Goal: Task Accomplishment & Management: Complete application form

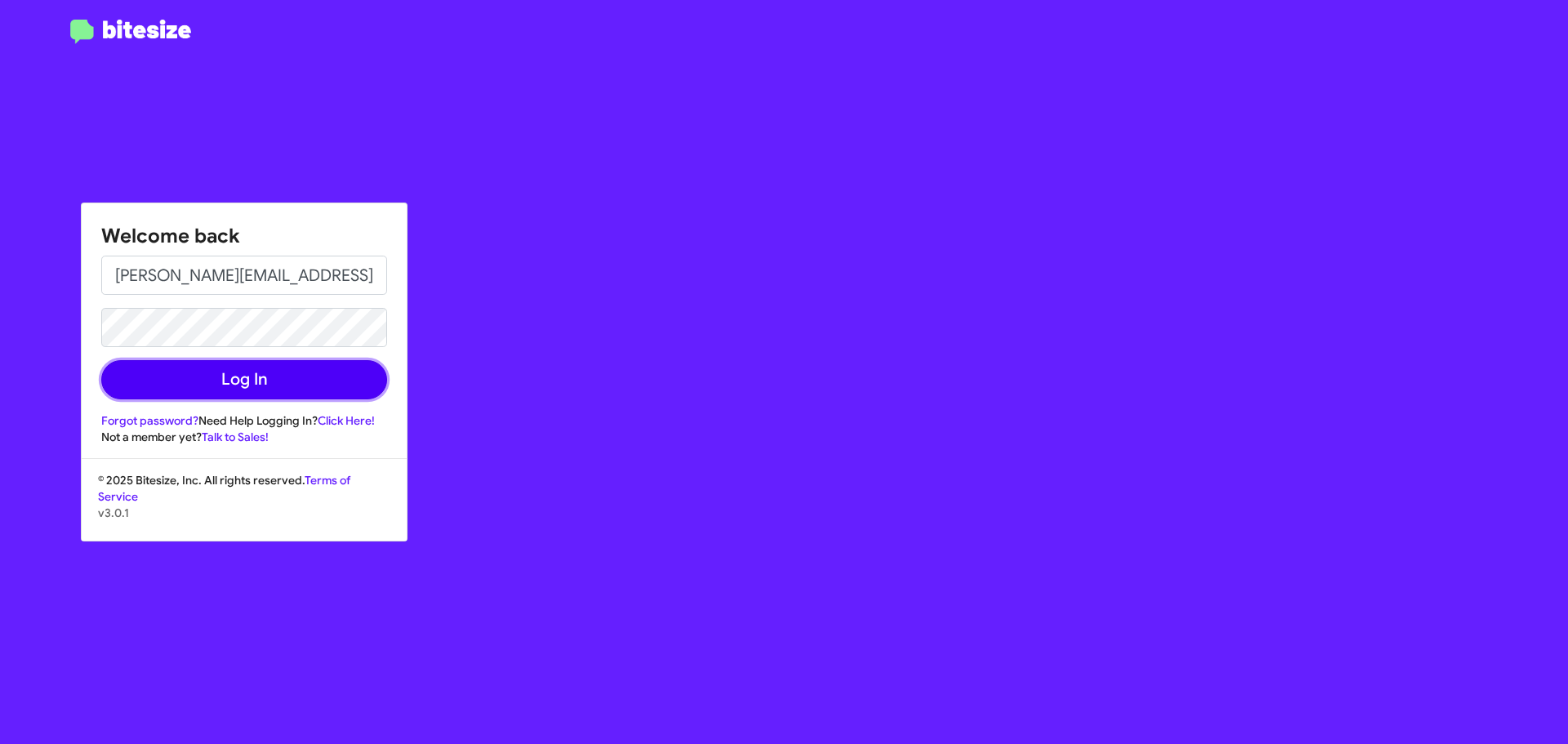
click at [272, 387] on button "Log In" at bounding box center [243, 380] width 286 height 39
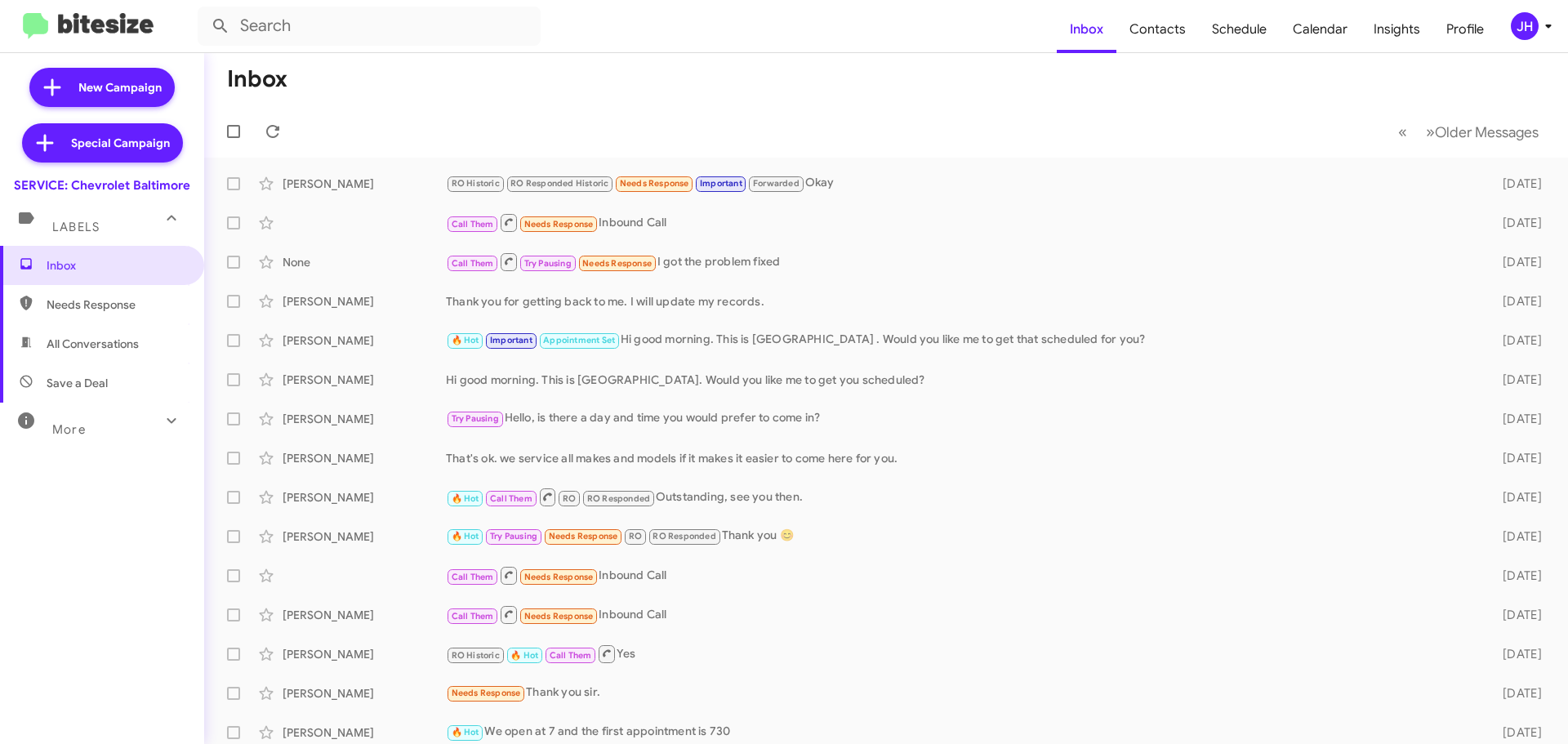
click at [1528, 22] on div "JH" at bounding box center [1524, 26] width 27 height 27
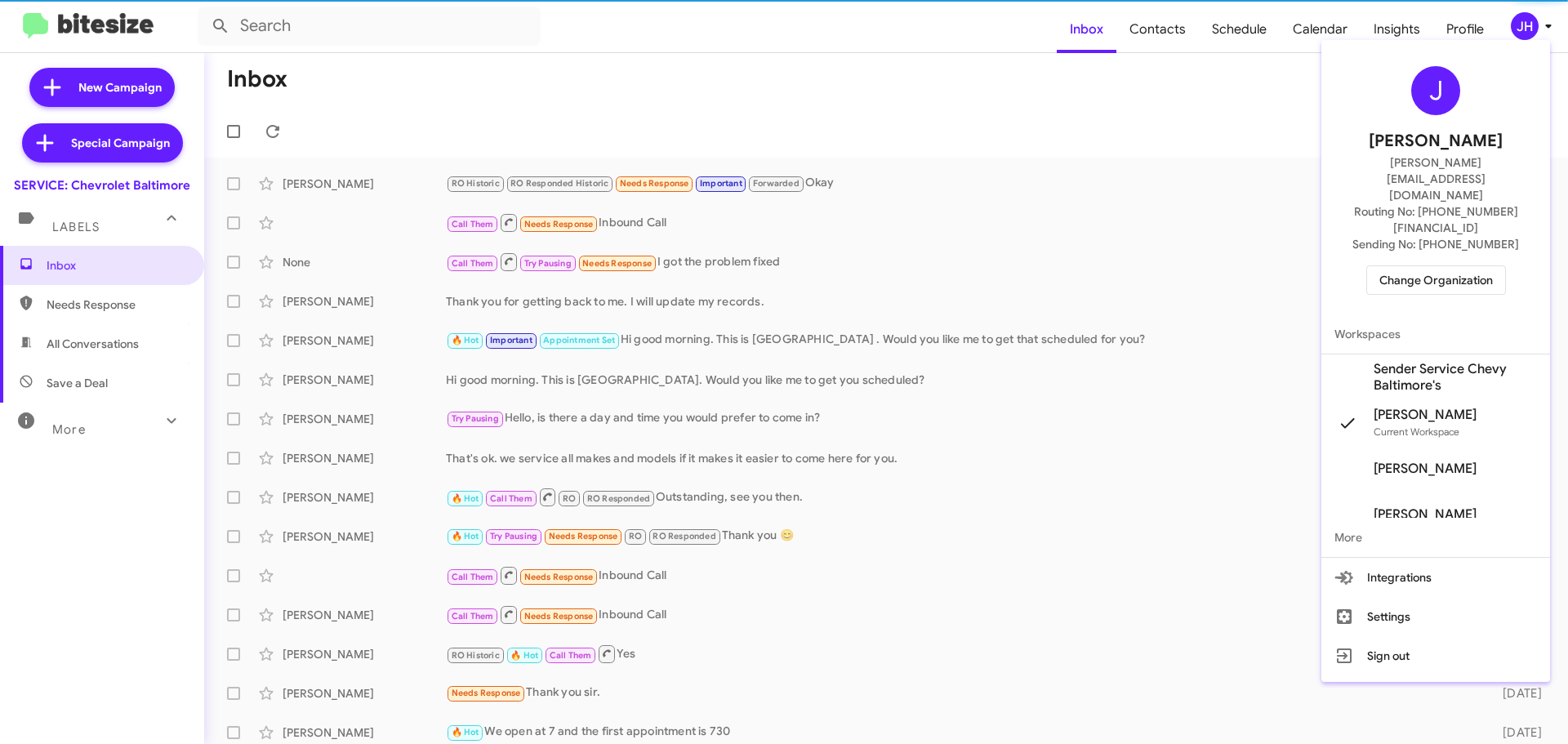
click at [1438, 266] on span "Change Organization" at bounding box center [1435, 280] width 113 height 27
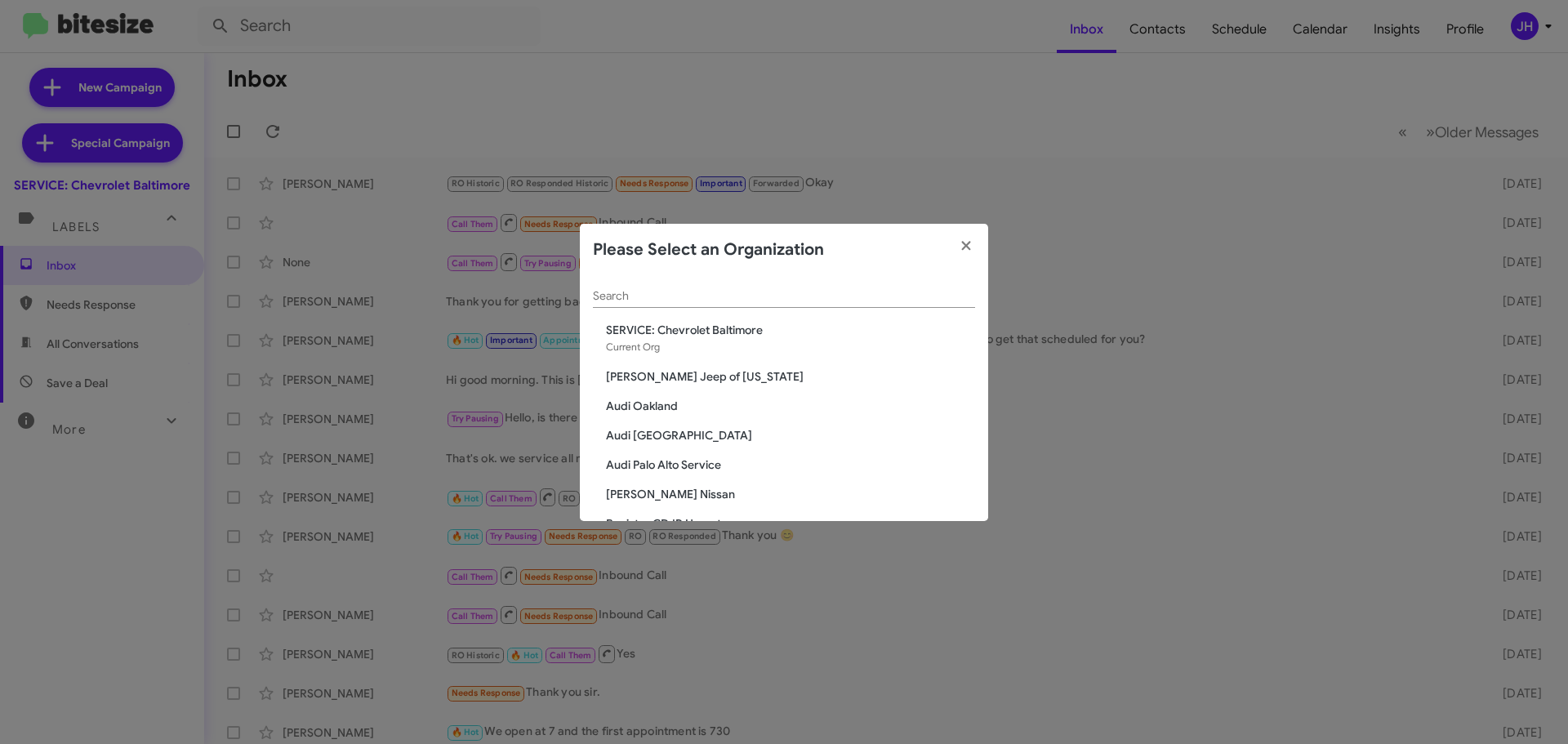
click at [723, 299] on input "Search" at bounding box center [784, 296] width 382 height 13
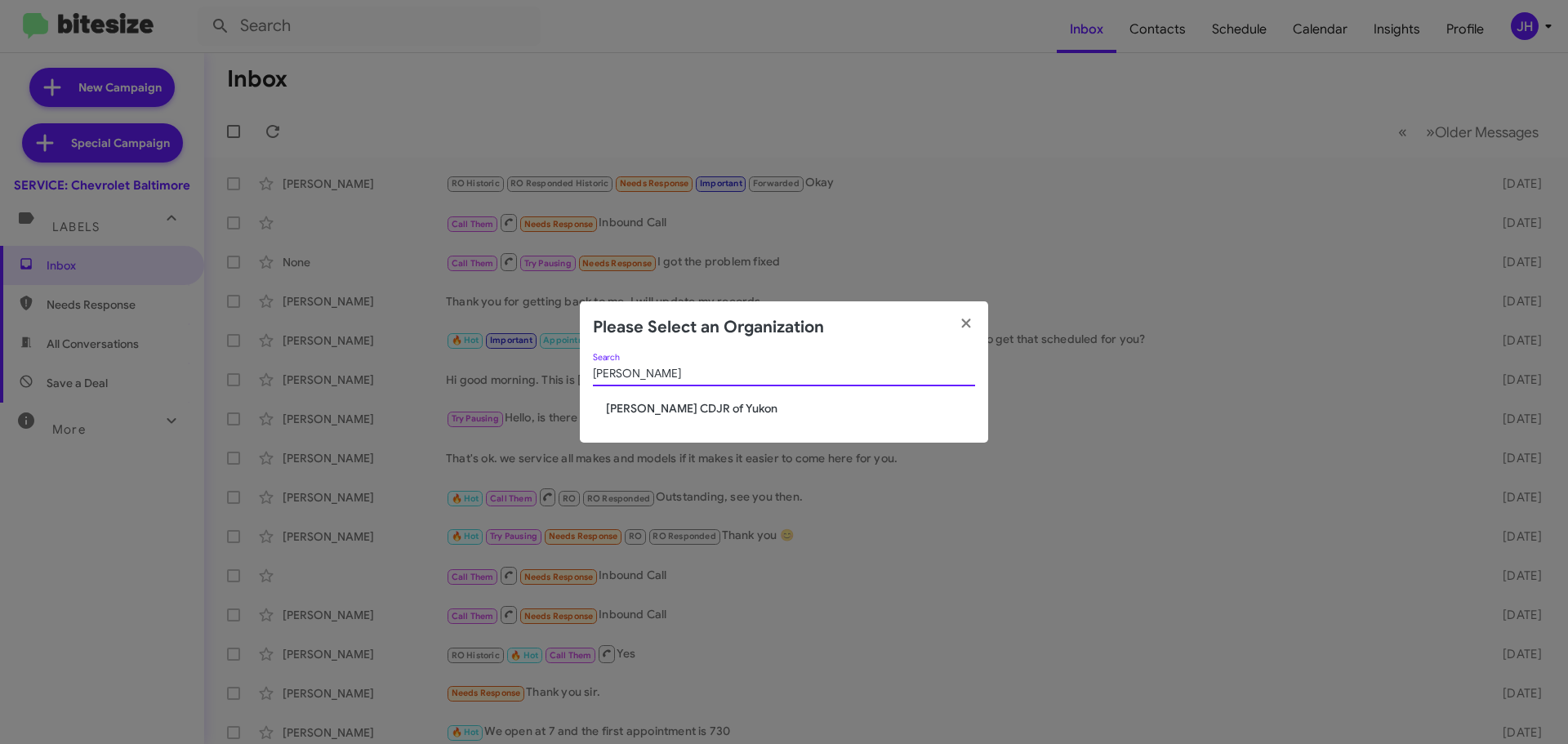
type input "joe"
click at [676, 410] on span "[PERSON_NAME] CDJR of Yukon" at bounding box center [790, 408] width 369 height 16
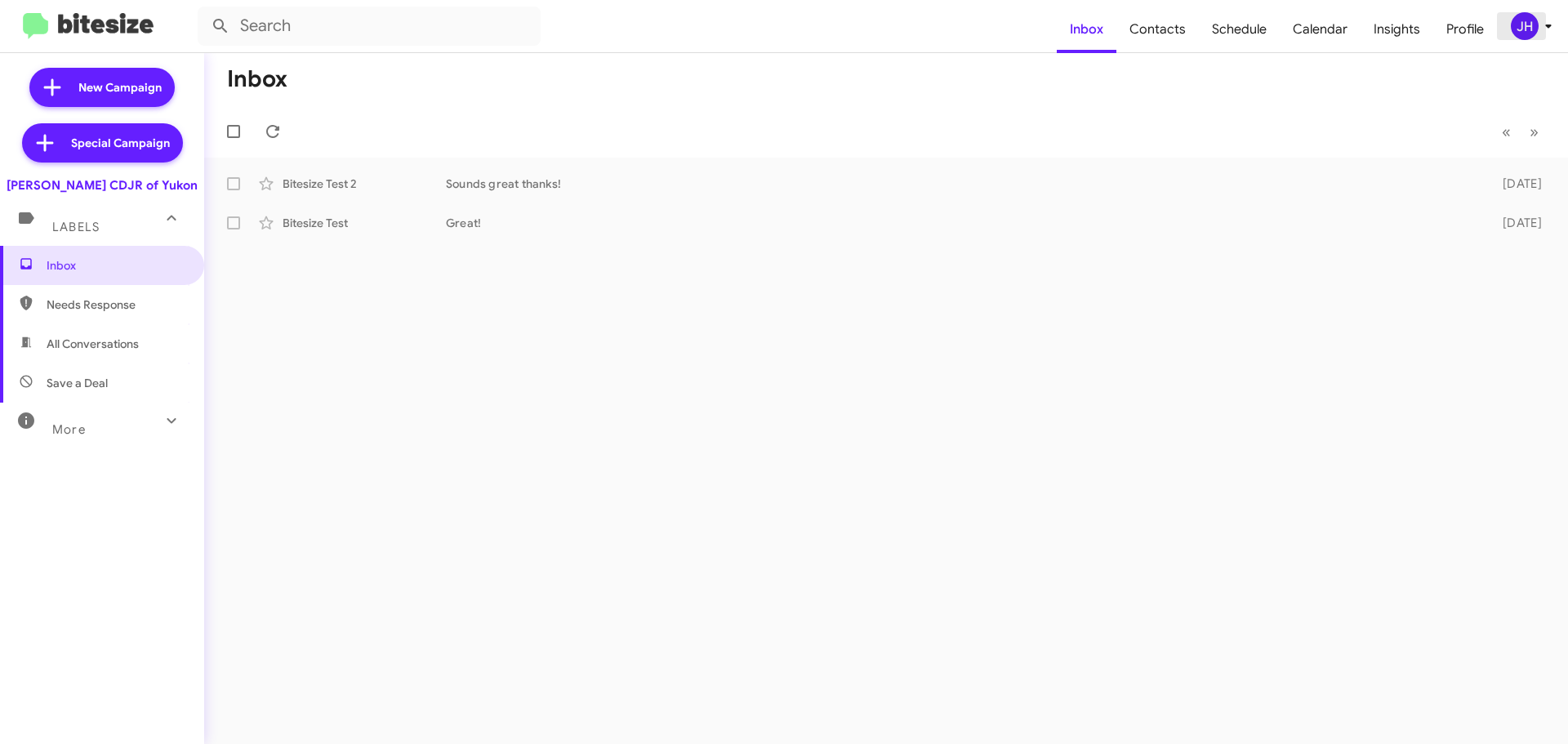
click at [1541, 29] on icon at bounding box center [1548, 26] width 19 height 19
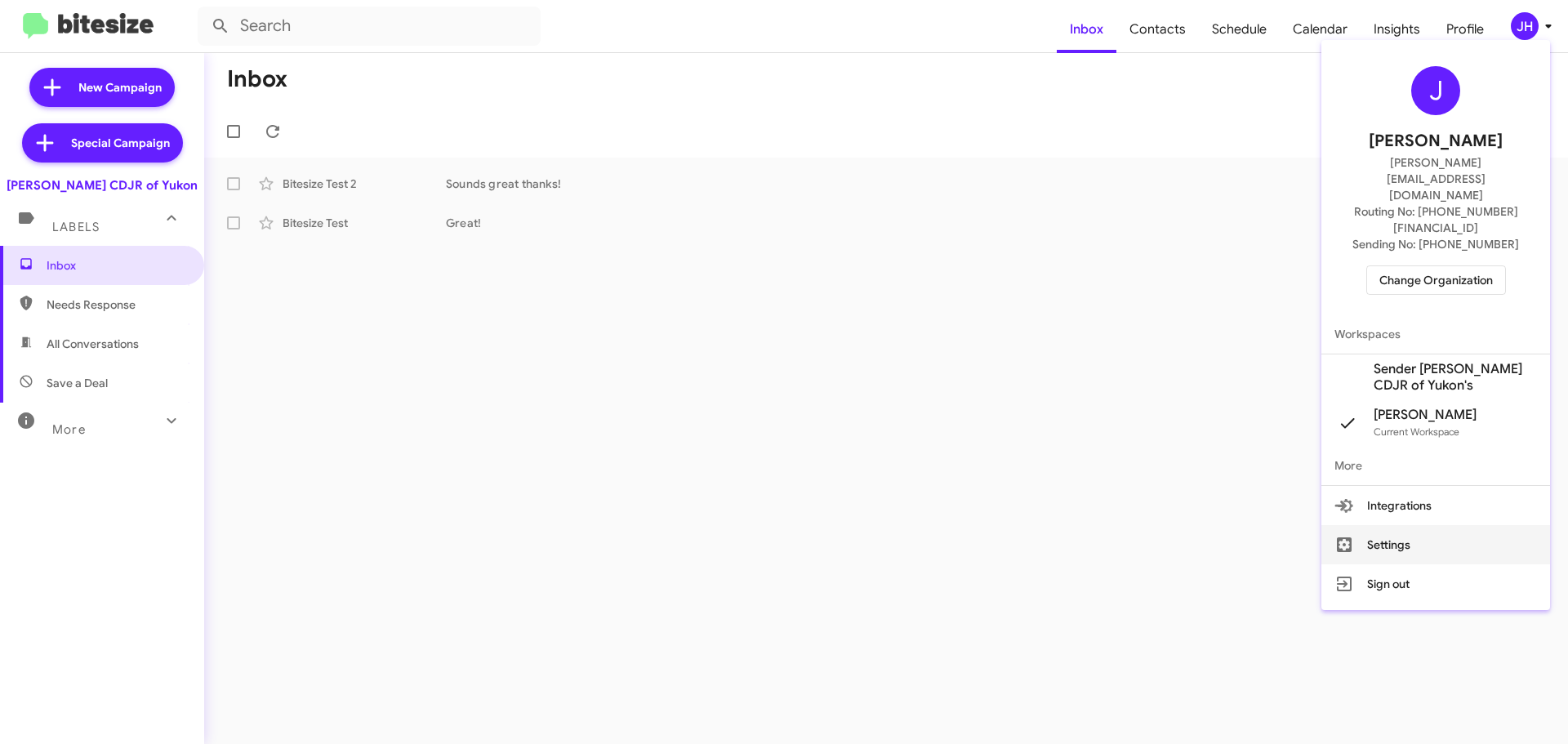
click at [1422, 525] on button "Settings" at bounding box center [1435, 545] width 229 height 39
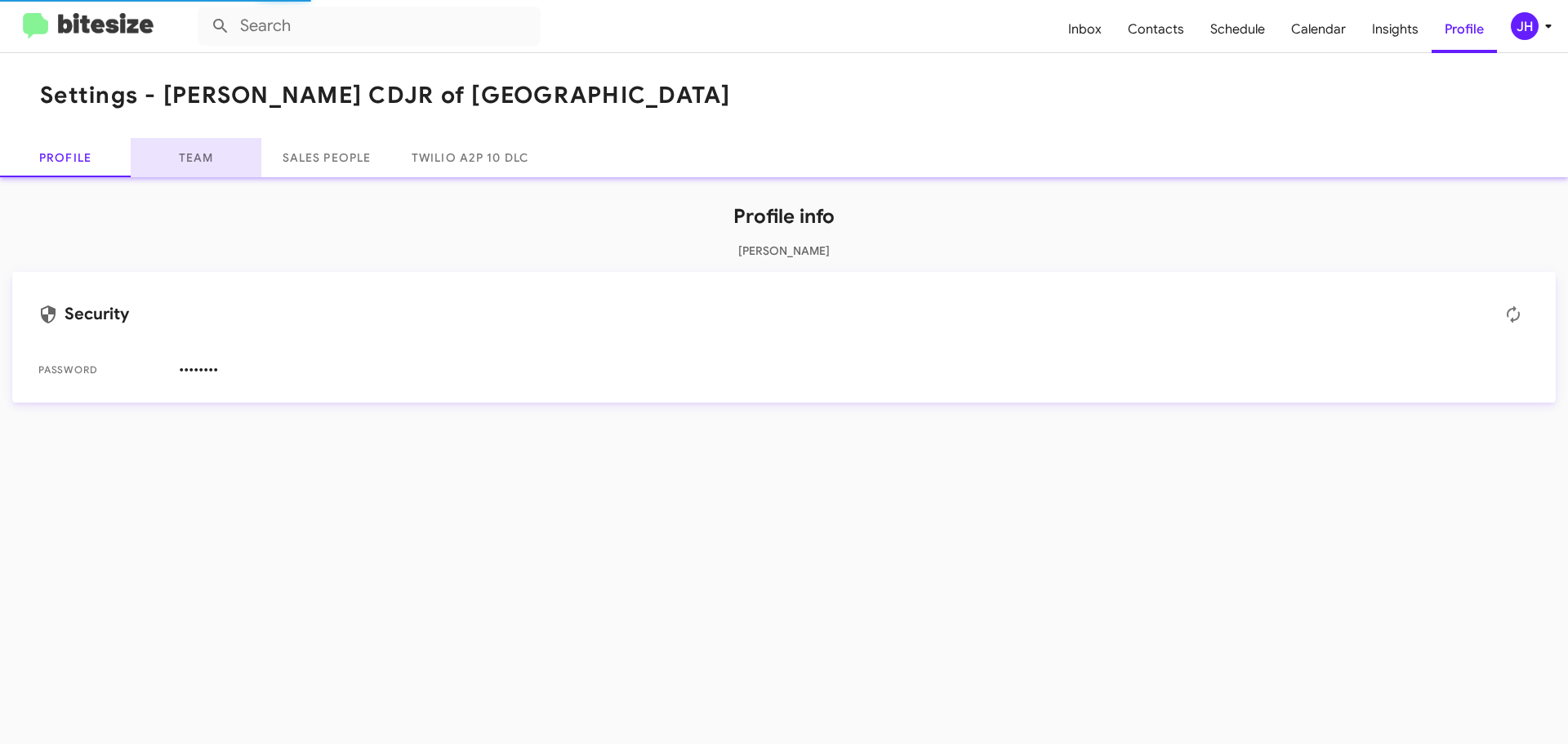
click at [215, 153] on link "Team" at bounding box center [196, 157] width 131 height 39
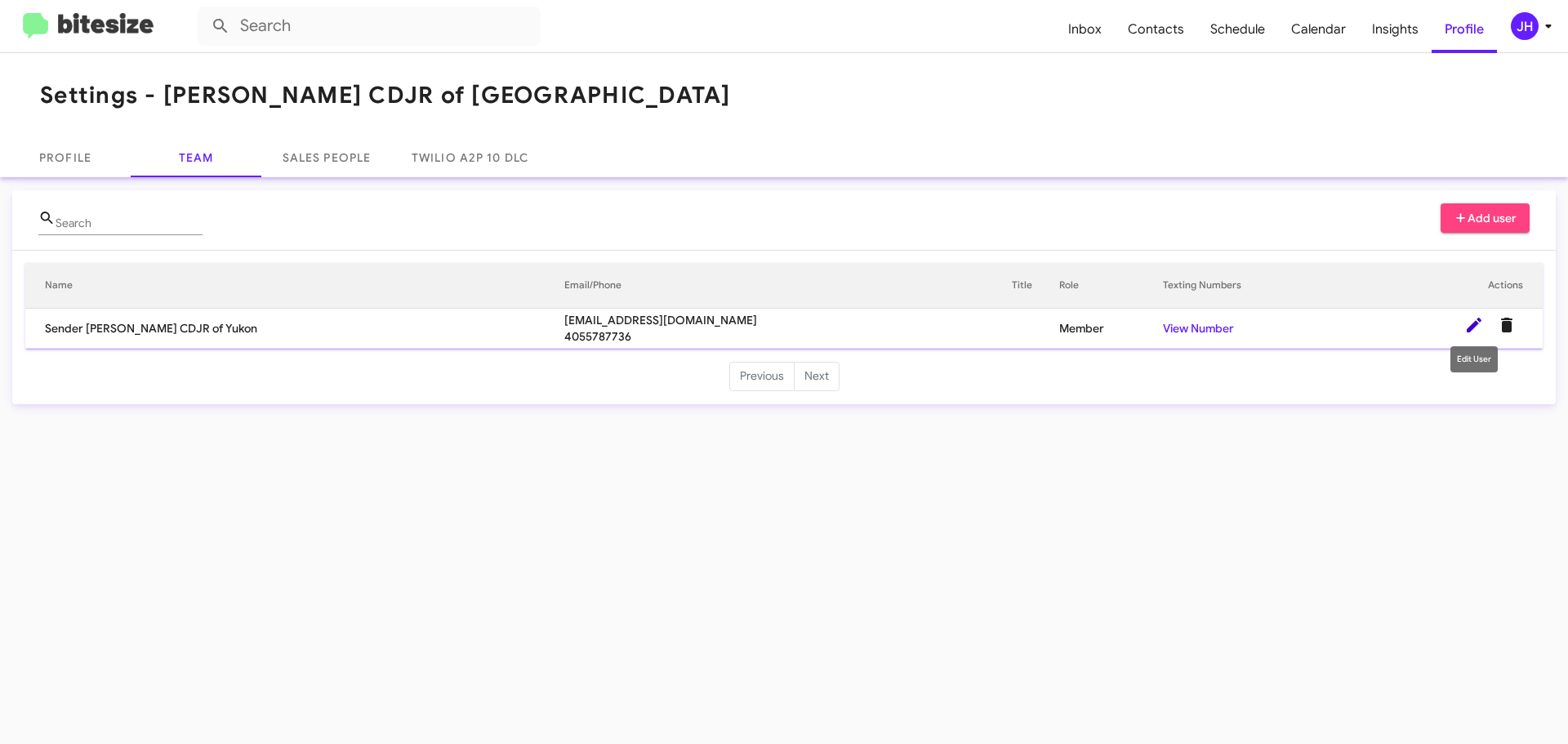
click at [1464, 324] on icon at bounding box center [1473, 325] width 19 height 19
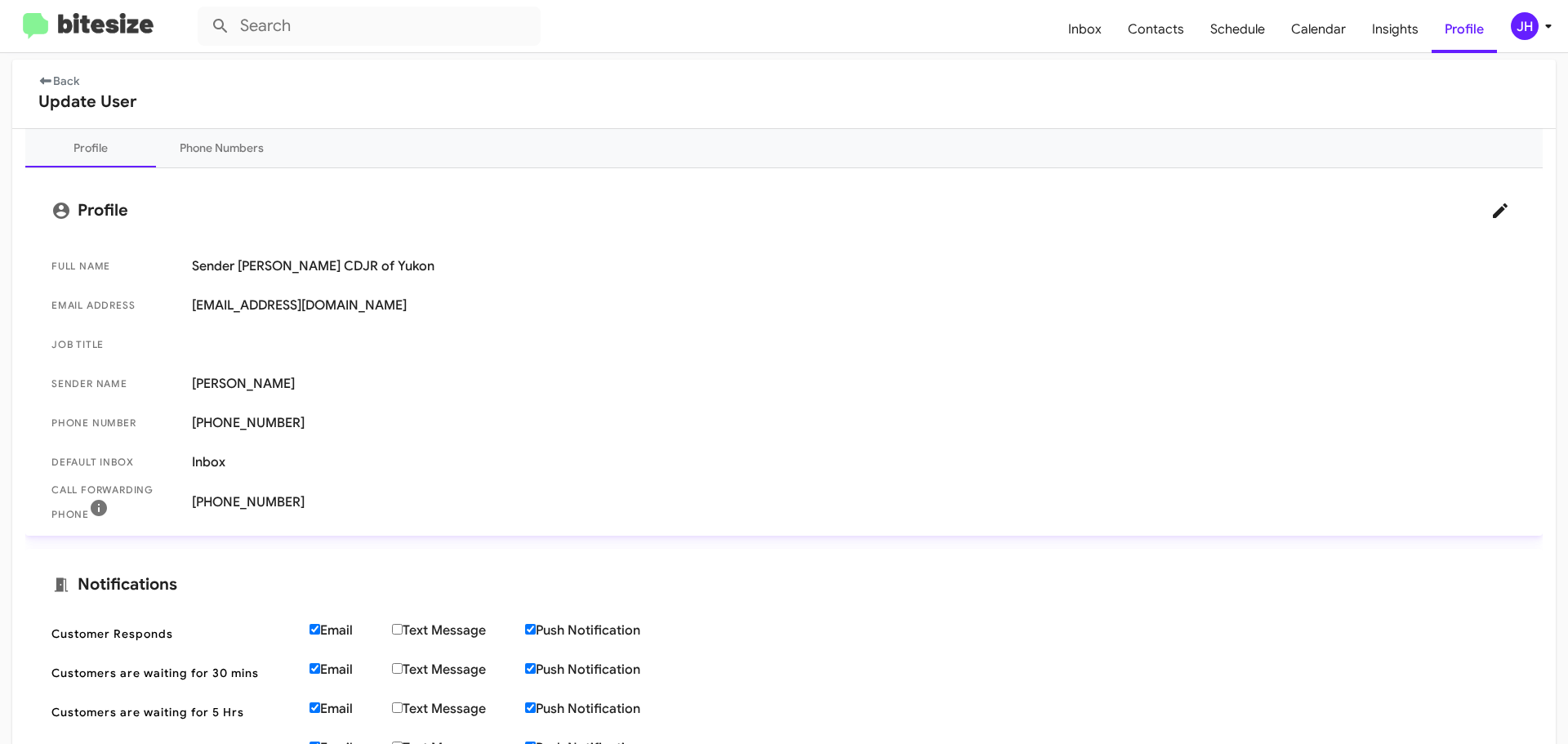
scroll to position [164, 0]
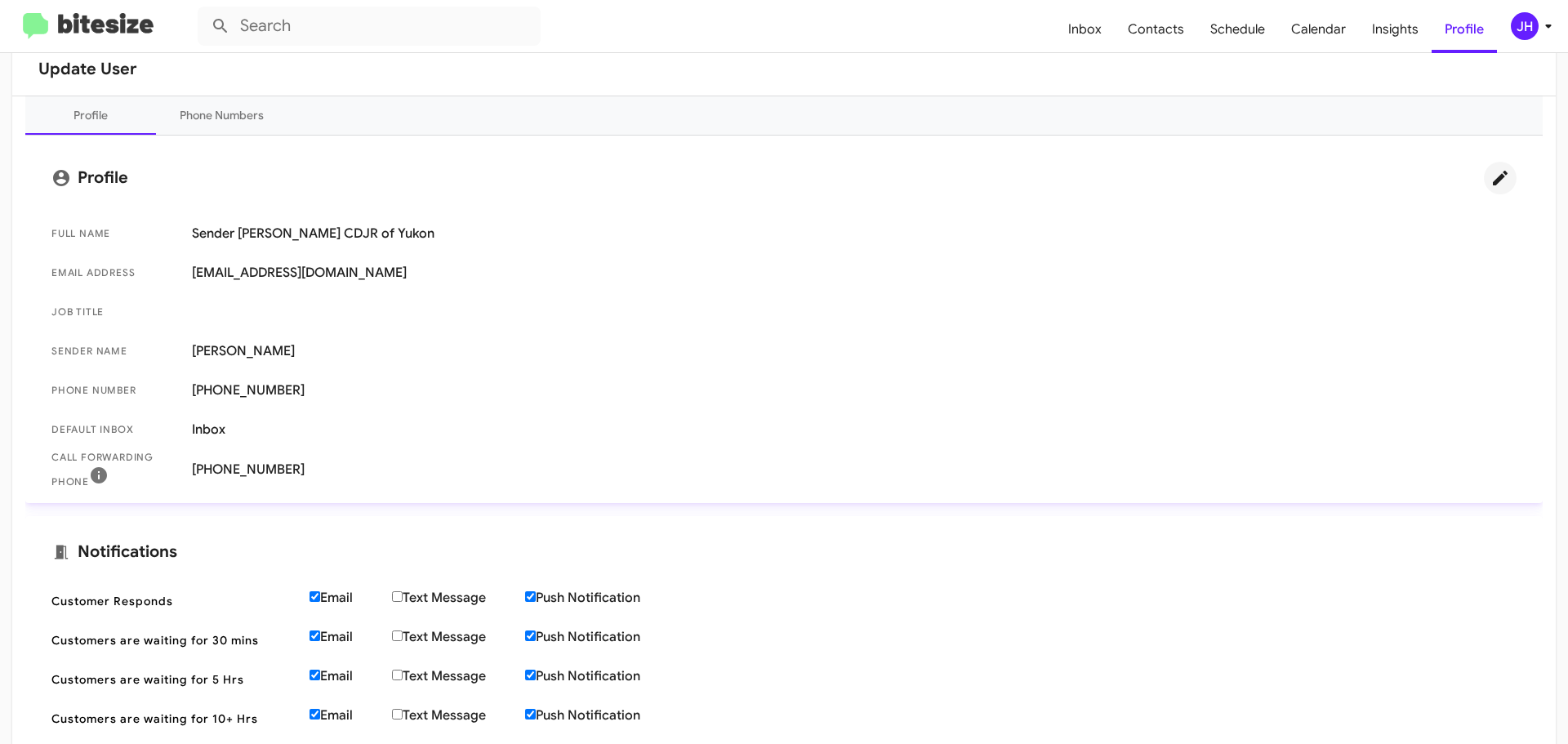
click at [1493, 177] on icon at bounding box center [1500, 178] width 15 height 15
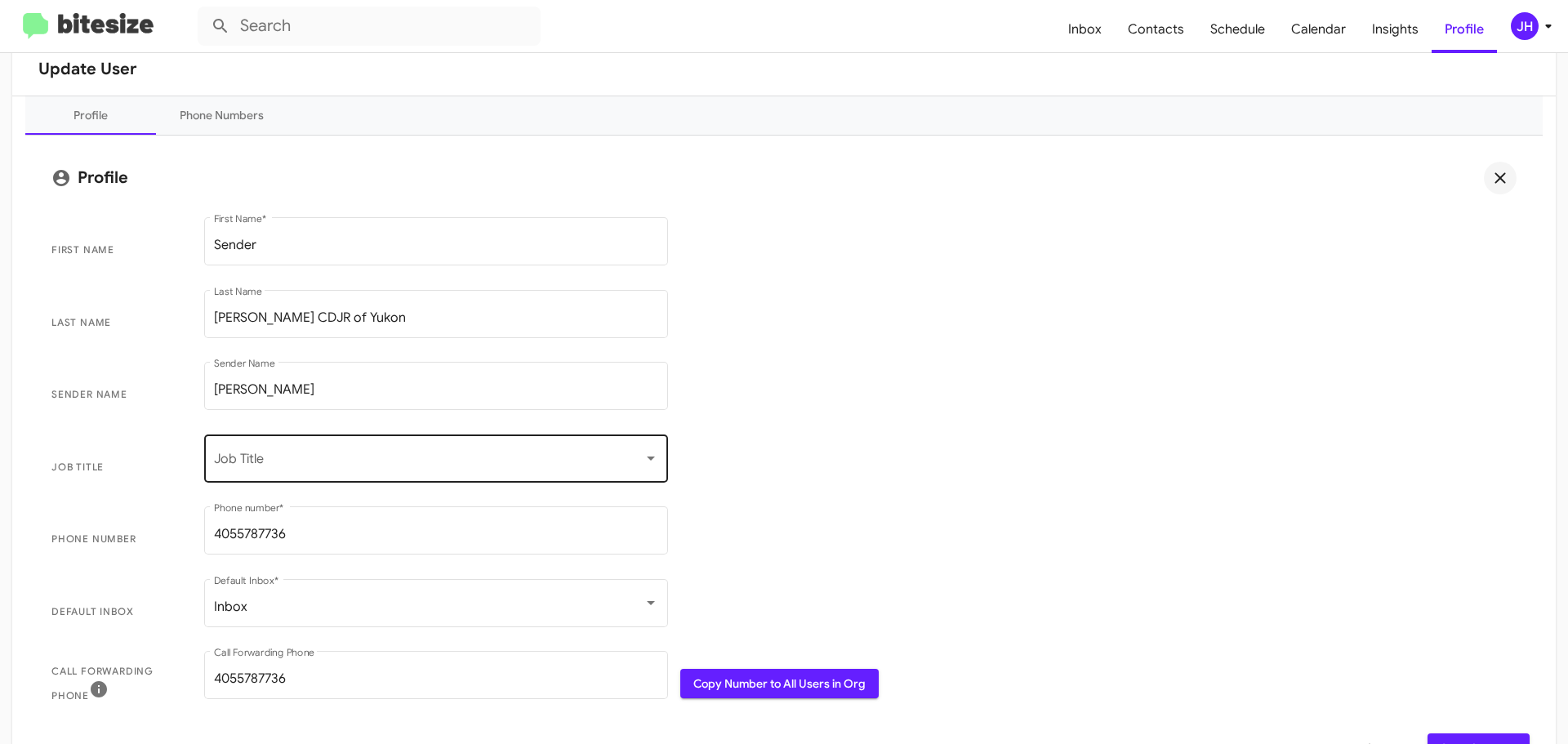
click at [396, 448] on div "Job Title" at bounding box center [436, 456] width 444 height 51
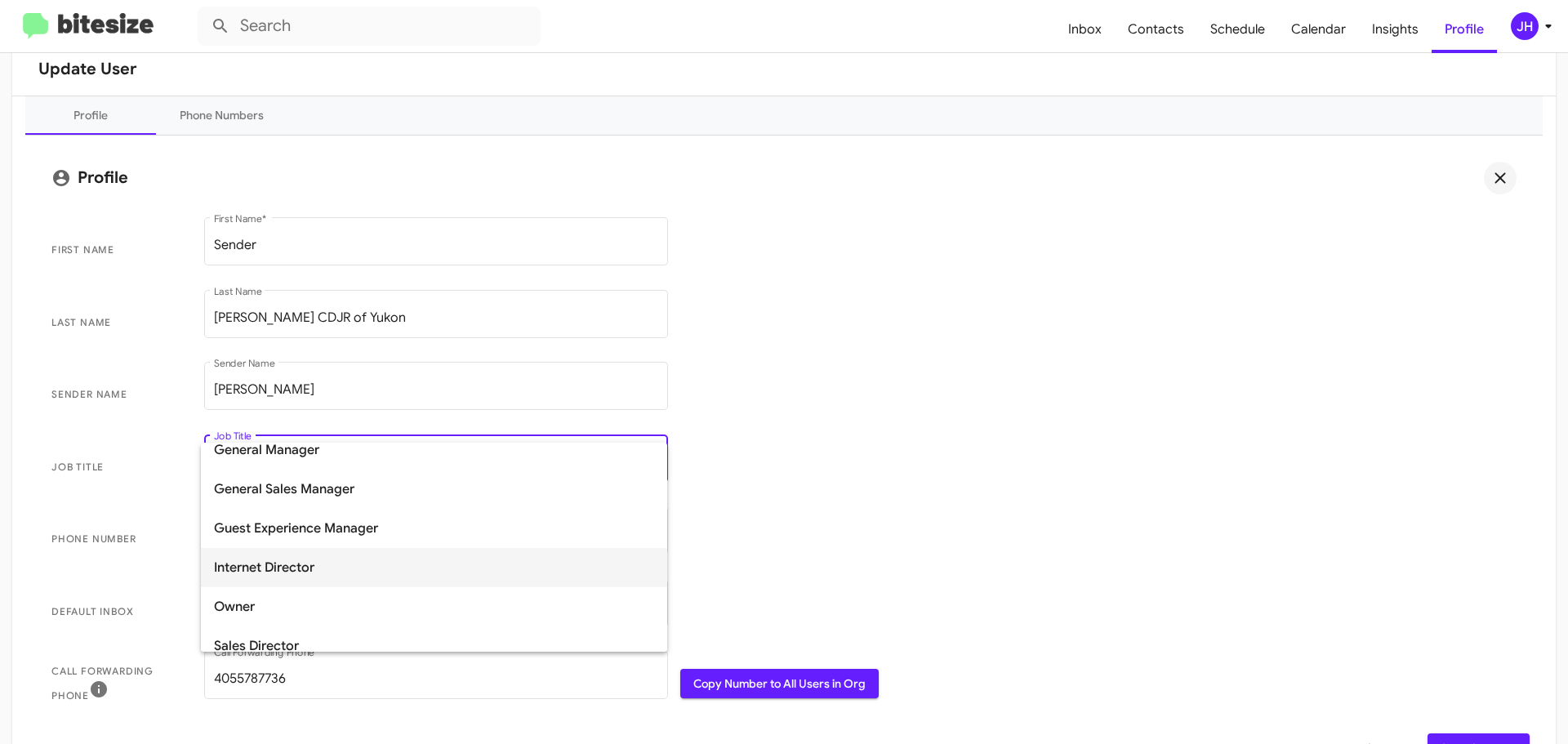
scroll to position [245, 0]
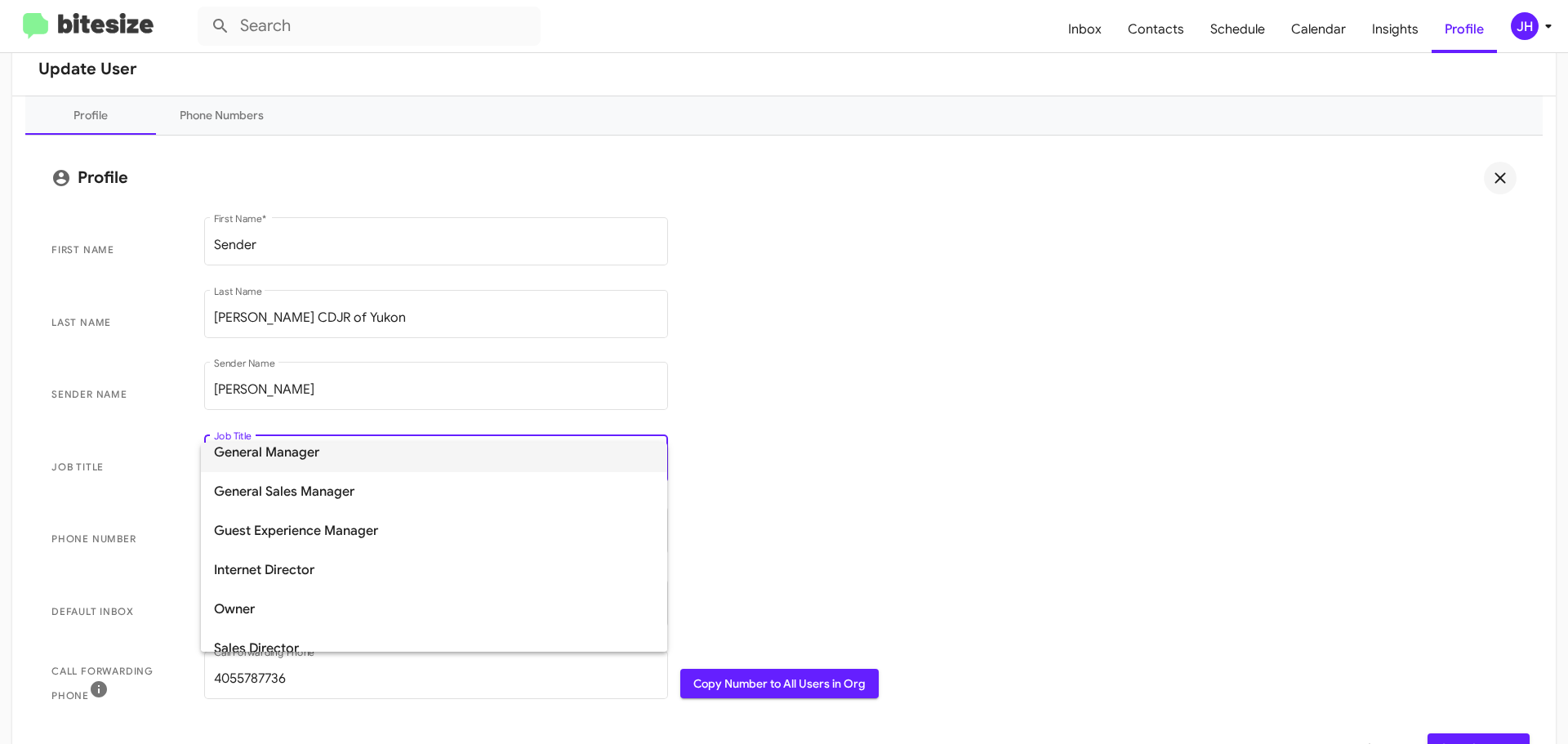
click at [380, 466] on span "General Manager" at bounding box center [434, 452] width 440 height 39
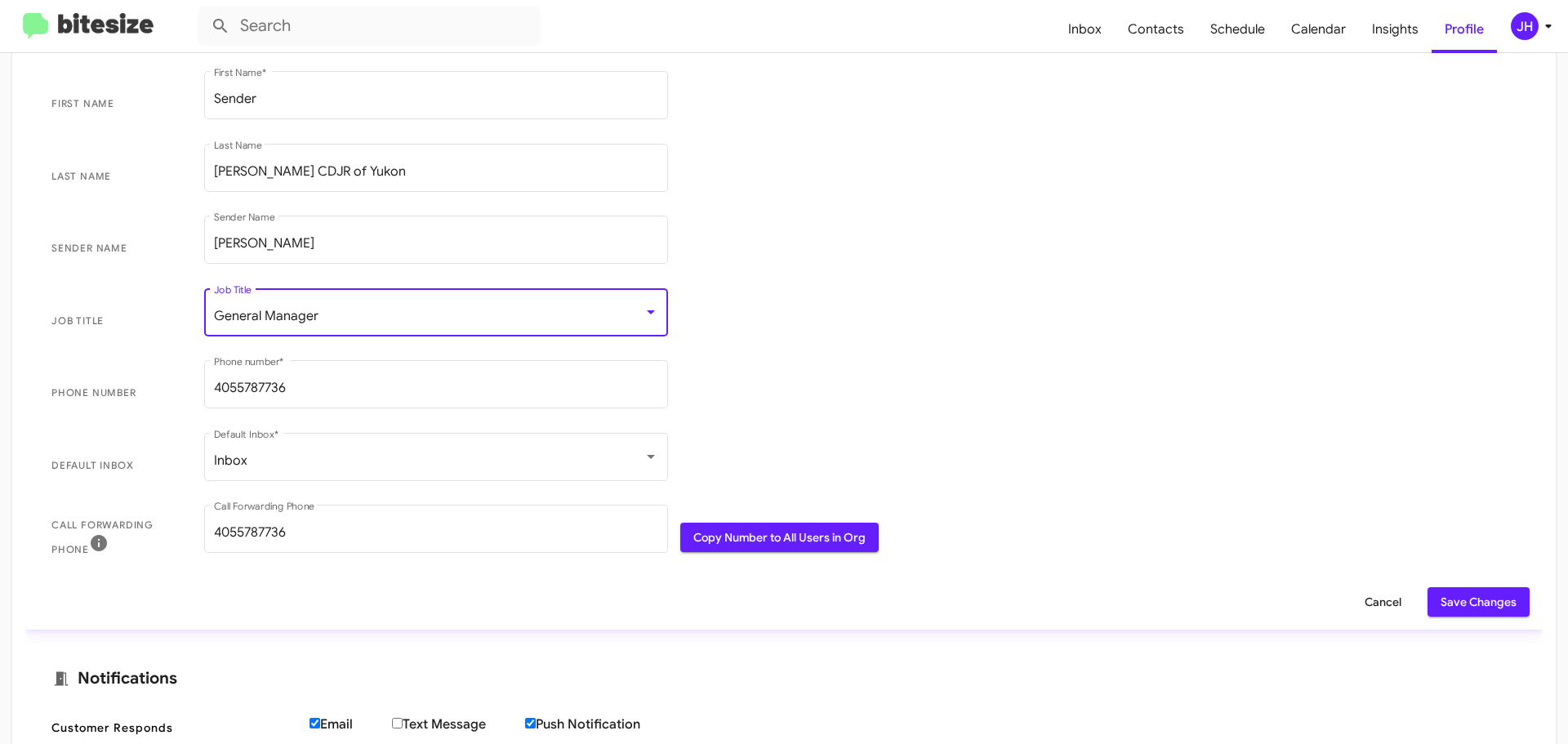
scroll to position [326, 0]
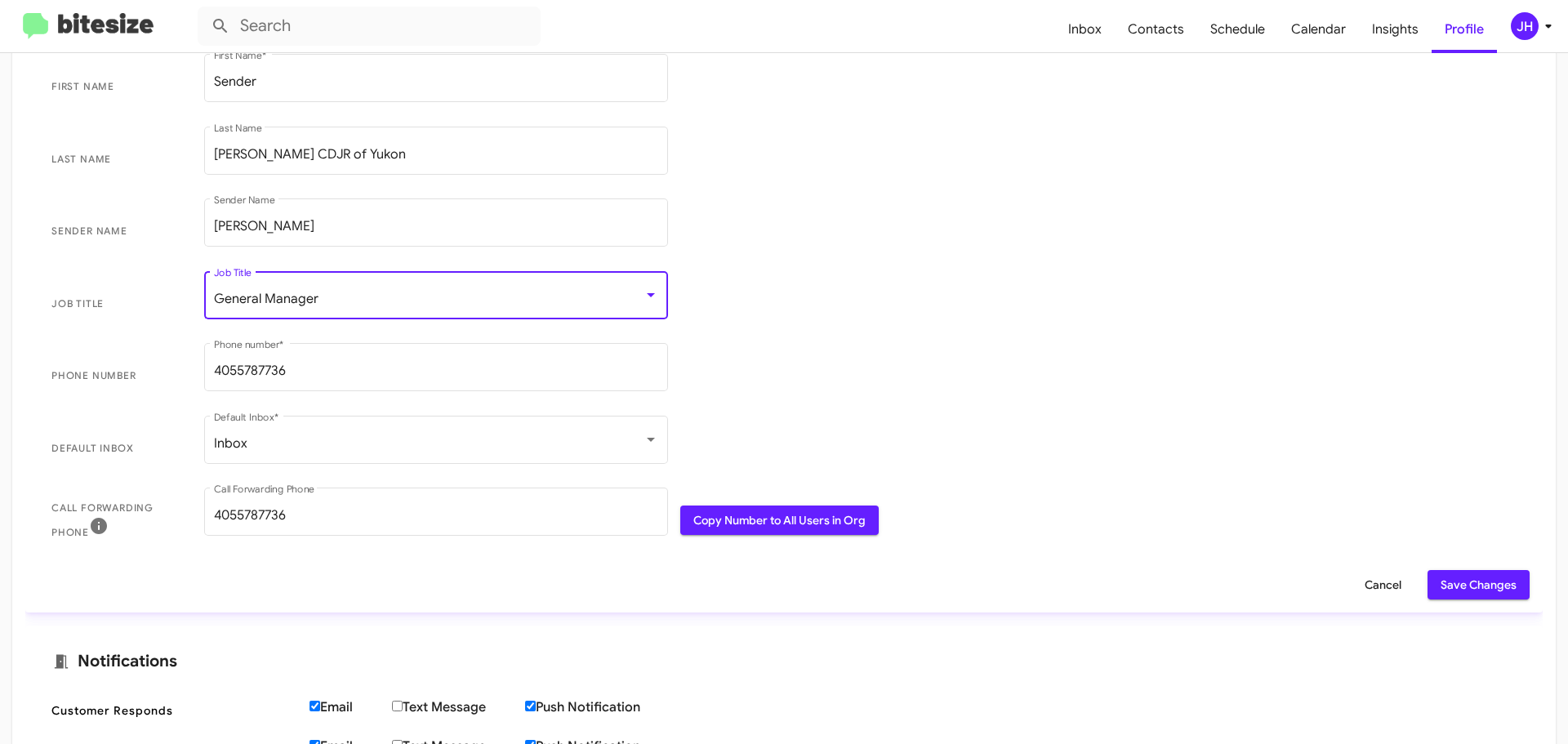
click at [1484, 574] on span "Save Changes" at bounding box center [1479, 584] width 76 height 29
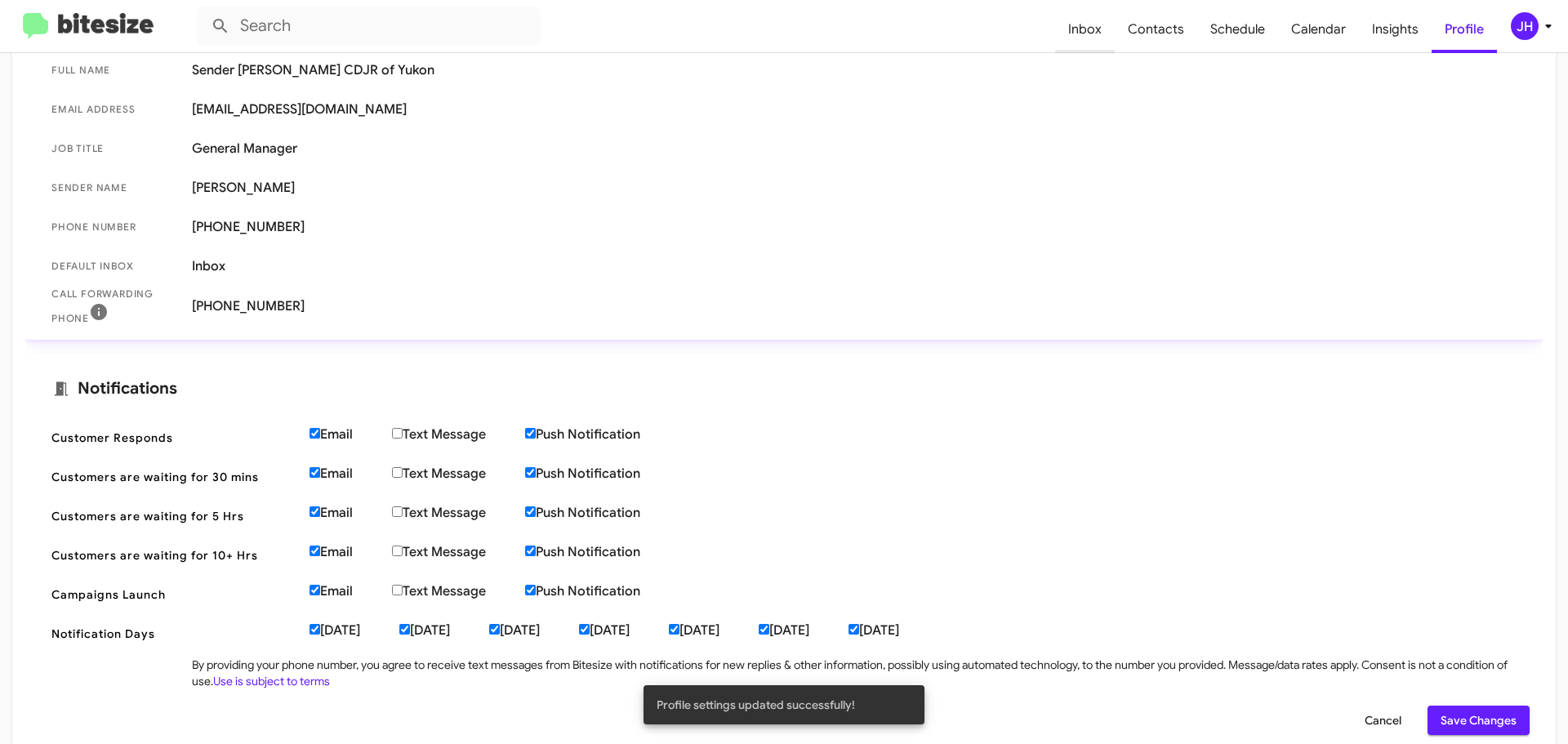
click at [1107, 41] on span "Inbox" at bounding box center [1084, 29] width 59 height 48
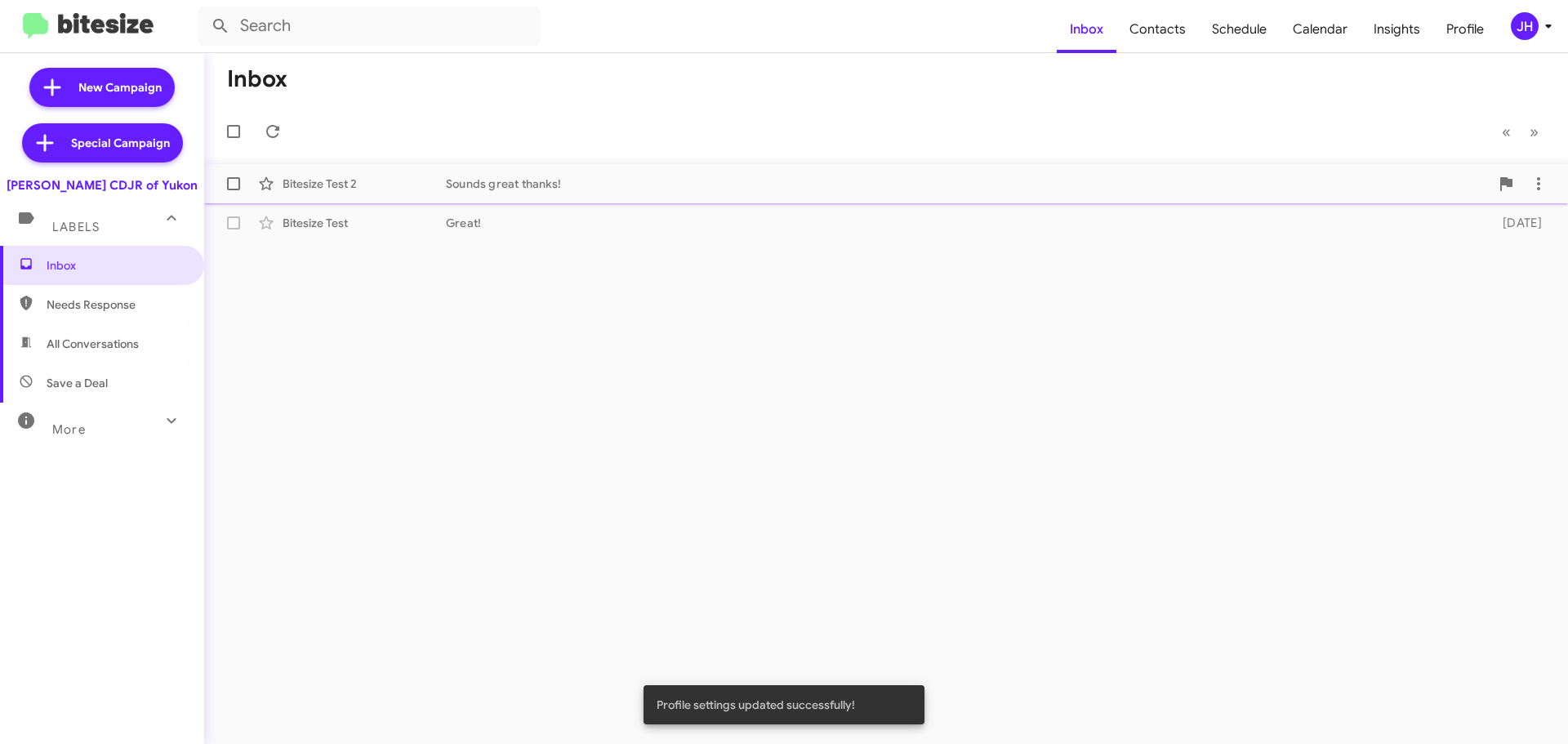
click at [699, 186] on div "Sounds great thanks!" at bounding box center [968, 184] width 1044 height 16
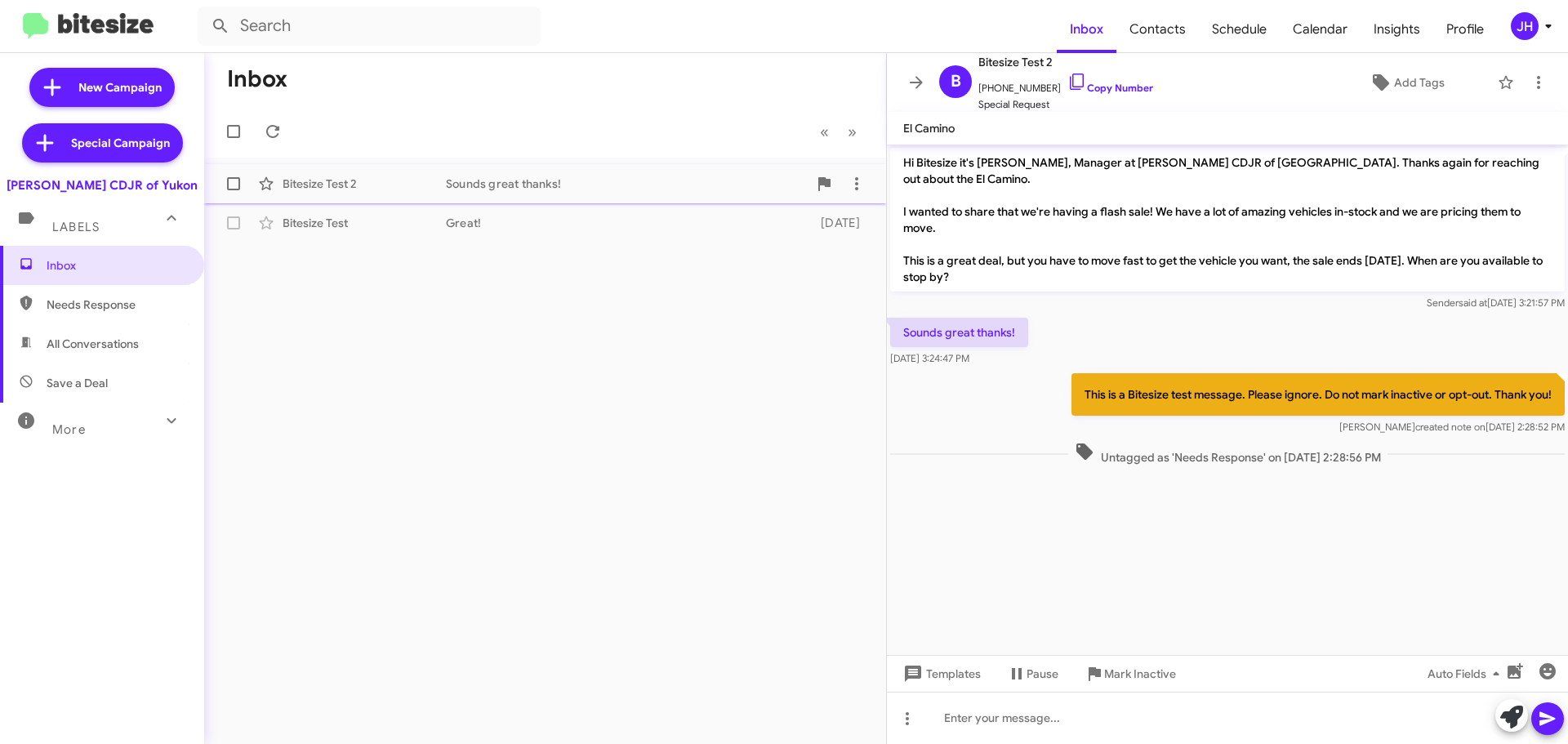
click at [694, 194] on div "Bitesize Test 2 Sounds great thanks! 15 days ago" at bounding box center [545, 183] width 655 height 33
click at [658, 225] on div "Great!" at bounding box center [626, 223] width 362 height 16
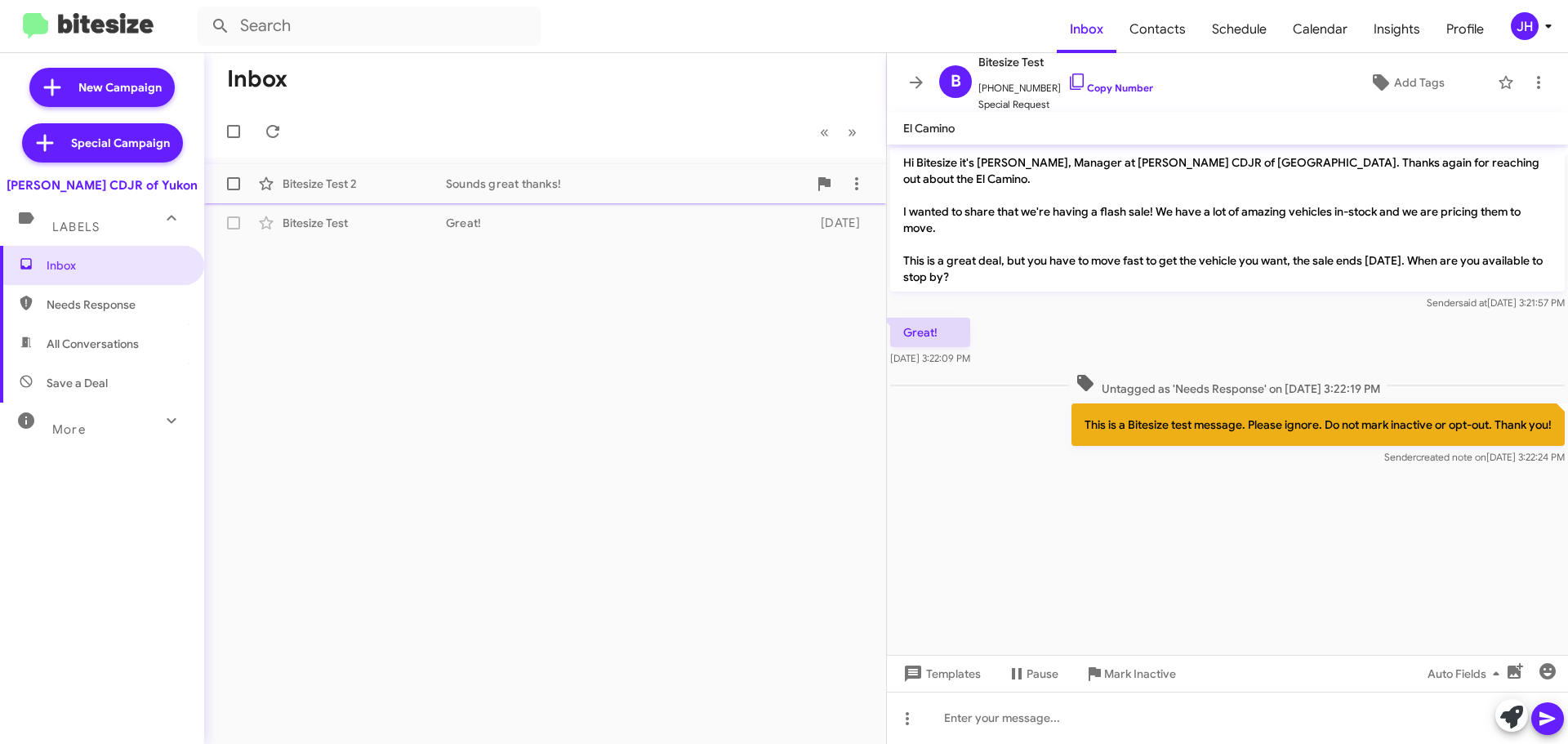
click at [656, 190] on div "Sounds great thanks!" at bounding box center [626, 184] width 362 height 16
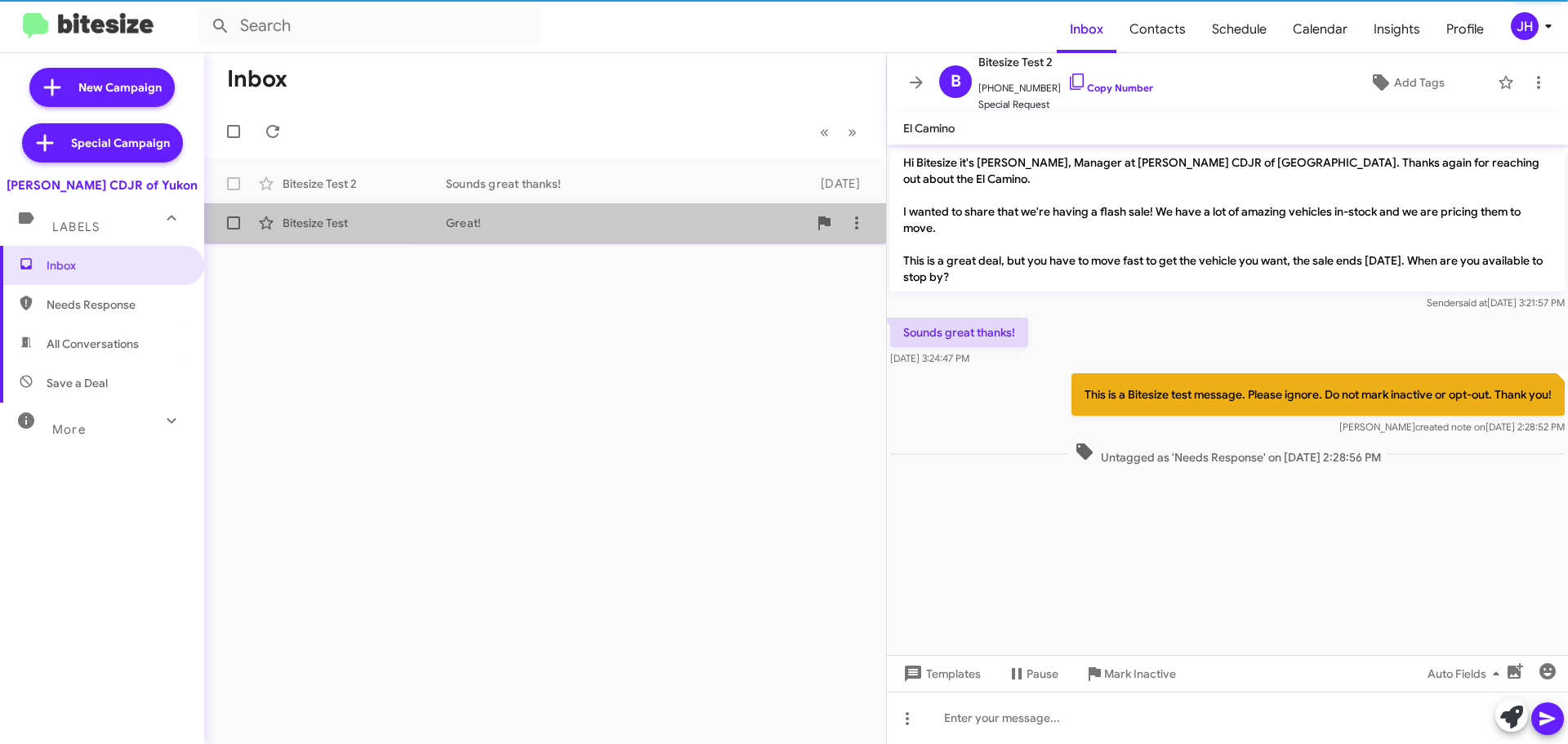
click at [640, 222] on div "Great!" at bounding box center [626, 223] width 362 height 16
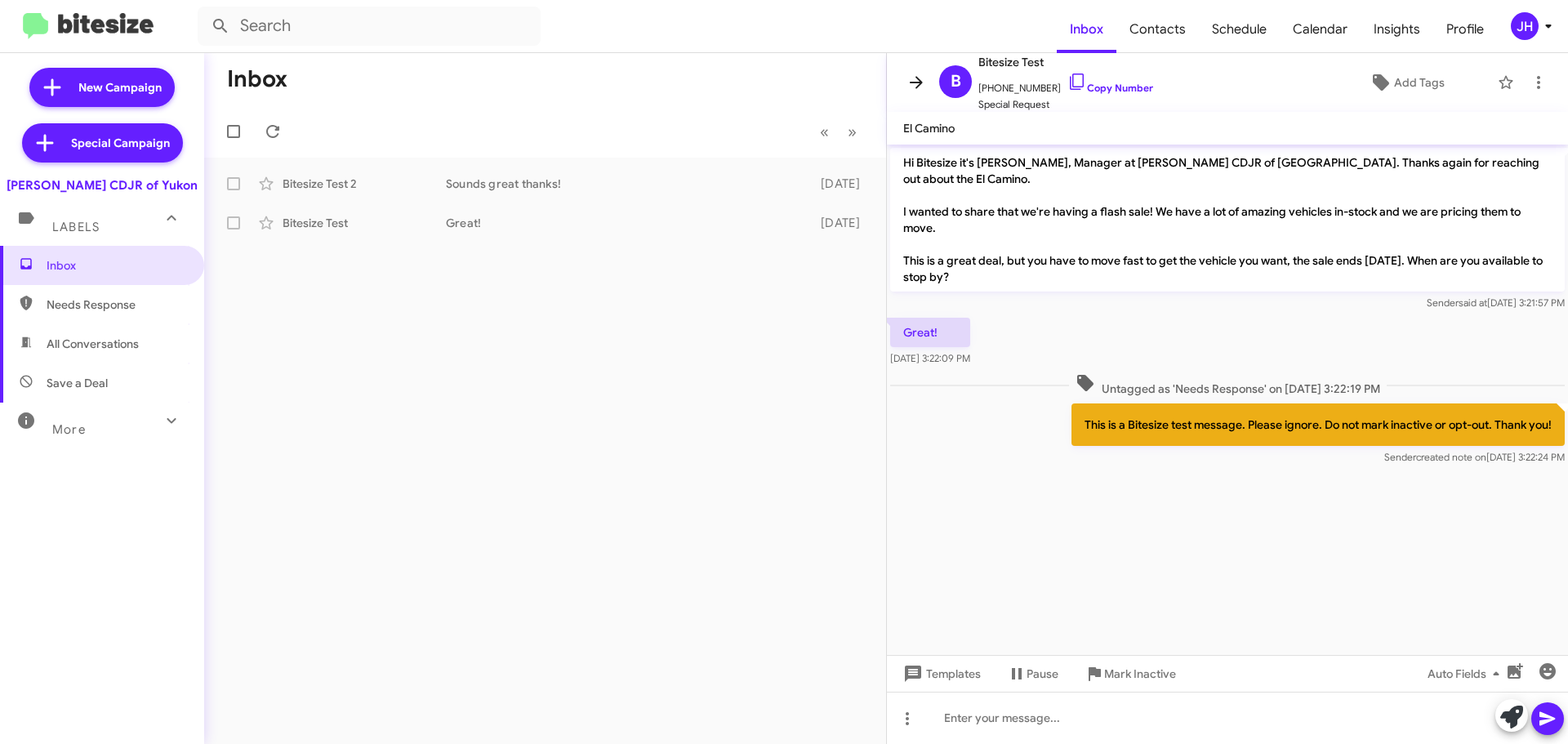
click at [909, 79] on icon at bounding box center [916, 82] width 19 height 19
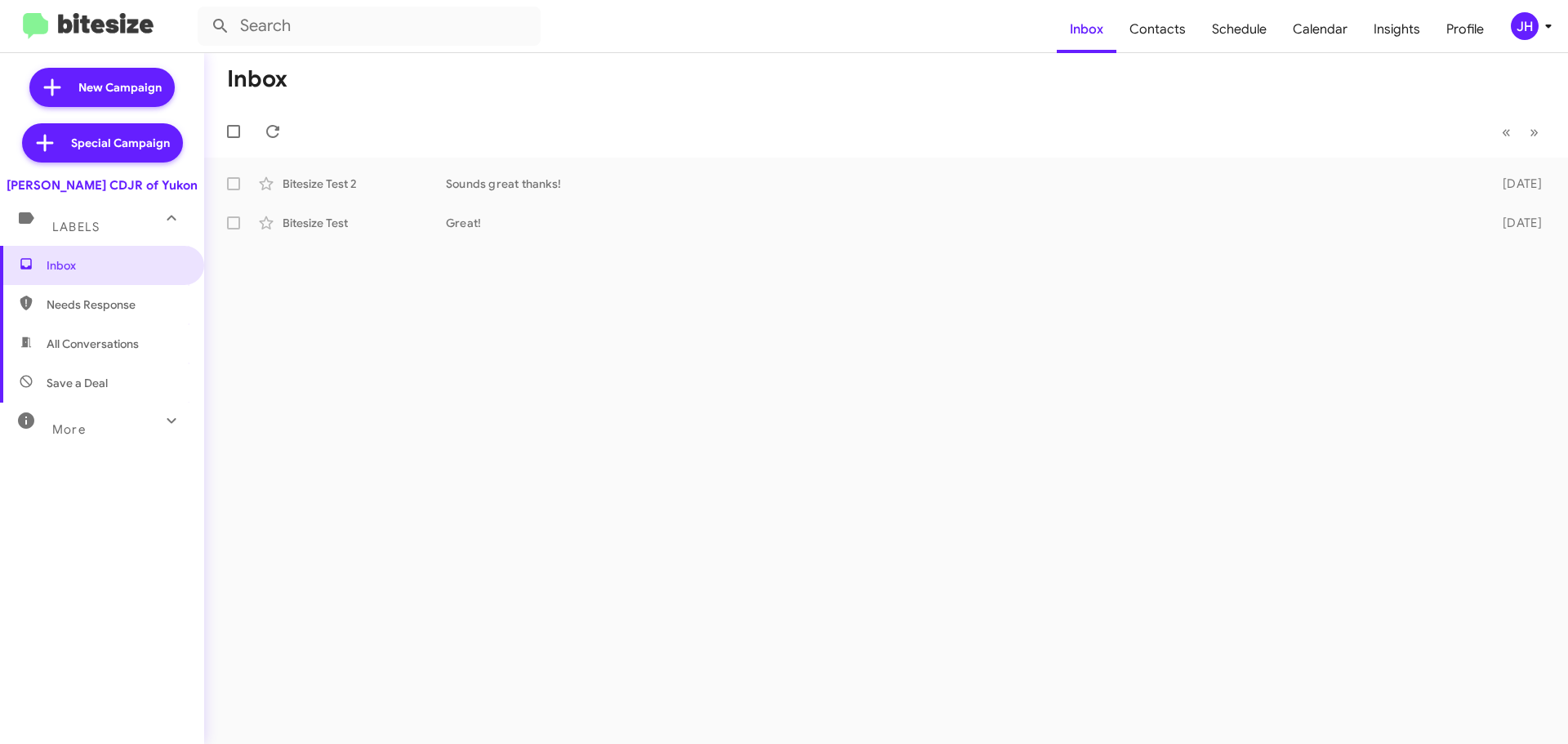
click at [1526, 35] on div "JH" at bounding box center [1524, 26] width 27 height 27
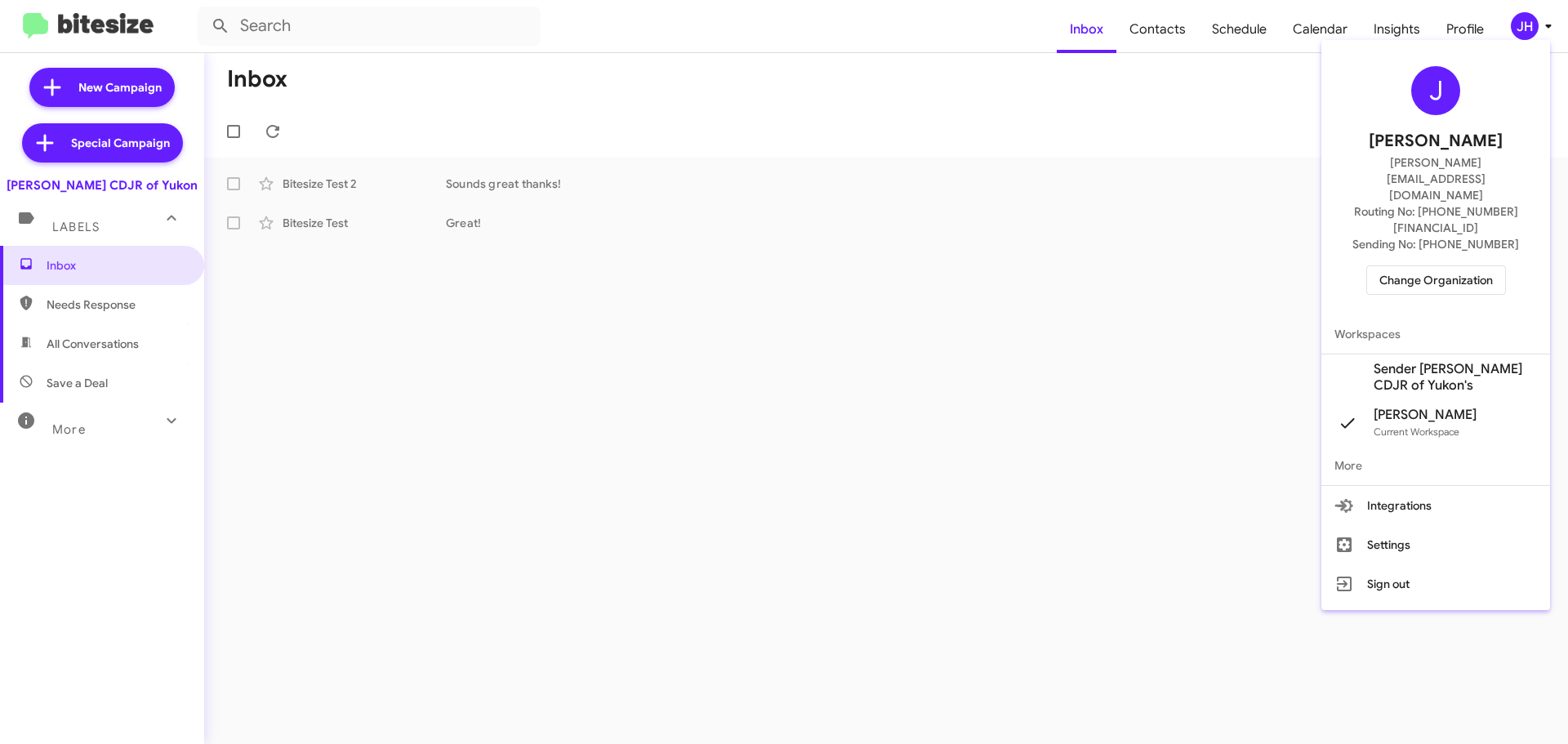
click at [1428, 266] on span "Change Organization" at bounding box center [1435, 280] width 113 height 27
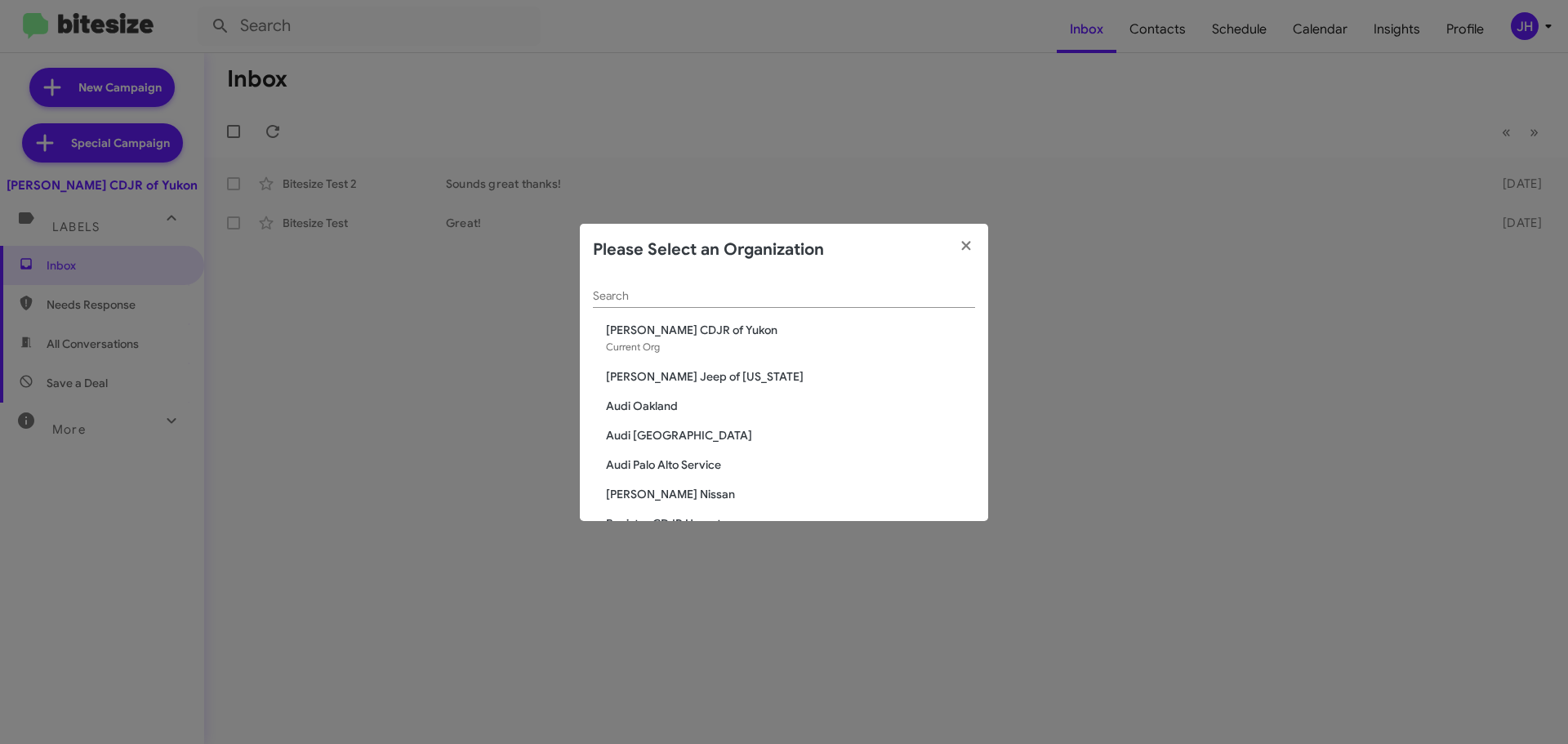
click at [639, 291] on input "Search" at bounding box center [784, 296] width 382 height 13
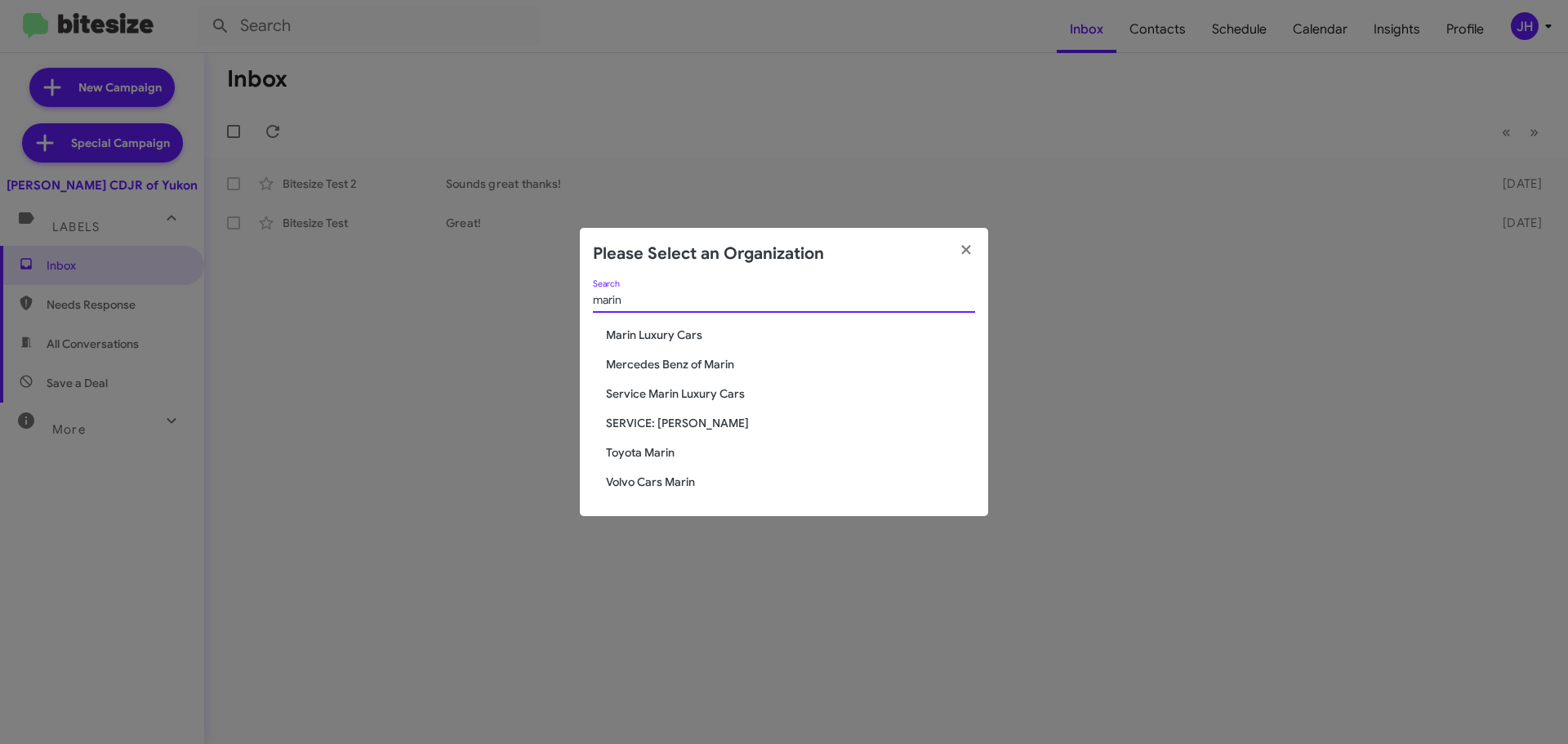
type input "marin"
click at [725, 398] on span "Service Marin Luxury Cars" at bounding box center [790, 394] width 369 height 16
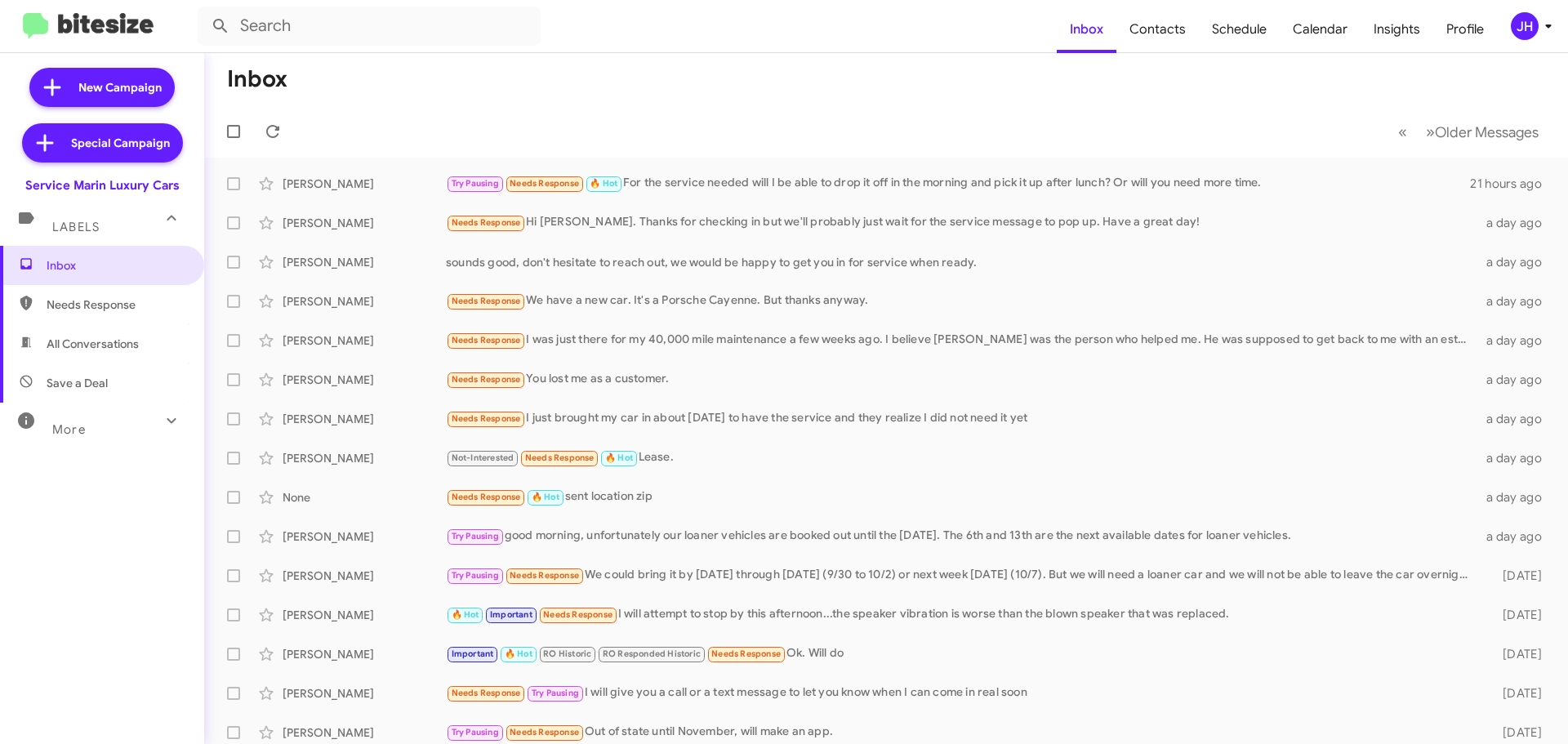
drag, startPoint x: 1504, startPoint y: 27, endPoint x: 1513, endPoint y: 27, distance: 9.0
click at [1513, 27] on button "JH" at bounding box center [1523, 26] width 53 height 27
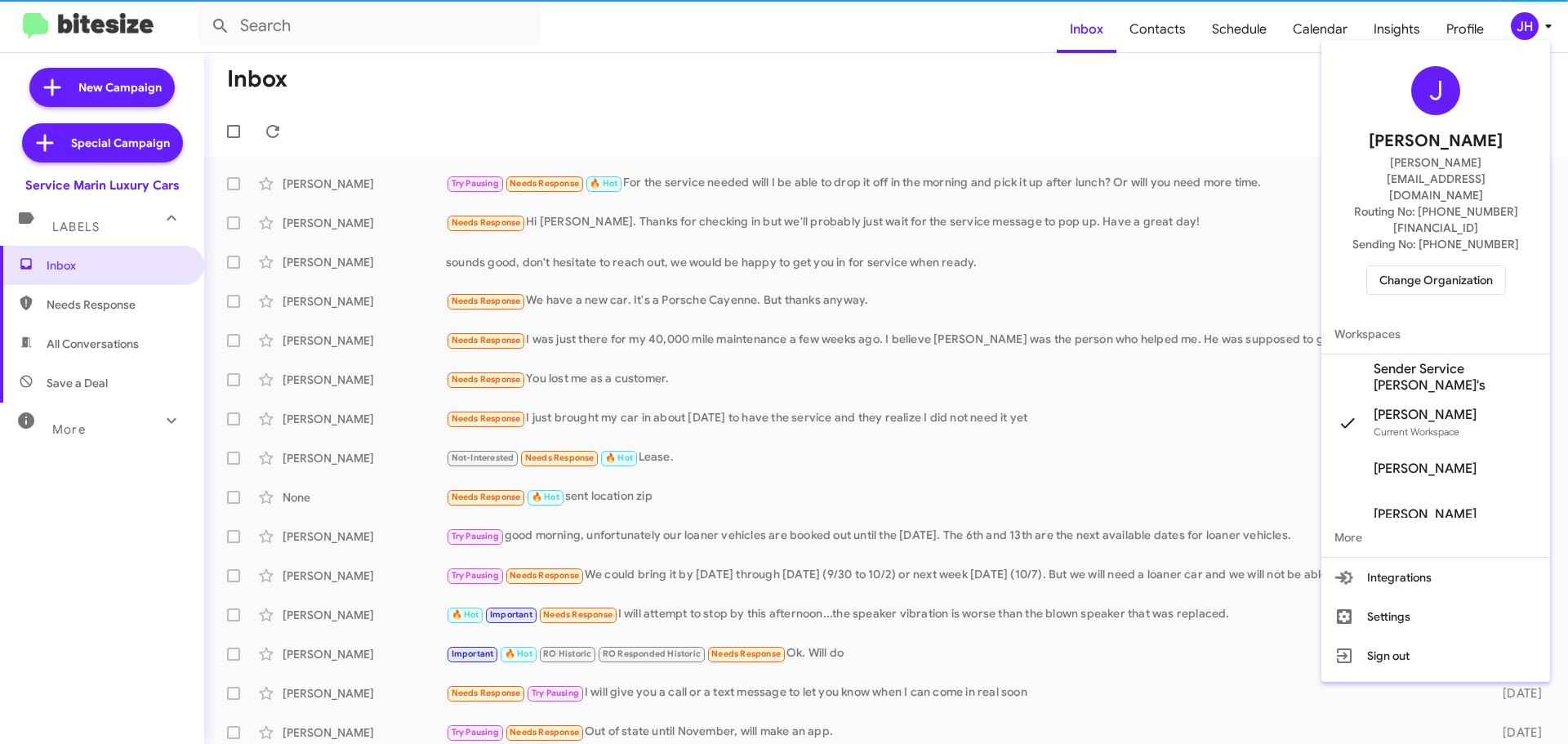
click at [1441, 207] on div "[PERSON_NAME] [PERSON_NAME][EMAIL_ADDRESS][DOMAIN_NAME] Routing No: [PHONE_NUMB…" at bounding box center [1435, 180] width 229 height 268
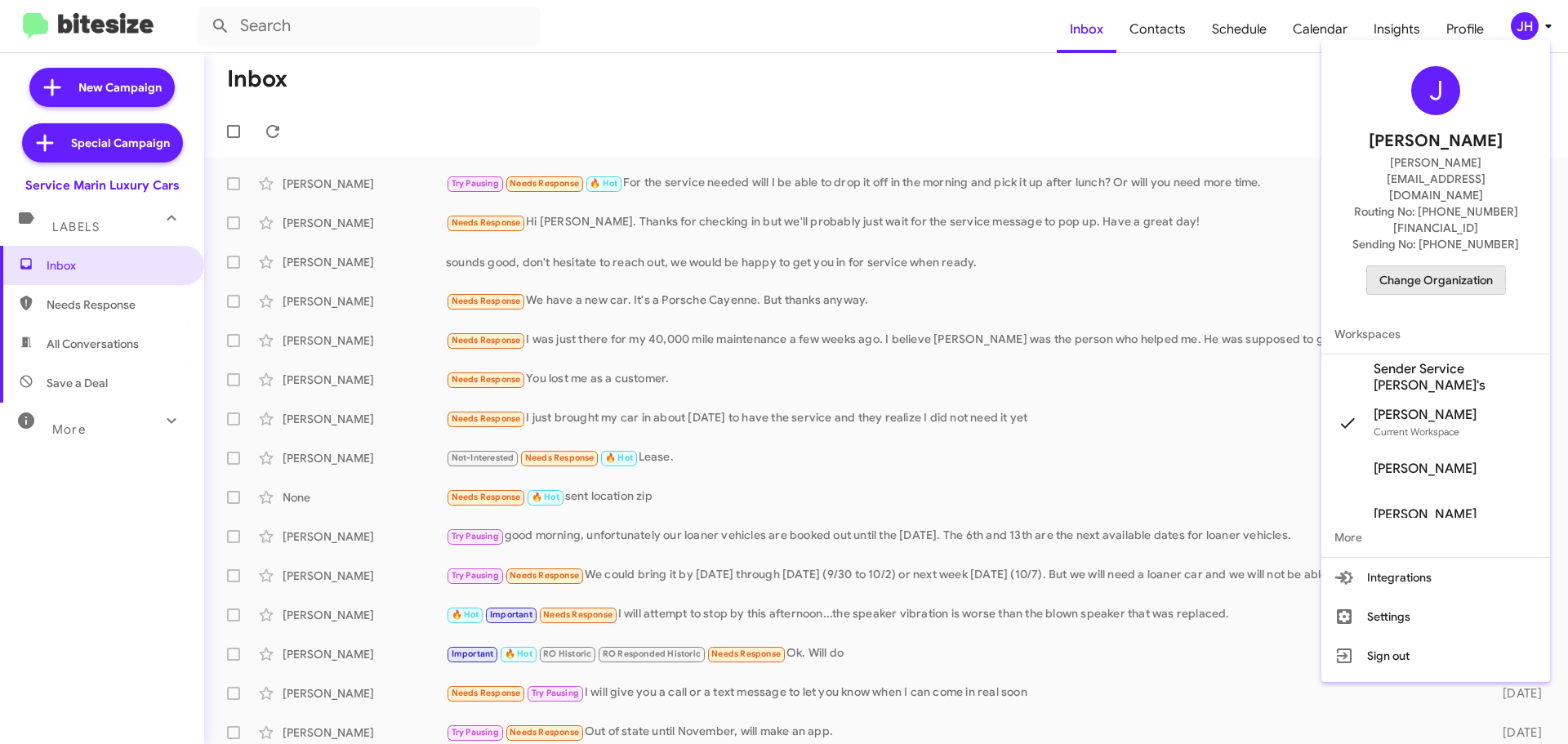
click at [1431, 266] on span "Change Organization" at bounding box center [1435, 280] width 113 height 27
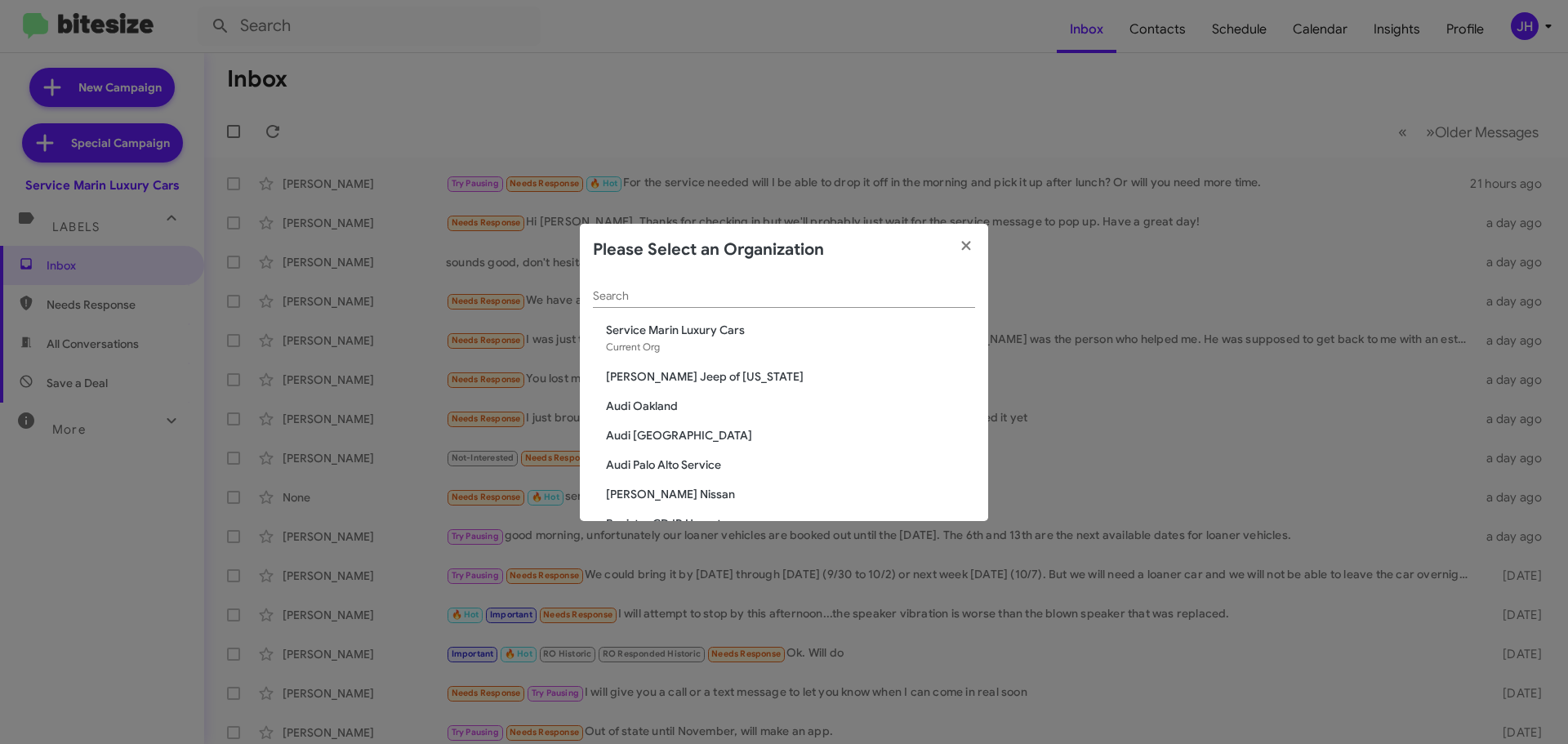
click at [638, 296] on input "Search" at bounding box center [784, 296] width 382 height 13
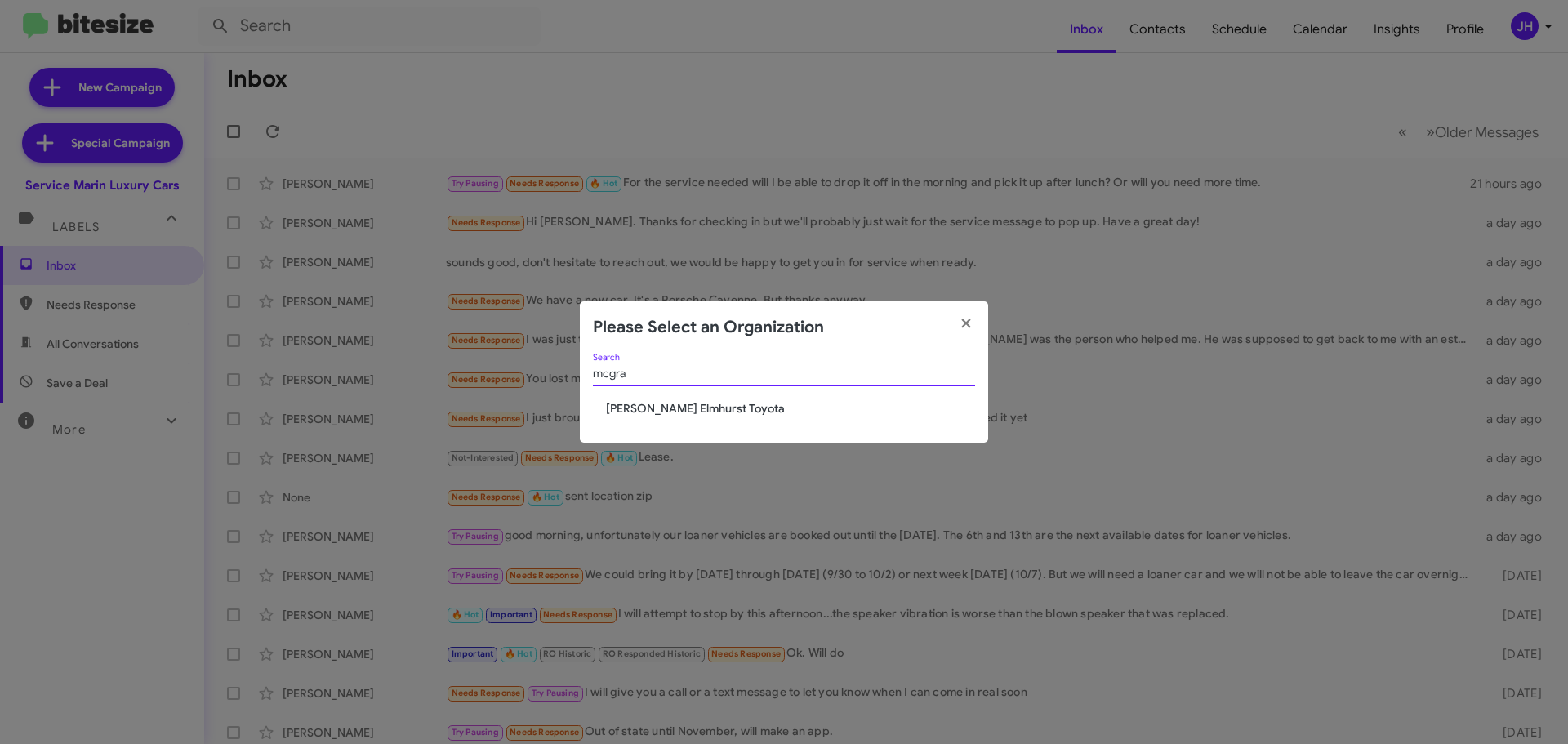
type input "mcgra"
click at [652, 407] on span "McGrath Elmhurst Toyota" at bounding box center [790, 408] width 369 height 16
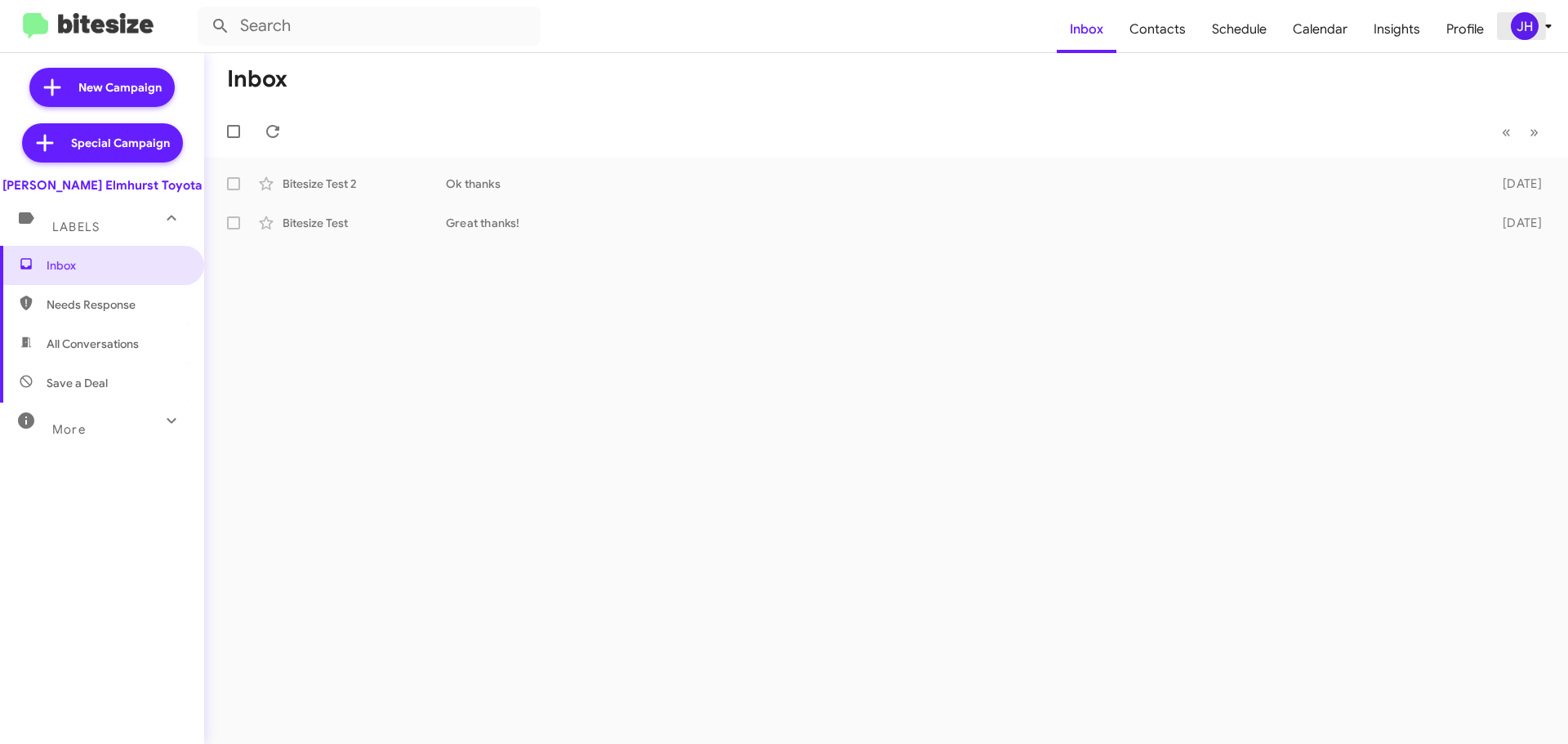
click at [1525, 35] on div "JH" at bounding box center [1524, 26] width 27 height 27
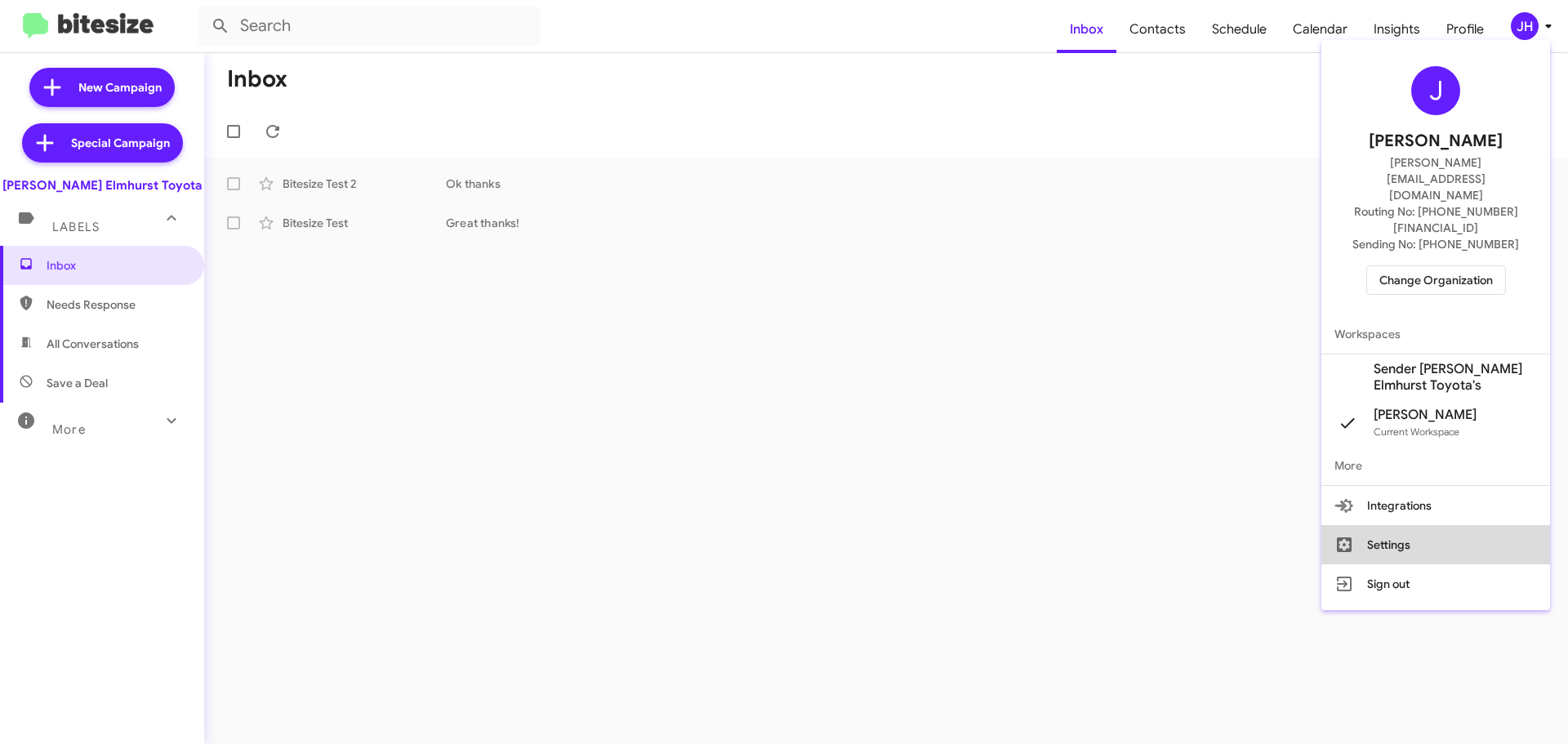
click at [1393, 525] on button "Settings" at bounding box center [1435, 545] width 229 height 39
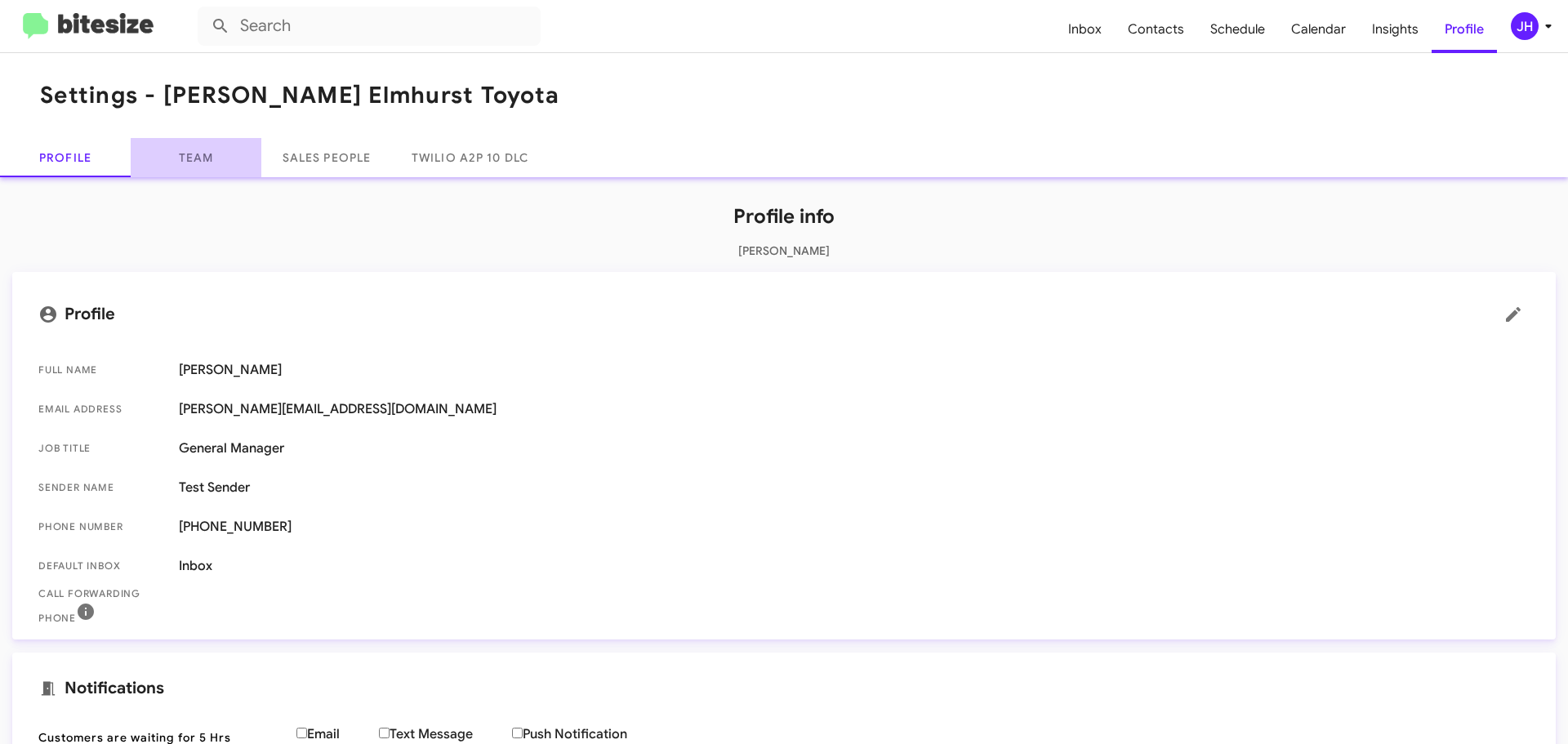
click at [208, 166] on link "Team" at bounding box center [196, 157] width 131 height 39
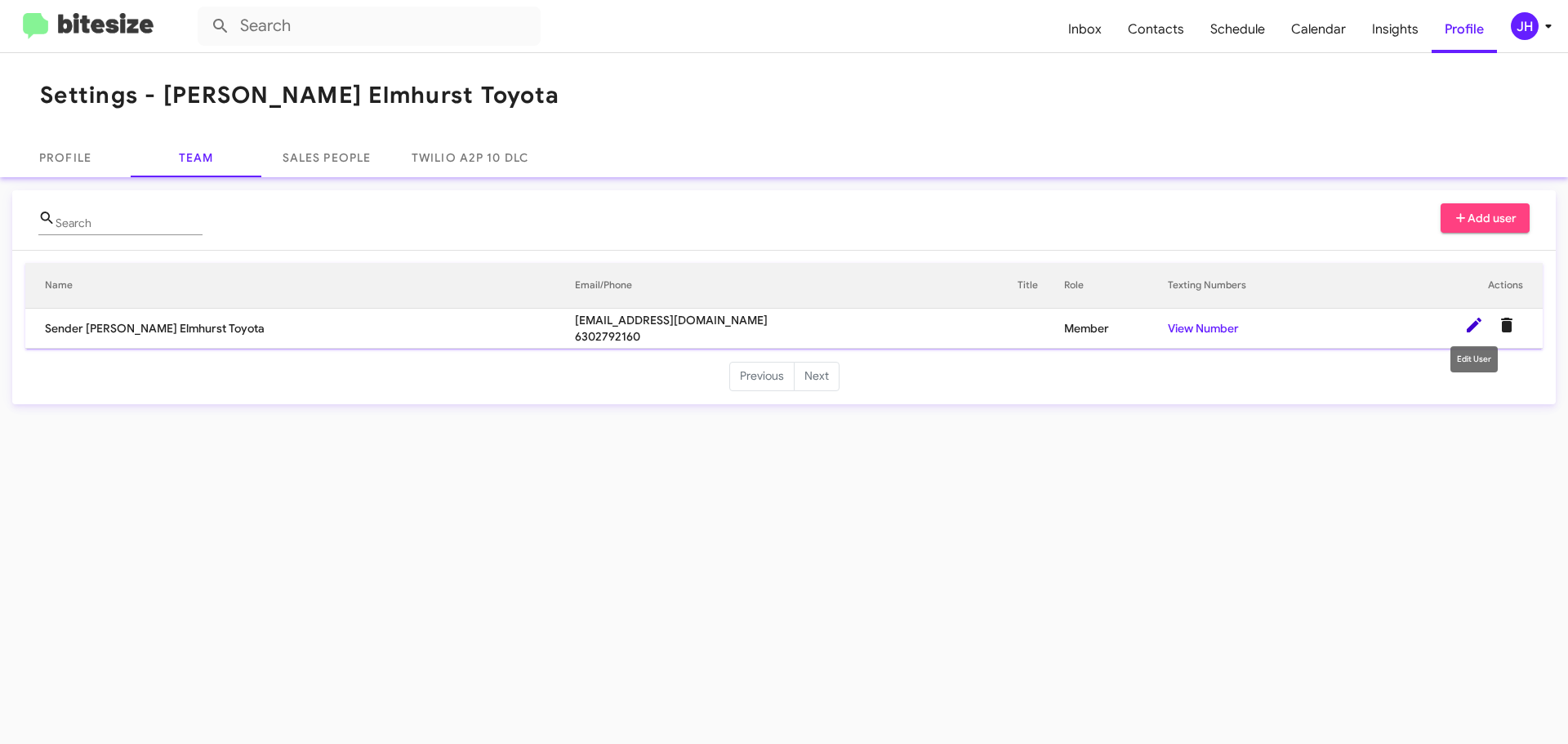
click at [1465, 318] on icon at bounding box center [1473, 325] width 19 height 19
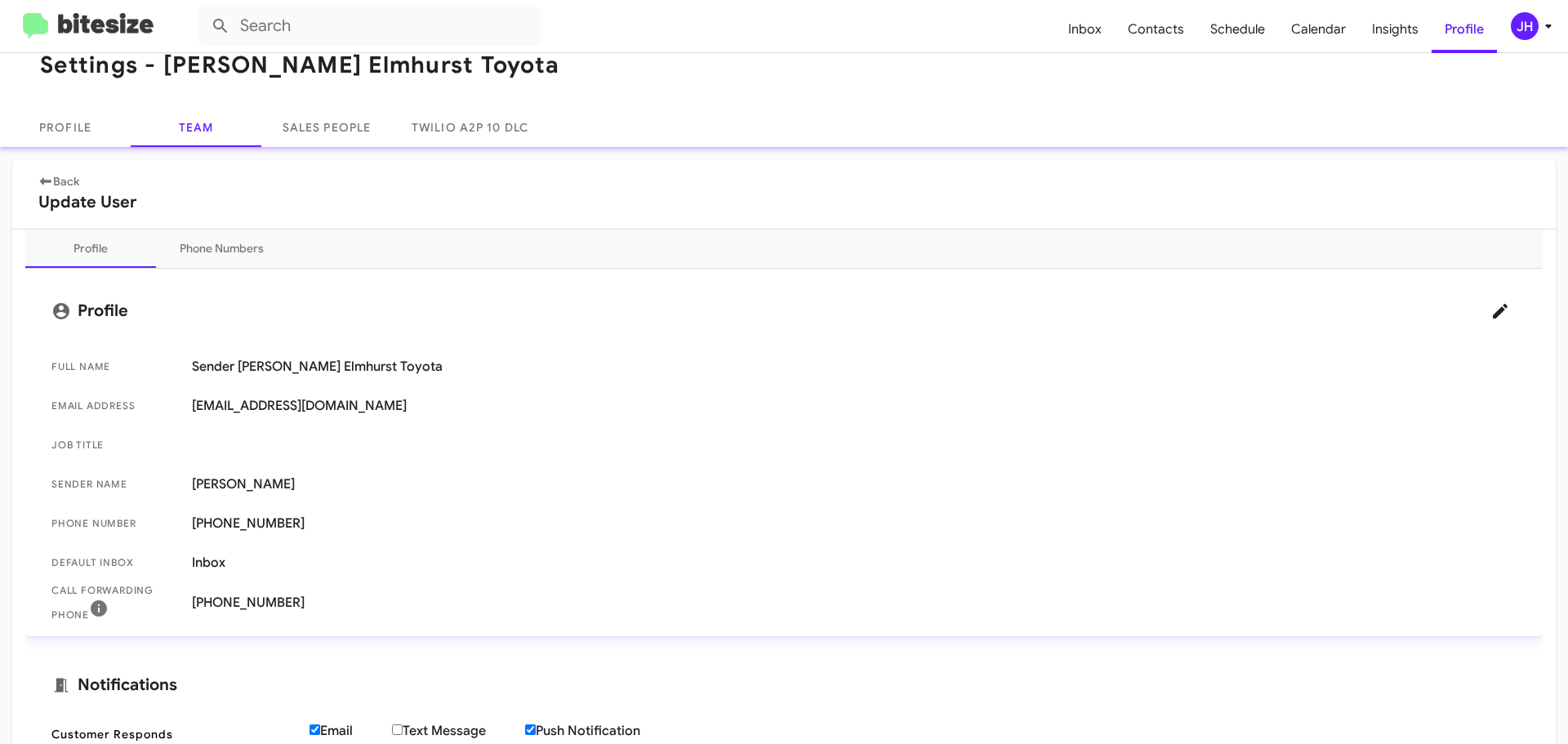
scroll to position [81, 0]
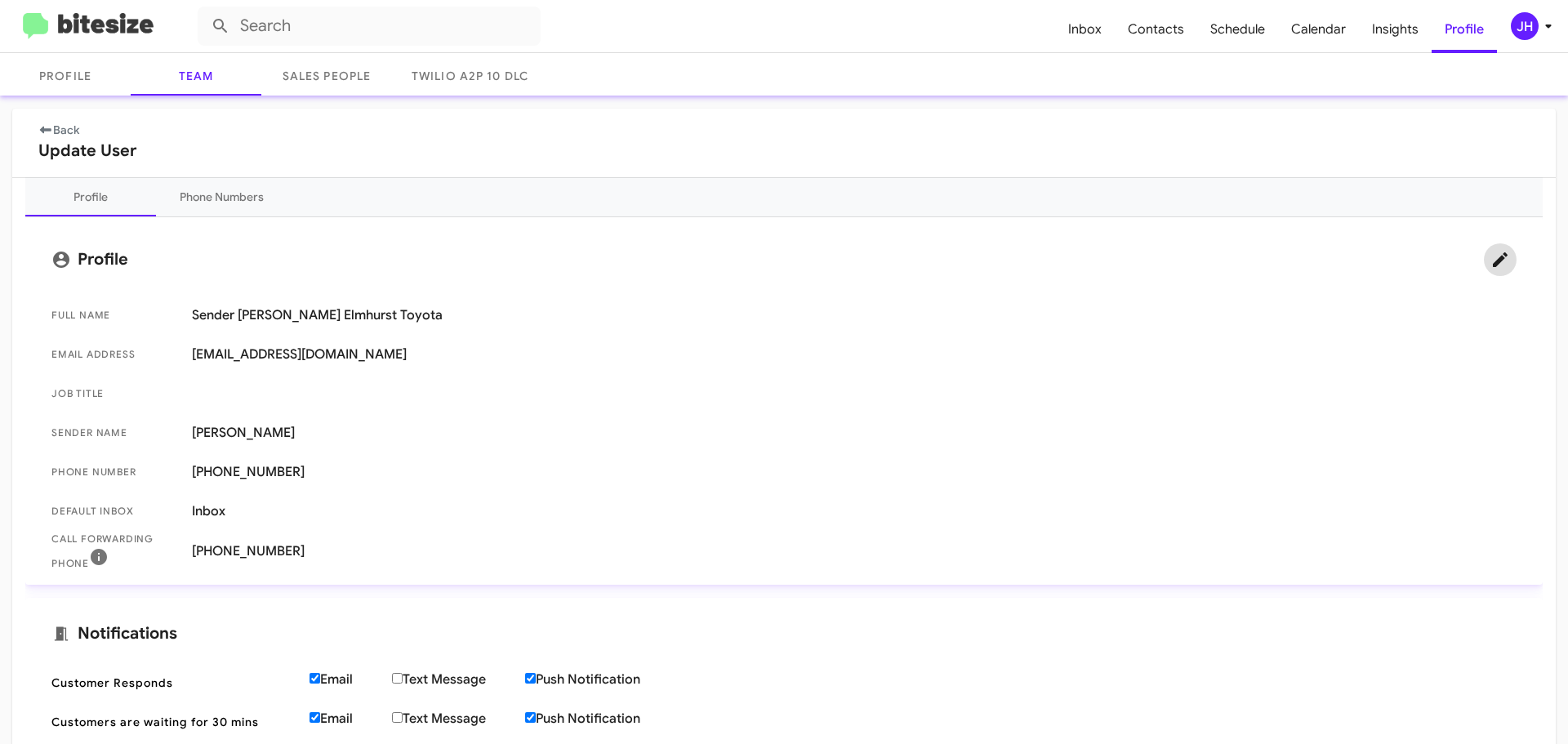
click at [1493, 261] on icon at bounding box center [1500, 259] width 15 height 15
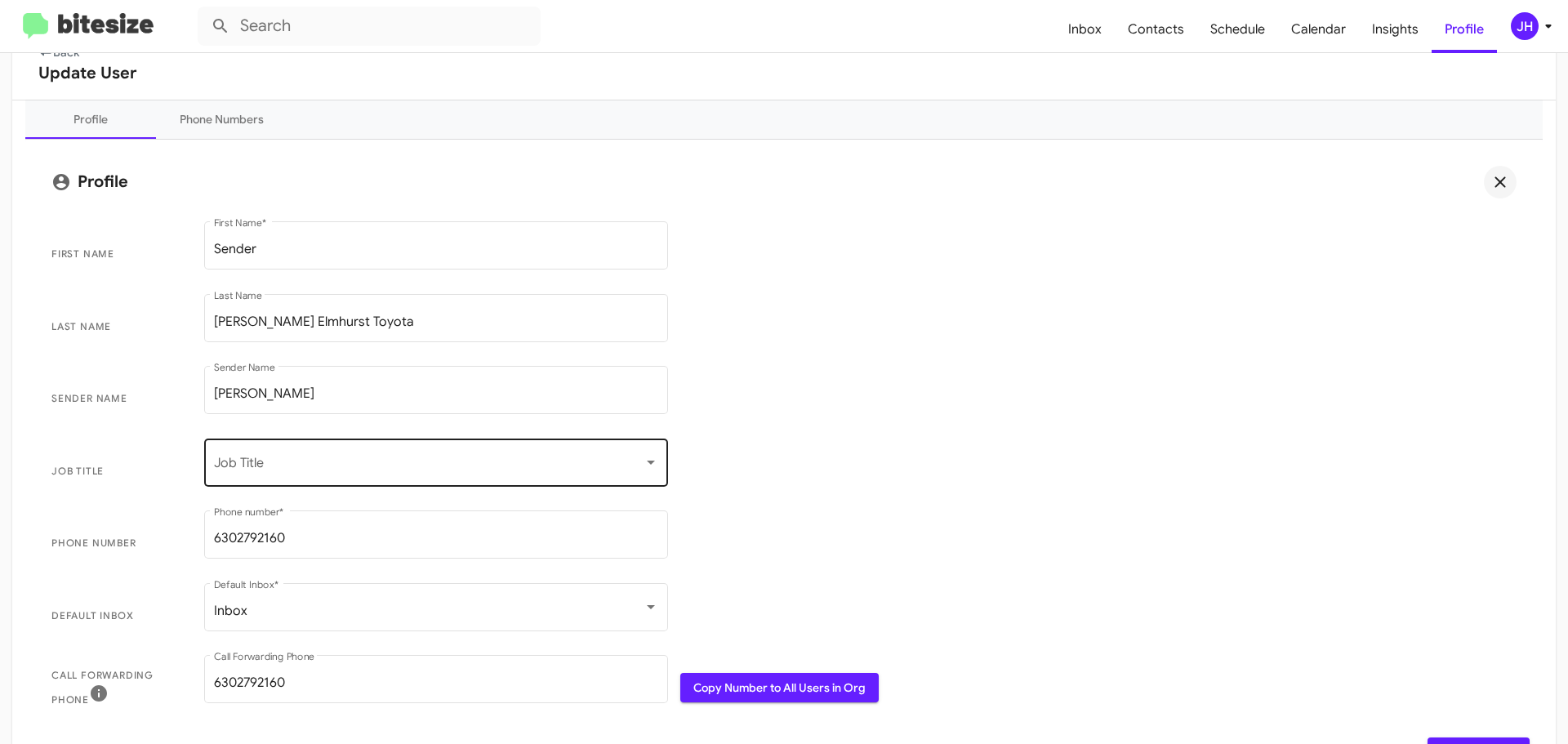
scroll to position [164, 0]
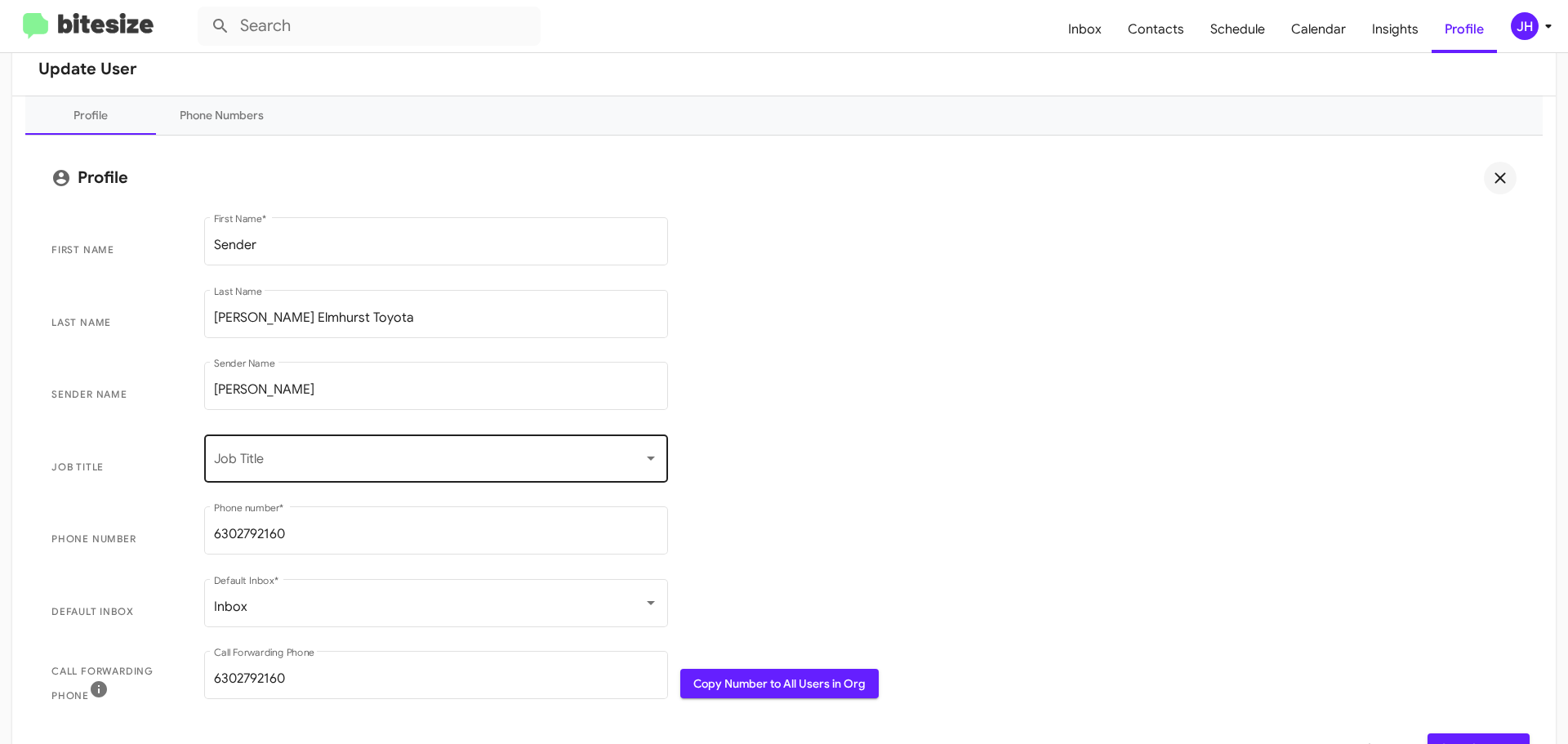
click at [325, 475] on div "Job Title" at bounding box center [436, 456] width 444 height 51
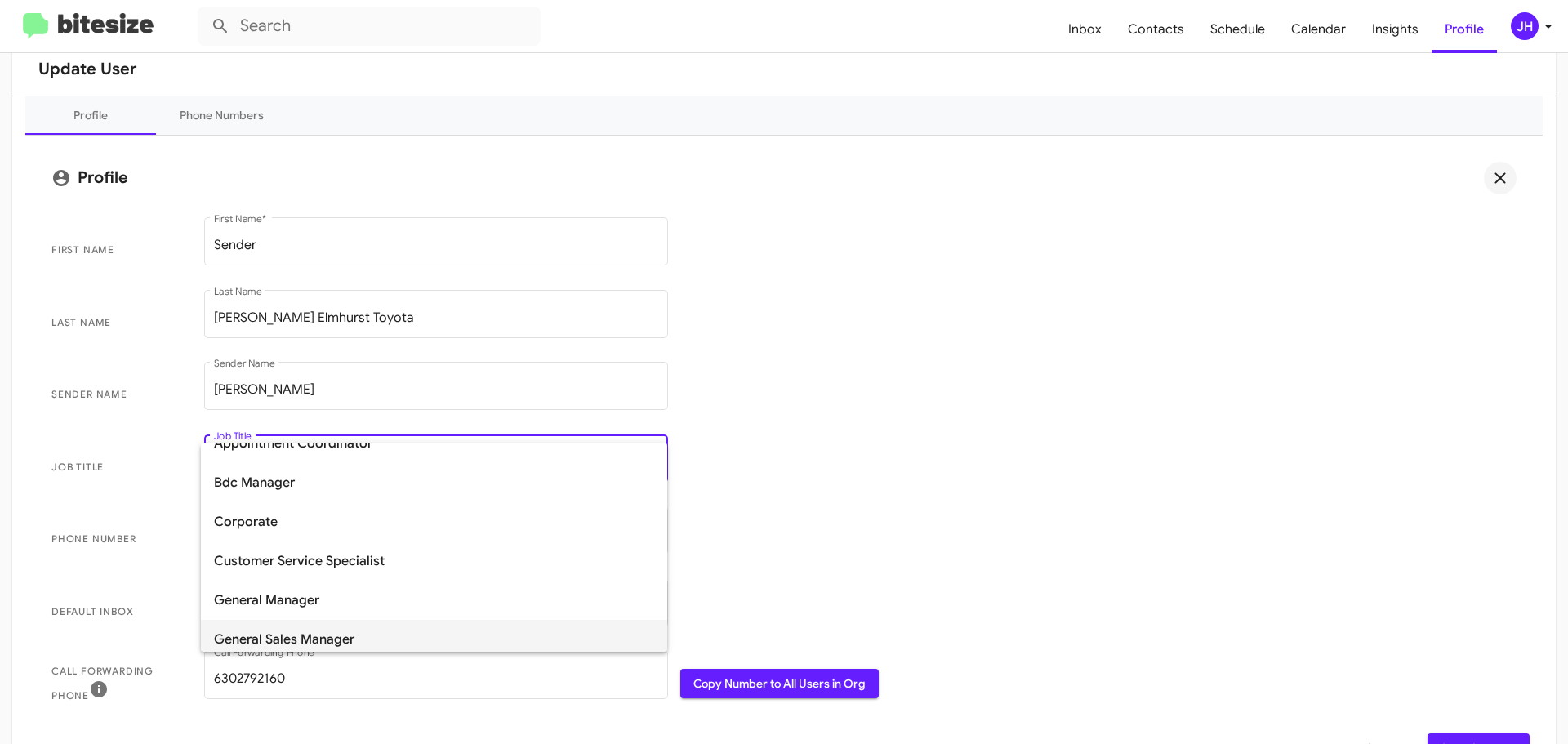
scroll to position [91, 0]
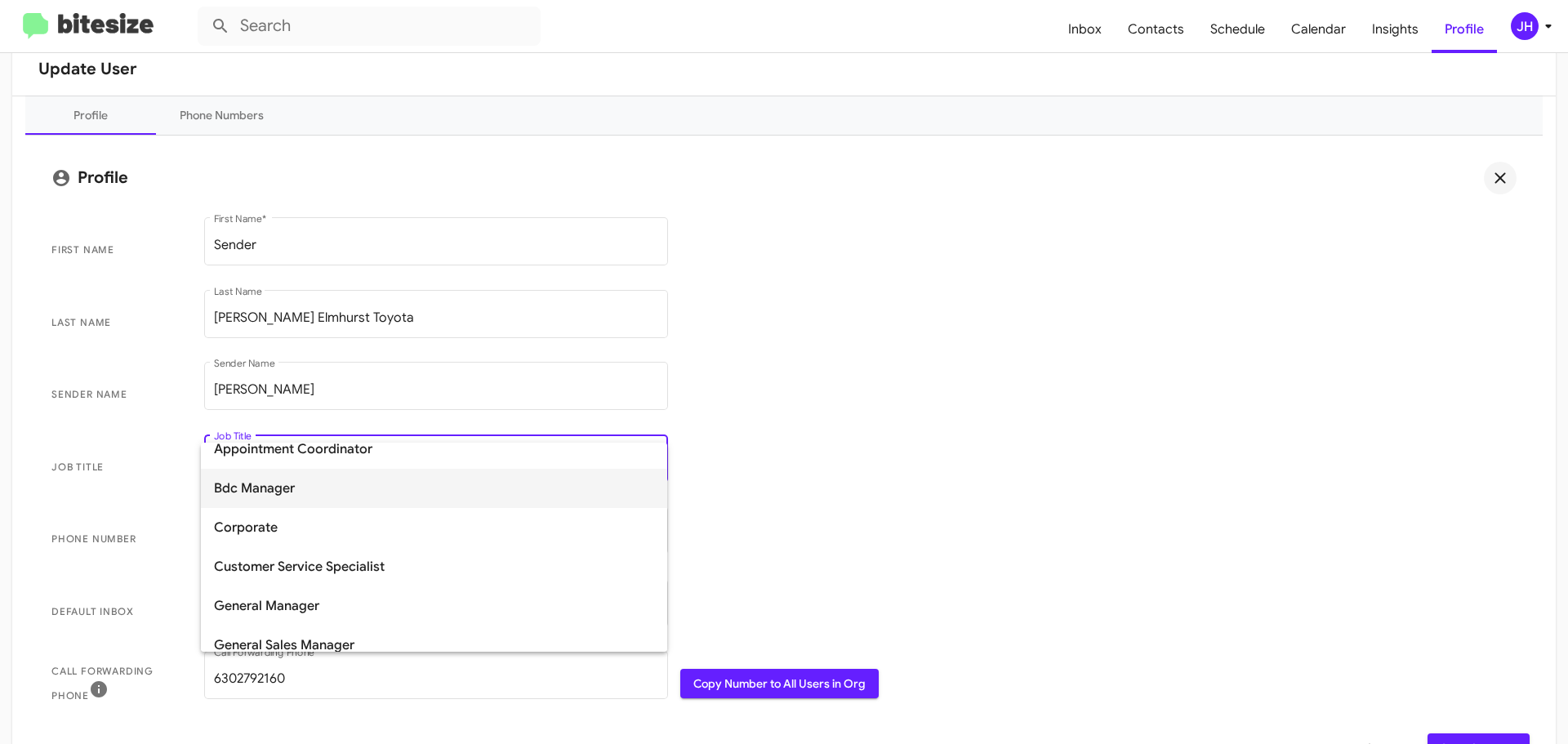
click at [365, 485] on span "Bdc Manager" at bounding box center [434, 488] width 440 height 39
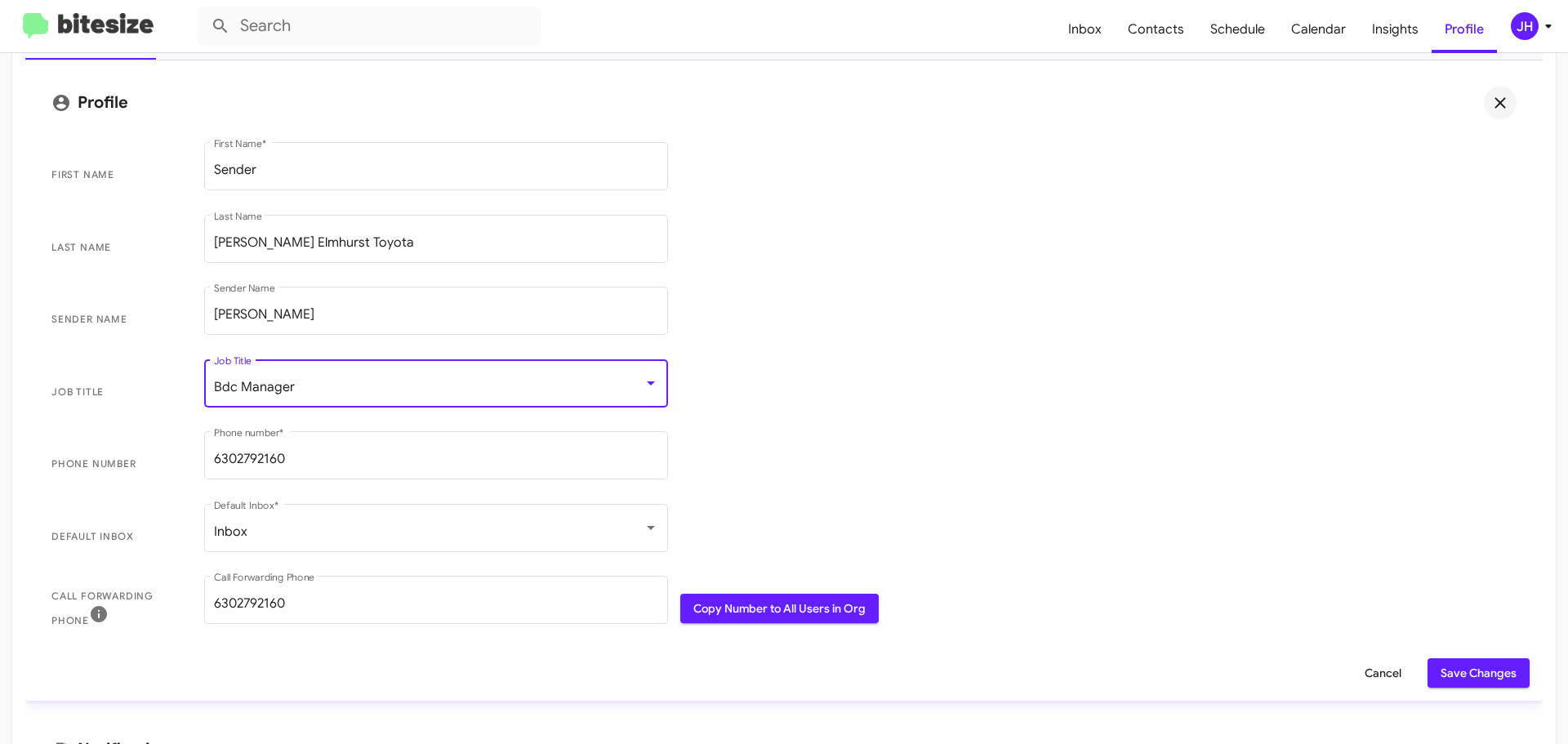
scroll to position [245, 0]
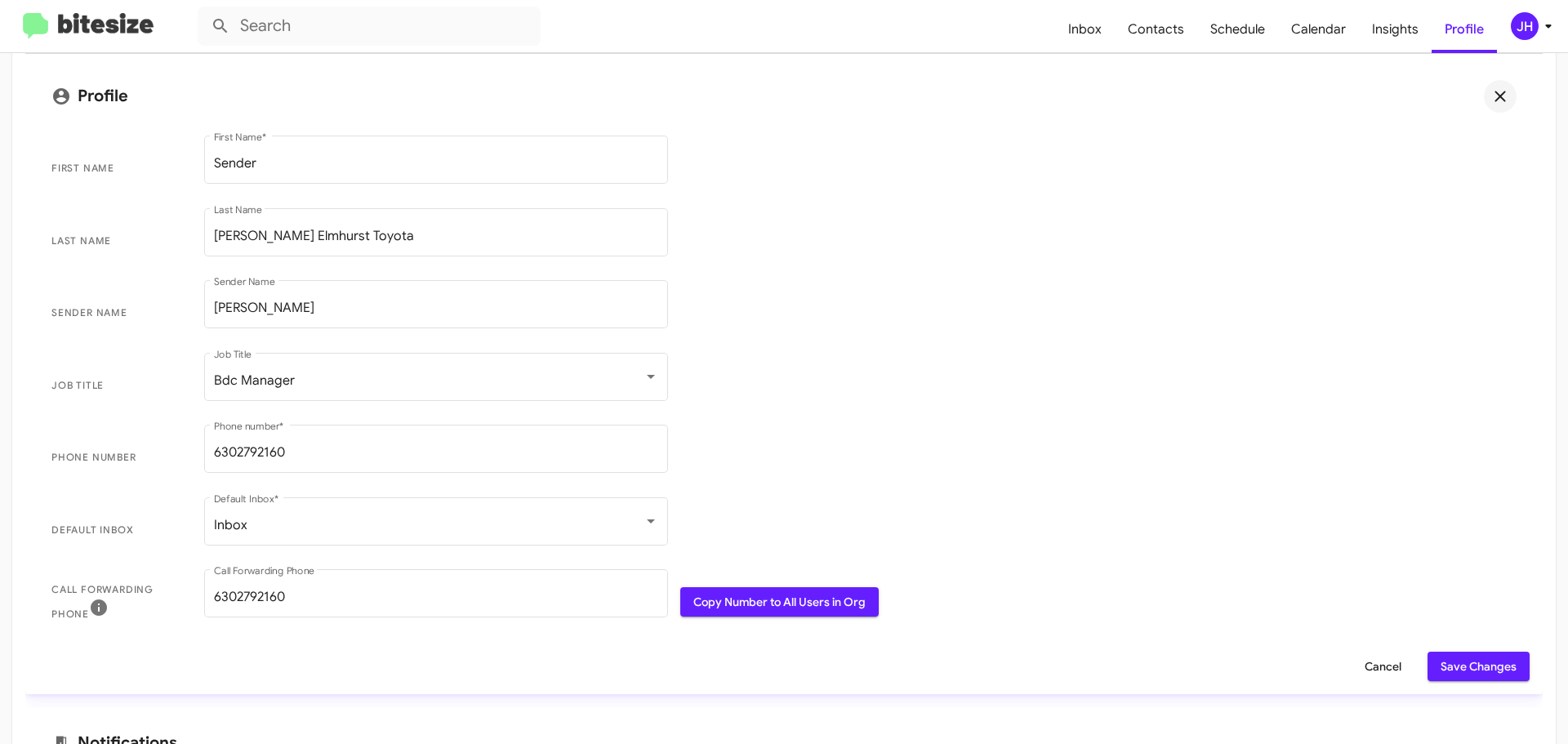
click at [1493, 666] on span "Save Changes" at bounding box center [1479, 666] width 76 height 29
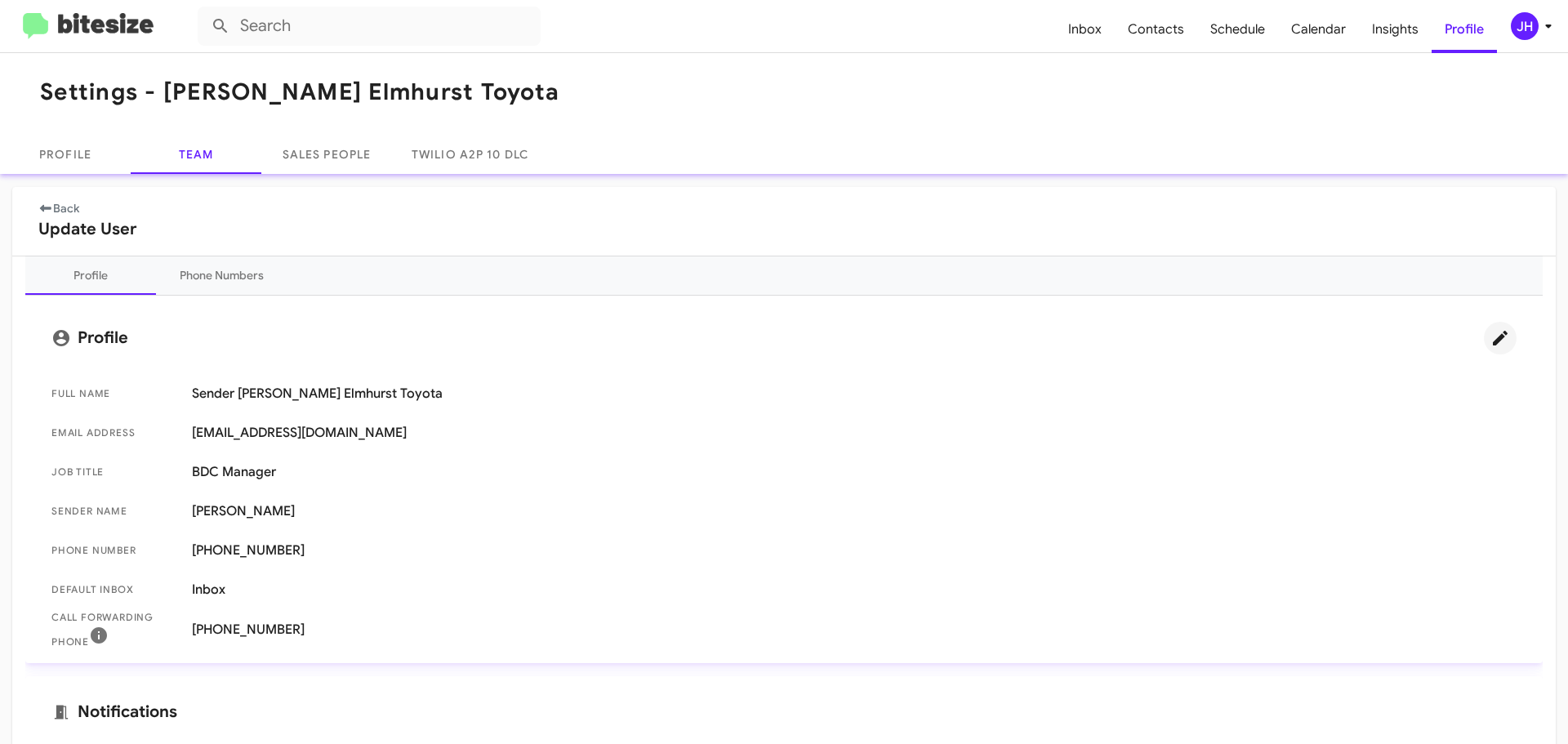
scroll to position [0, 0]
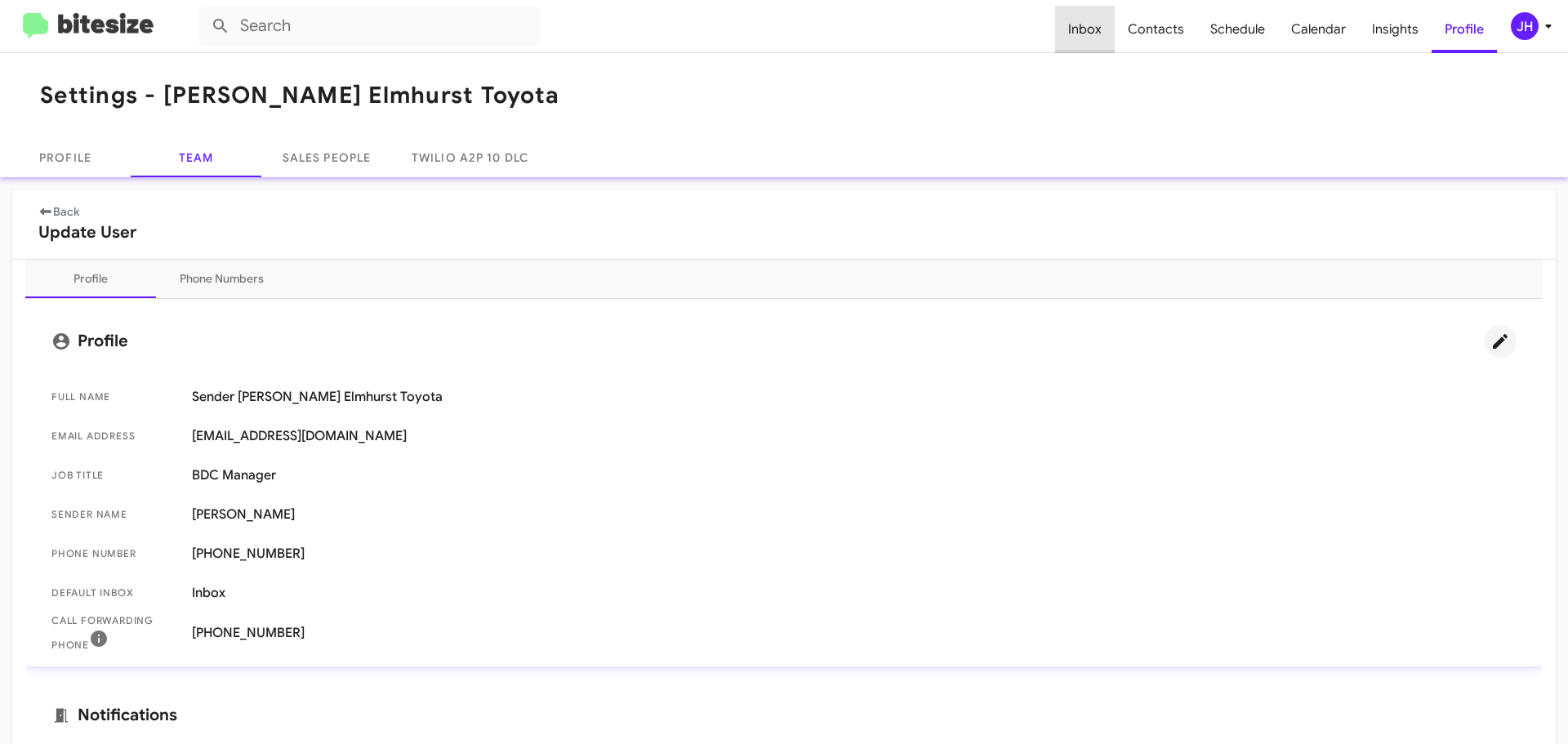
click at [1103, 35] on span "Inbox" at bounding box center [1084, 29] width 59 height 48
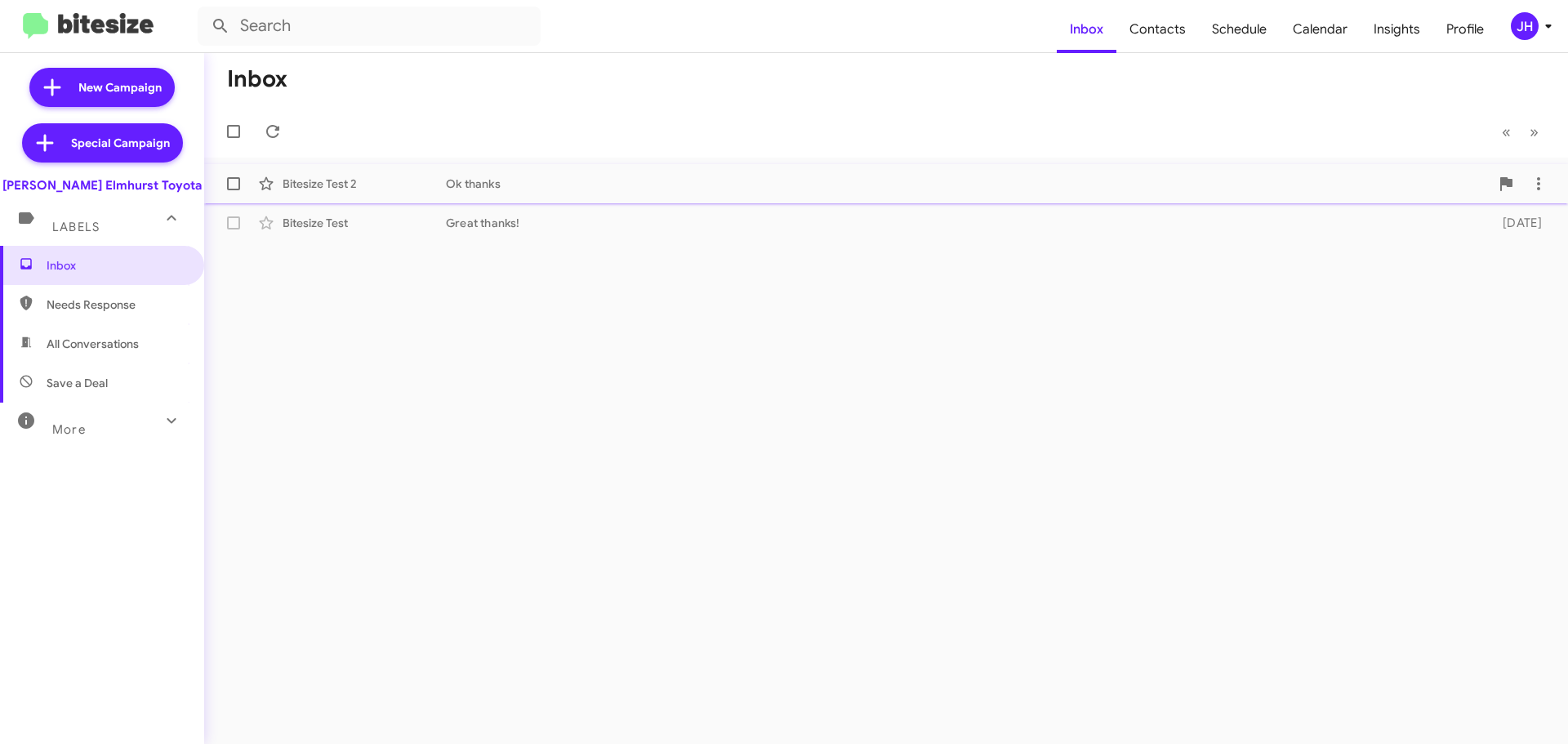
click at [911, 186] on div "Ok thanks" at bounding box center [968, 184] width 1044 height 16
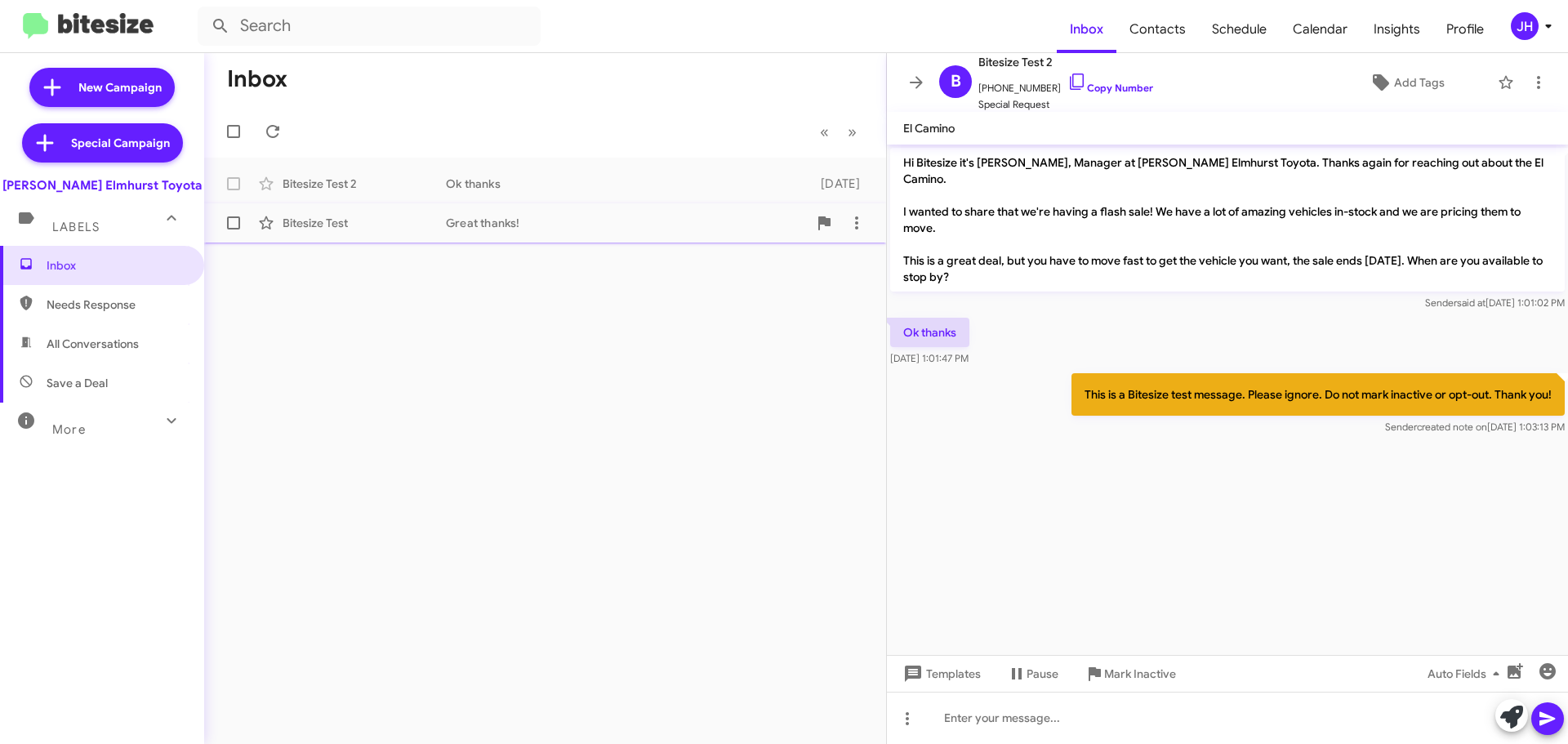
click at [623, 232] on div "Bitesize Test Great thanks! 5 days ago" at bounding box center [545, 223] width 655 height 33
click at [916, 88] on icon at bounding box center [916, 82] width 13 height 12
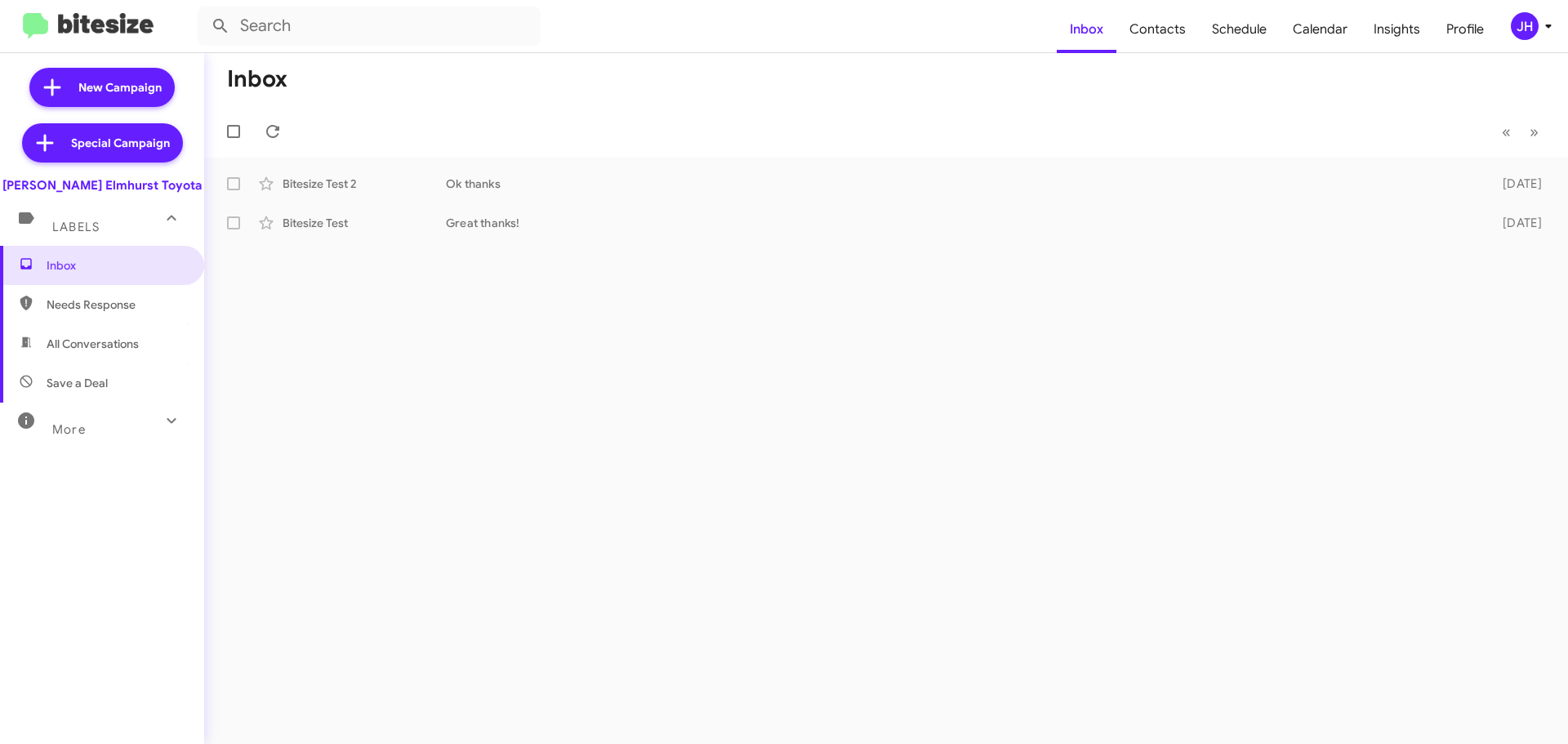
click at [1531, 29] on div "JH" at bounding box center [1524, 26] width 27 height 27
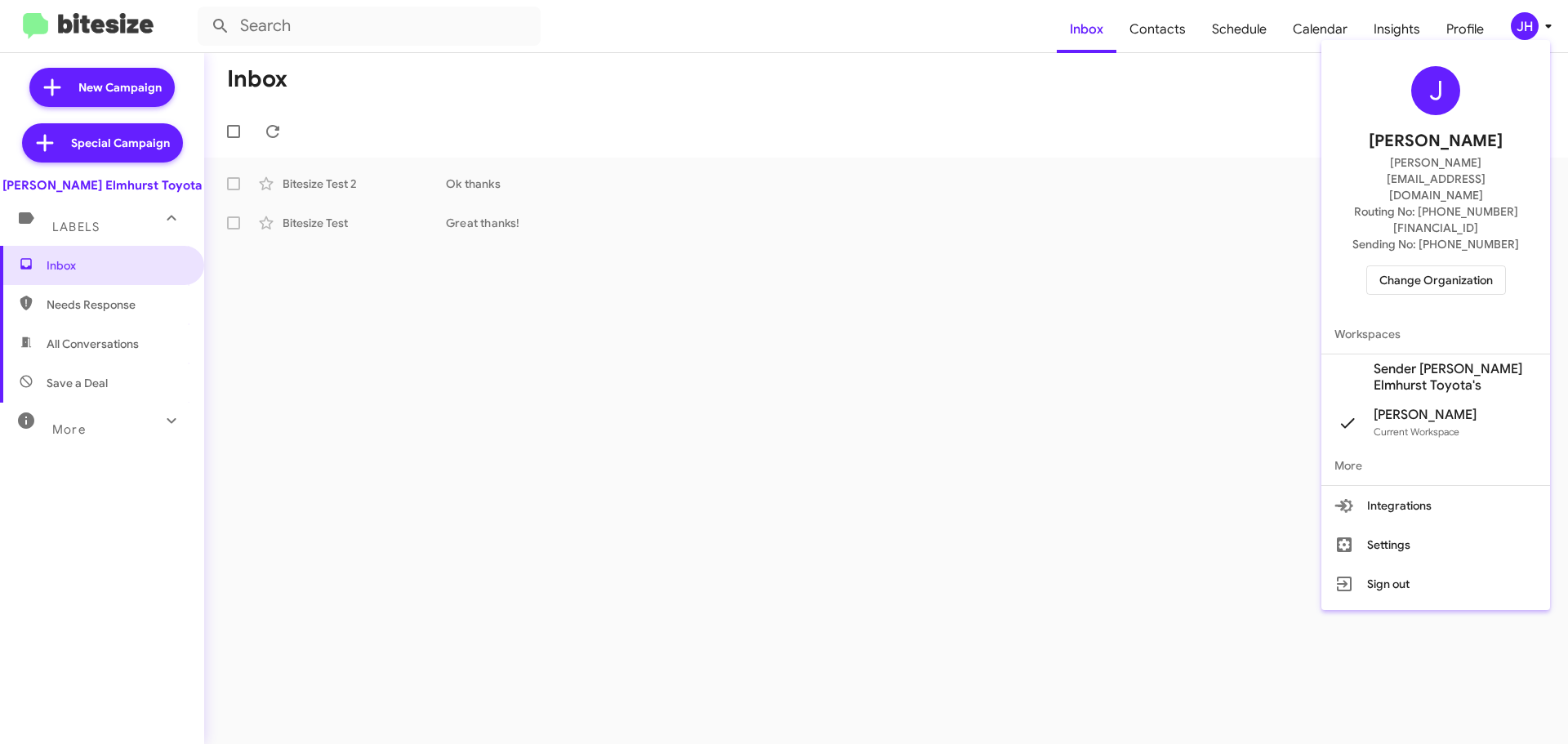
click at [1443, 266] on span "Change Organization" at bounding box center [1435, 280] width 113 height 27
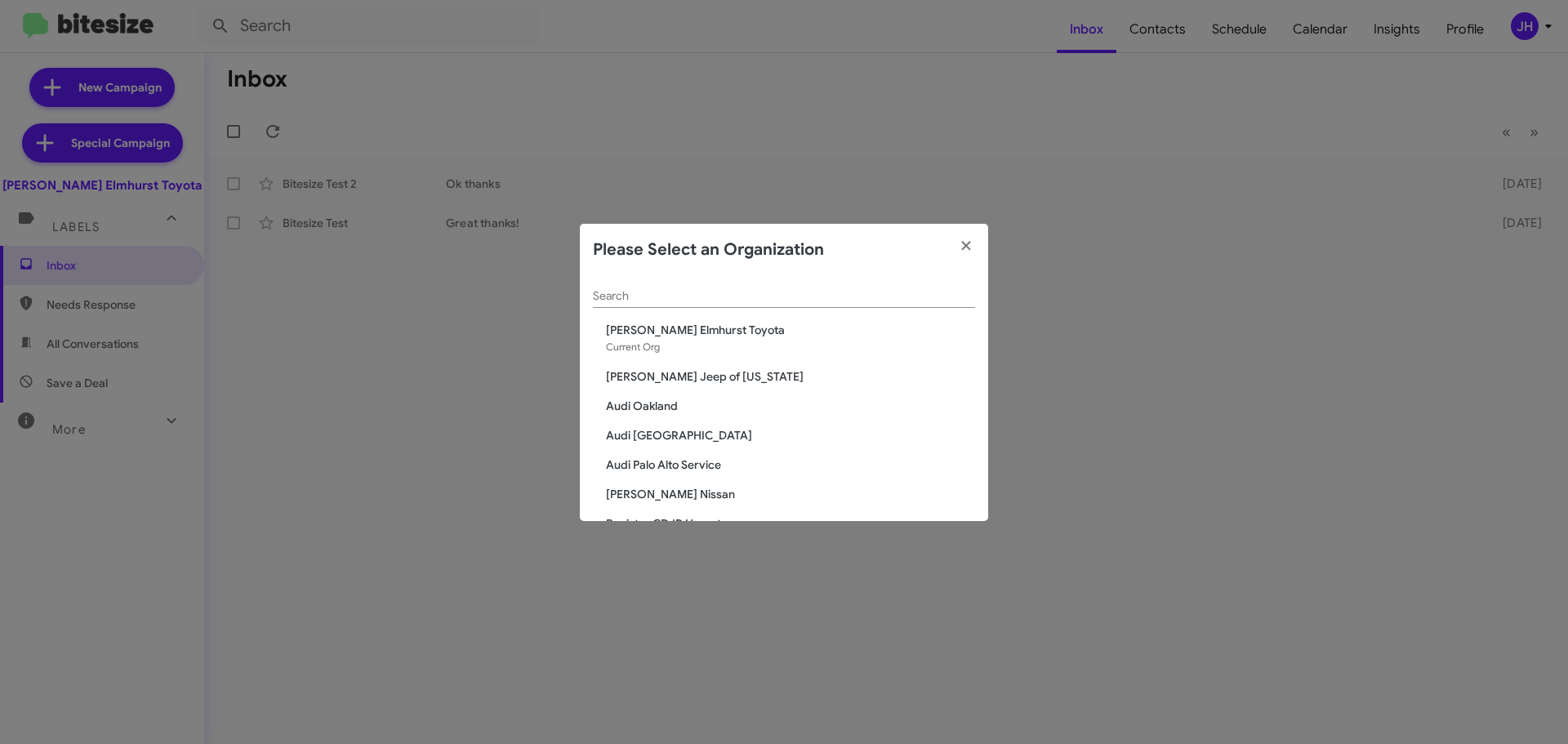
click at [620, 295] on input "Search" at bounding box center [784, 296] width 382 height 13
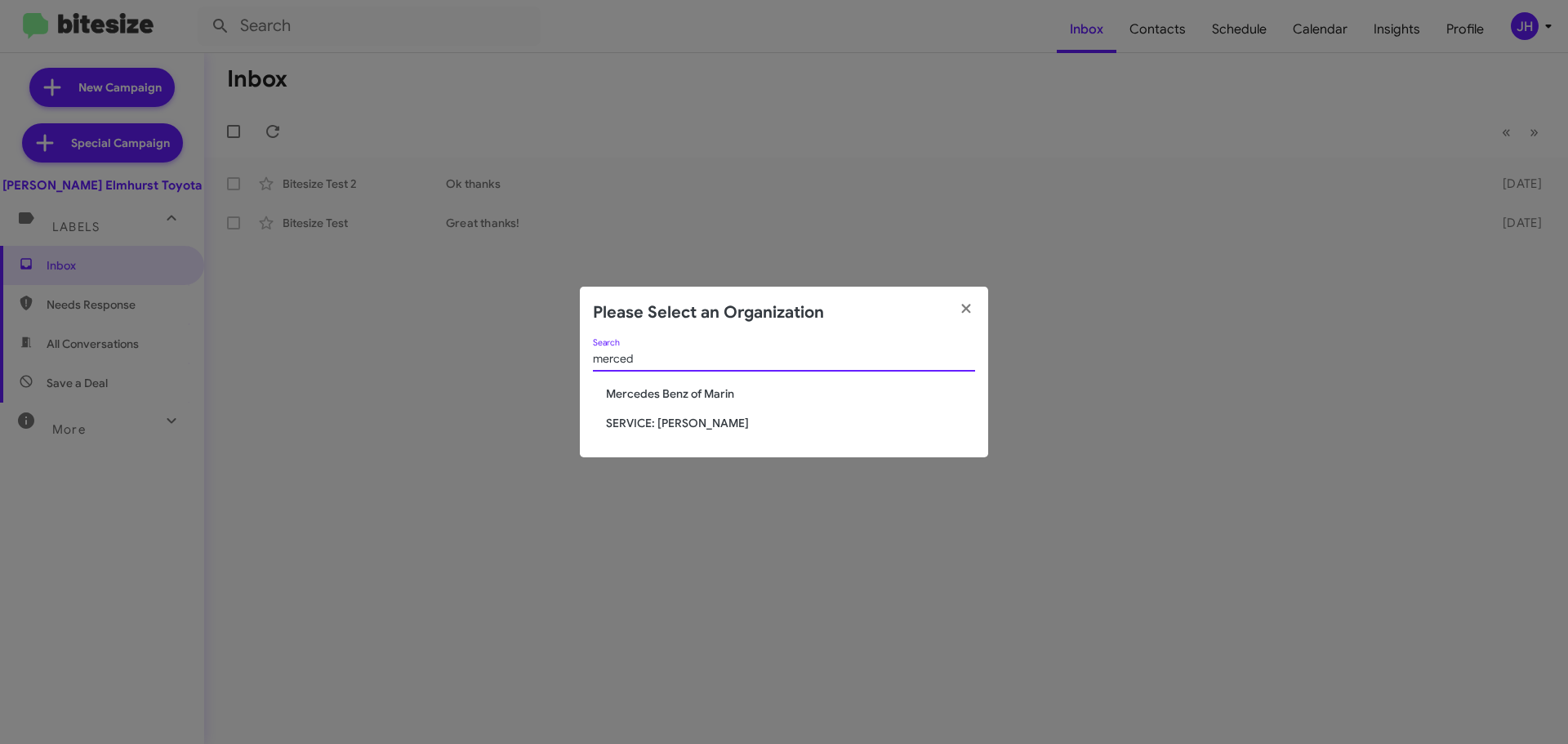
type input "merced"
click at [709, 418] on span "SERVICE: [PERSON_NAME]" at bounding box center [790, 423] width 369 height 16
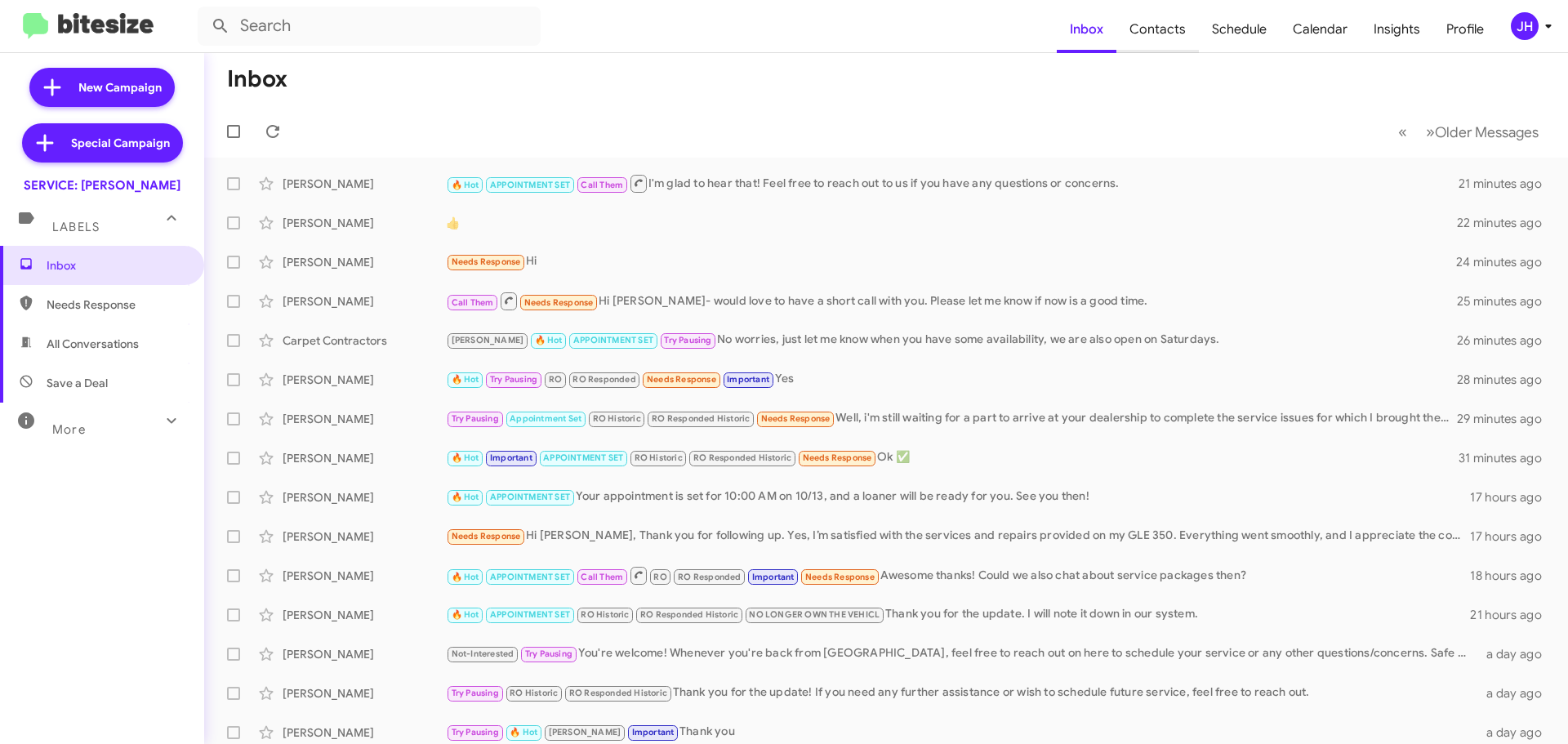
click at [1144, 36] on span "Contacts" at bounding box center [1157, 29] width 82 height 48
type input "in:groups"
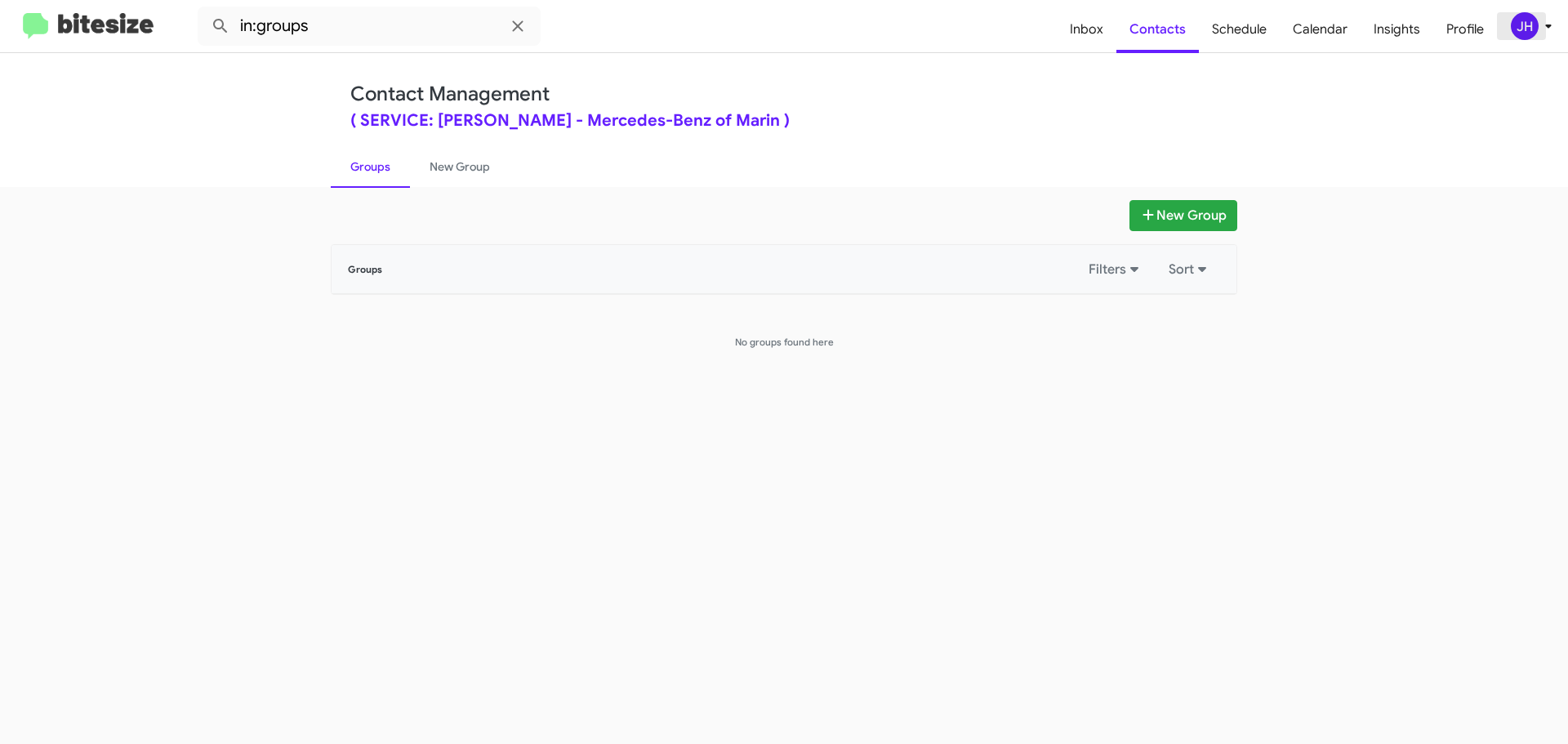
click at [1513, 19] on div "JH" at bounding box center [1524, 26] width 27 height 27
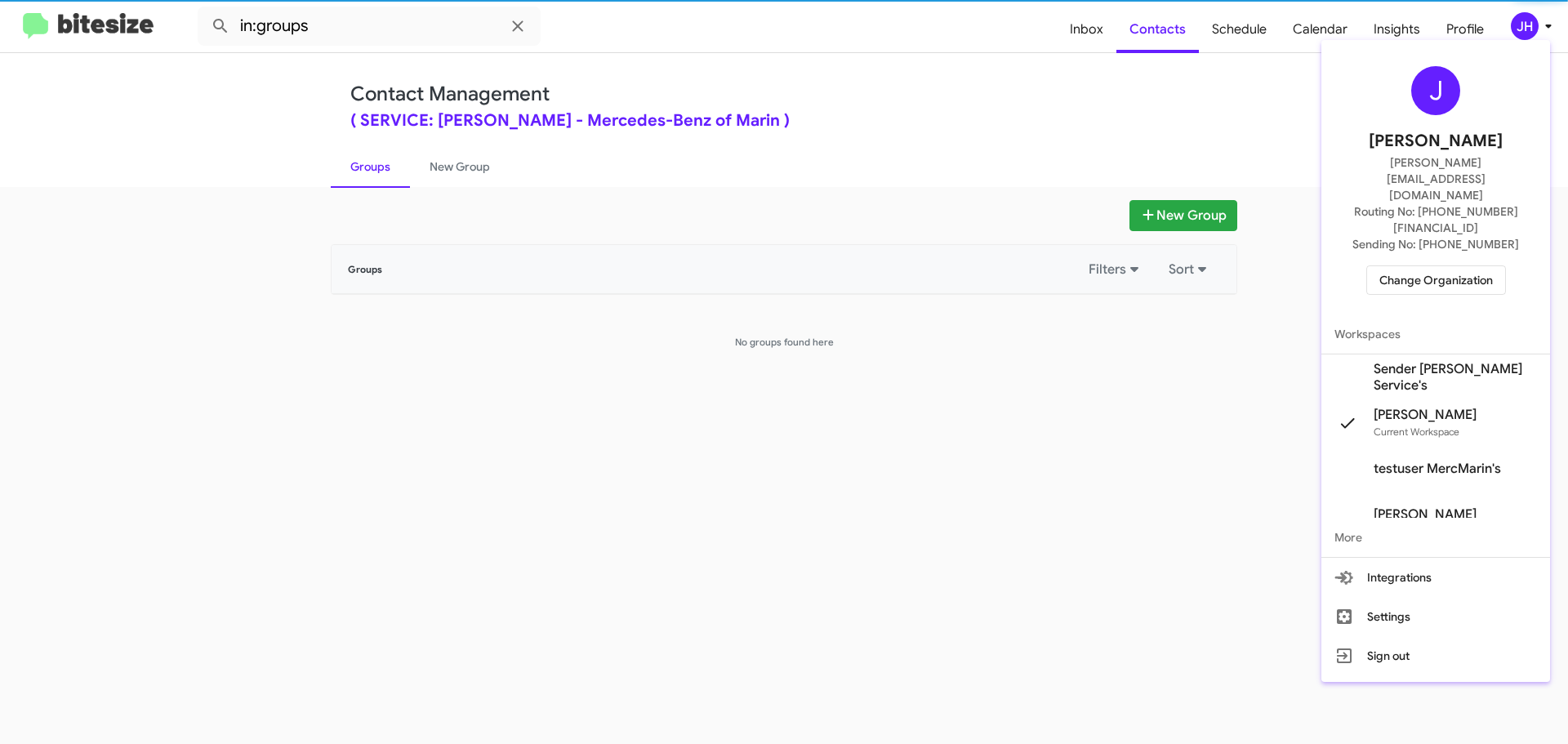
click at [1424, 361] on span "Sender Mercedes Marin Service's" at bounding box center [1455, 377] width 164 height 33
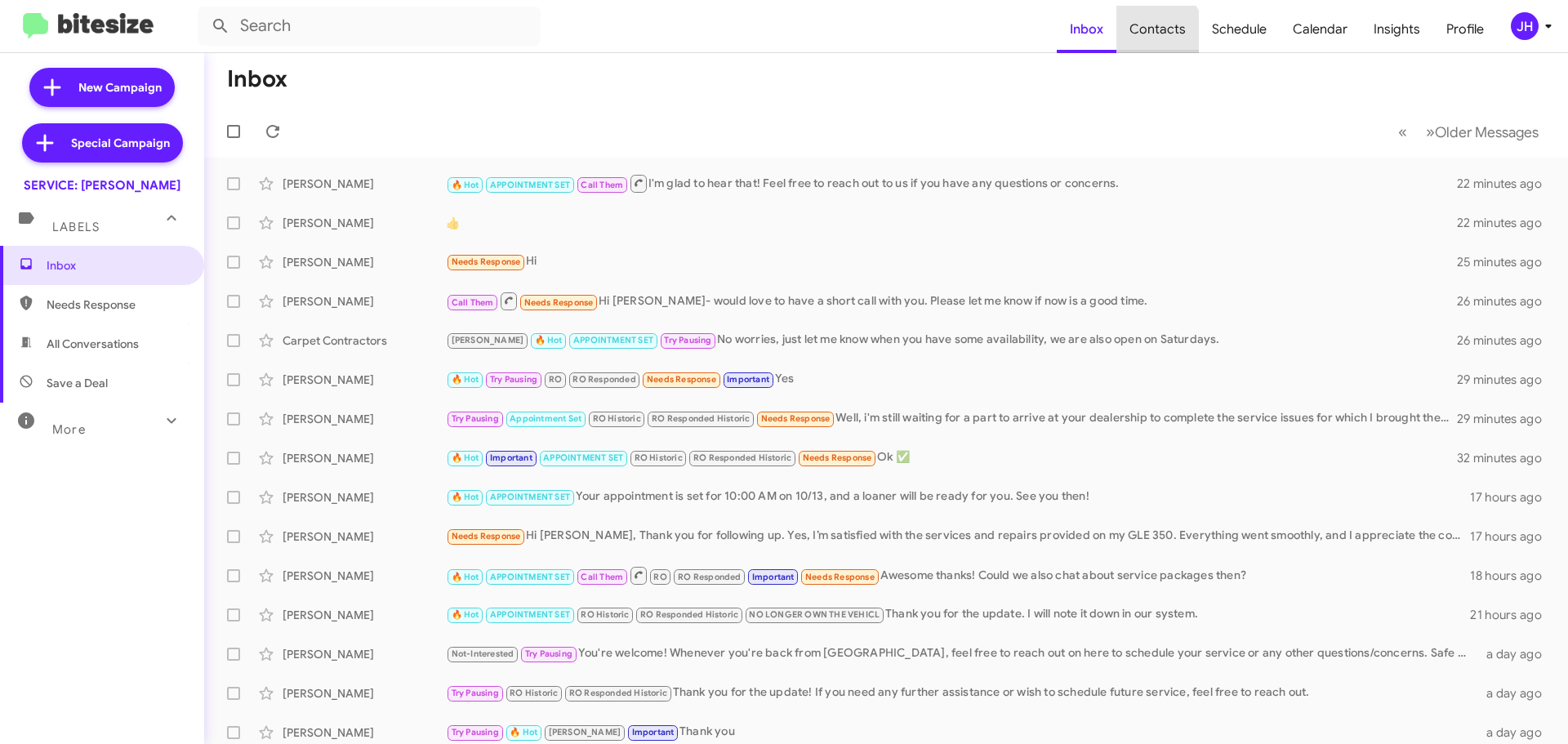
click at [1158, 35] on span "Contacts" at bounding box center [1157, 29] width 82 height 48
type input "in:groups"
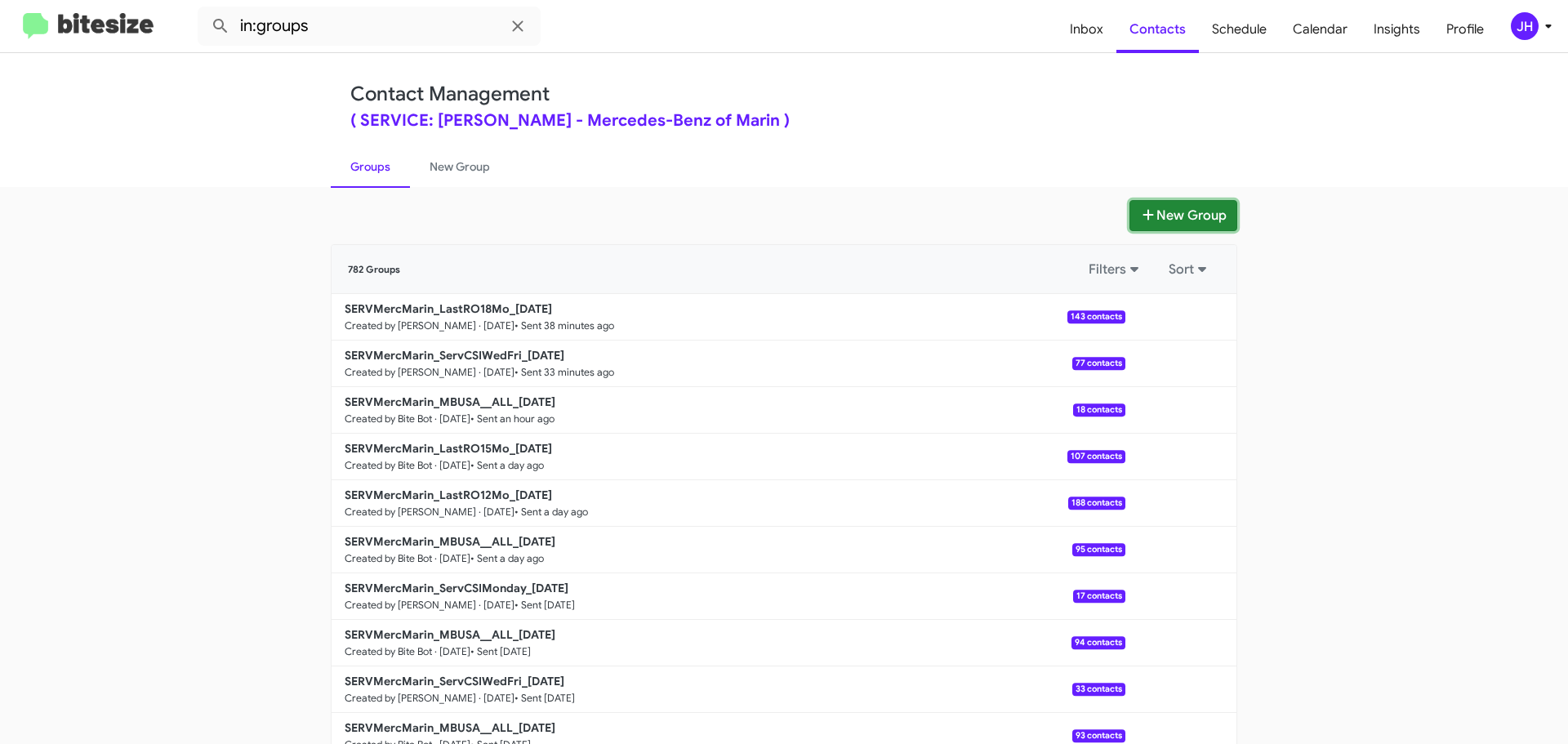
click at [1155, 219] on button "New Group" at bounding box center [1183, 215] width 108 height 31
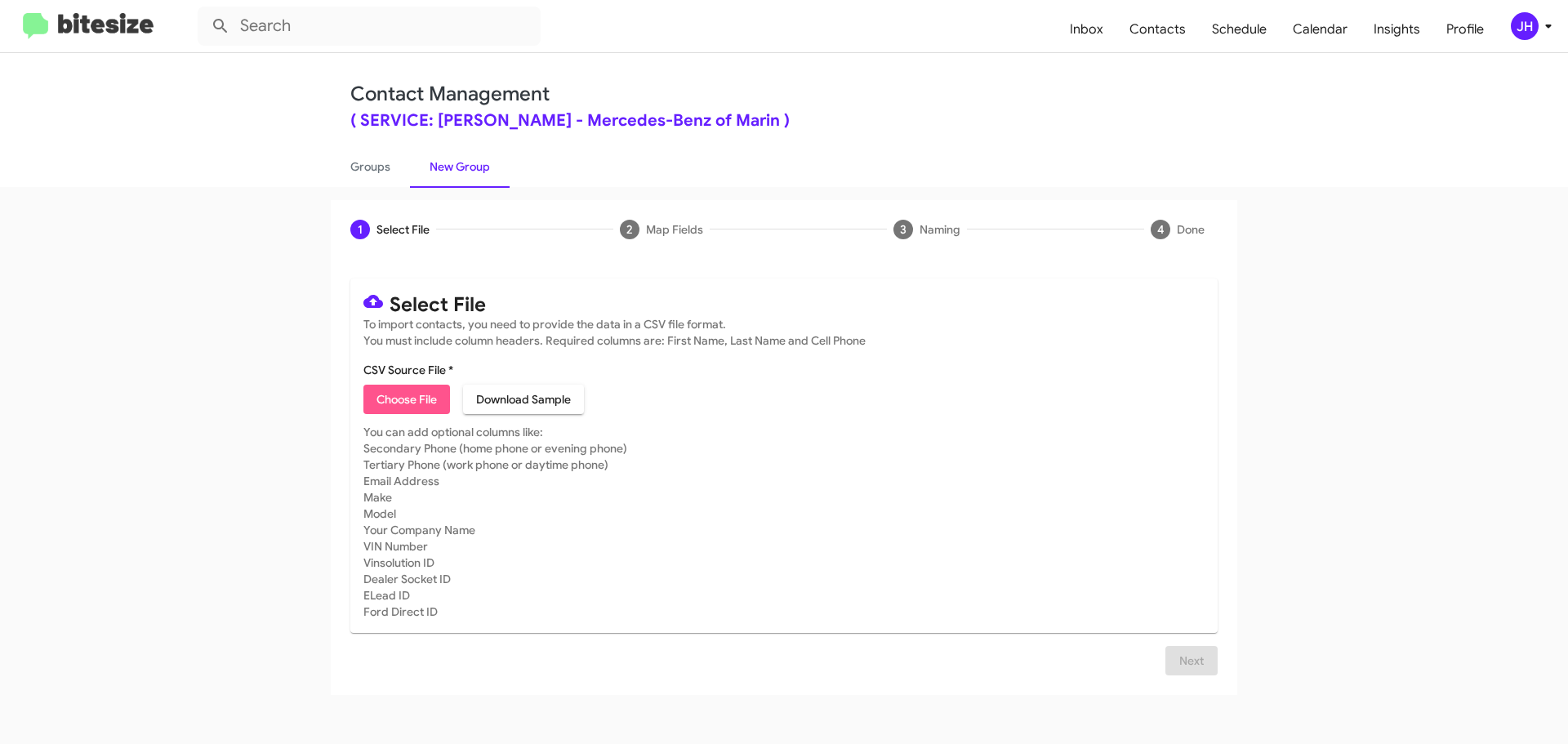
click at [437, 400] on span "Choose File" at bounding box center [407, 399] width 60 height 29
type input "SEPTEMBER MBUSA 09"
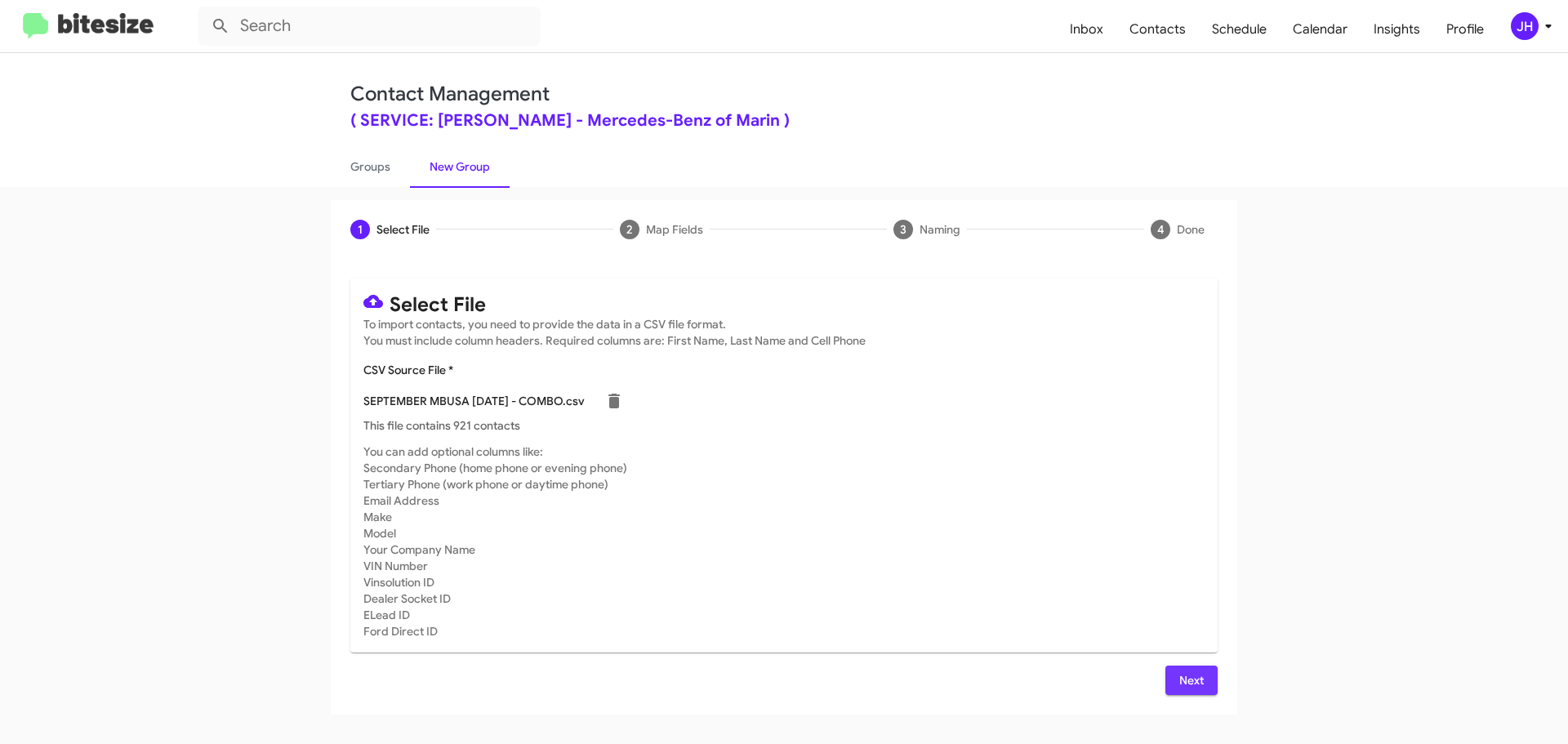
click at [1190, 676] on span "Next" at bounding box center [1191, 679] width 27 height 29
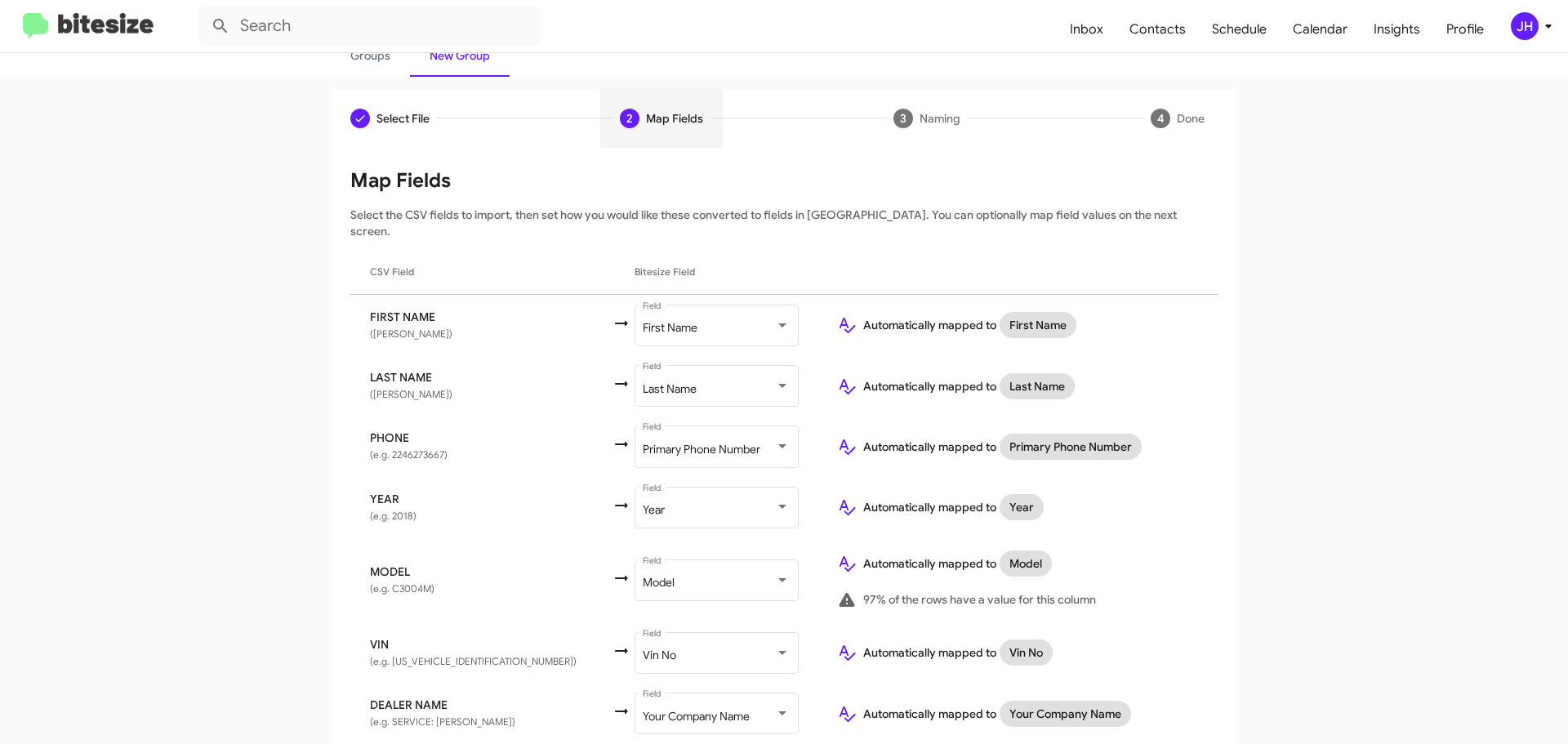
scroll to position [157, 0]
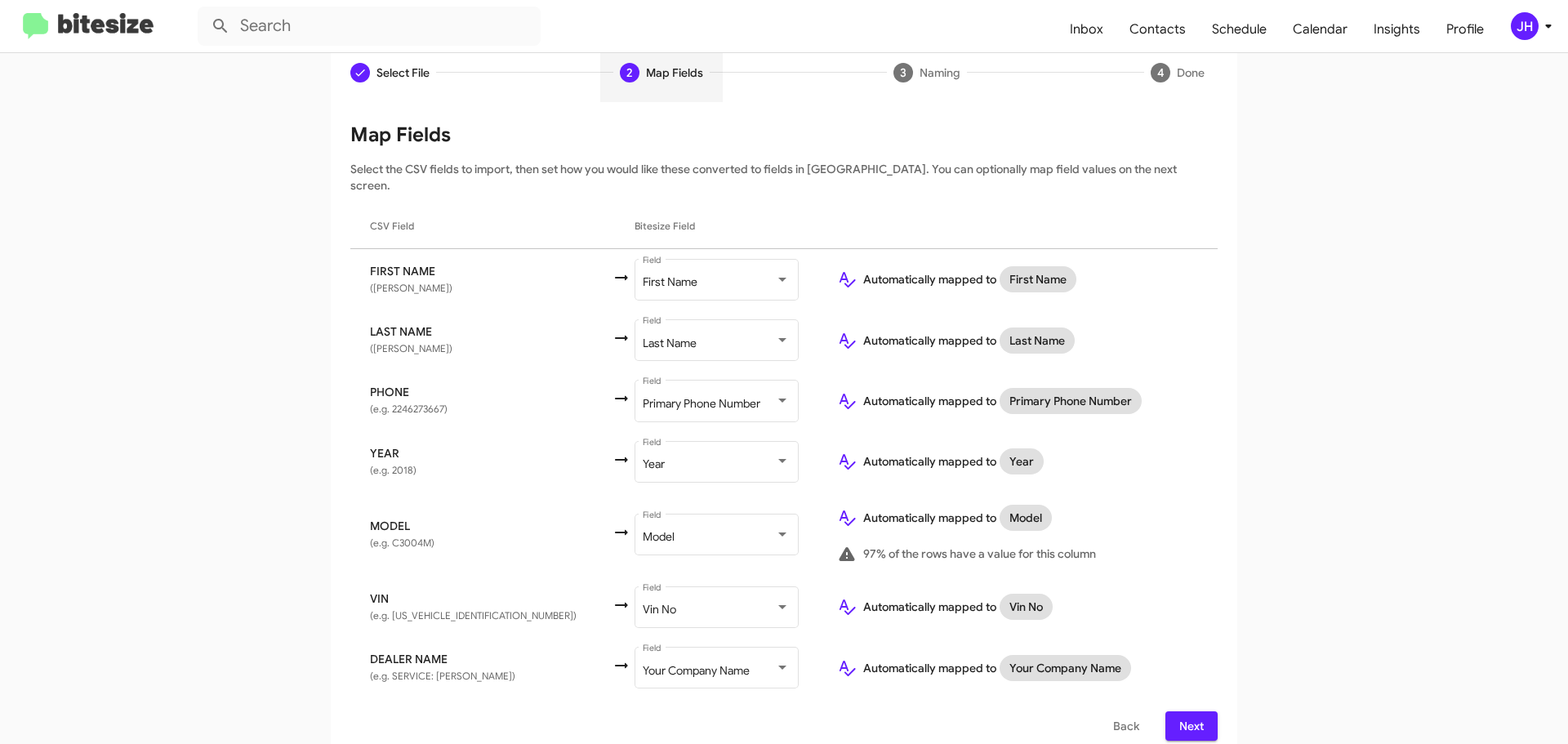
click at [1184, 711] on span "Next" at bounding box center [1191, 725] width 27 height 29
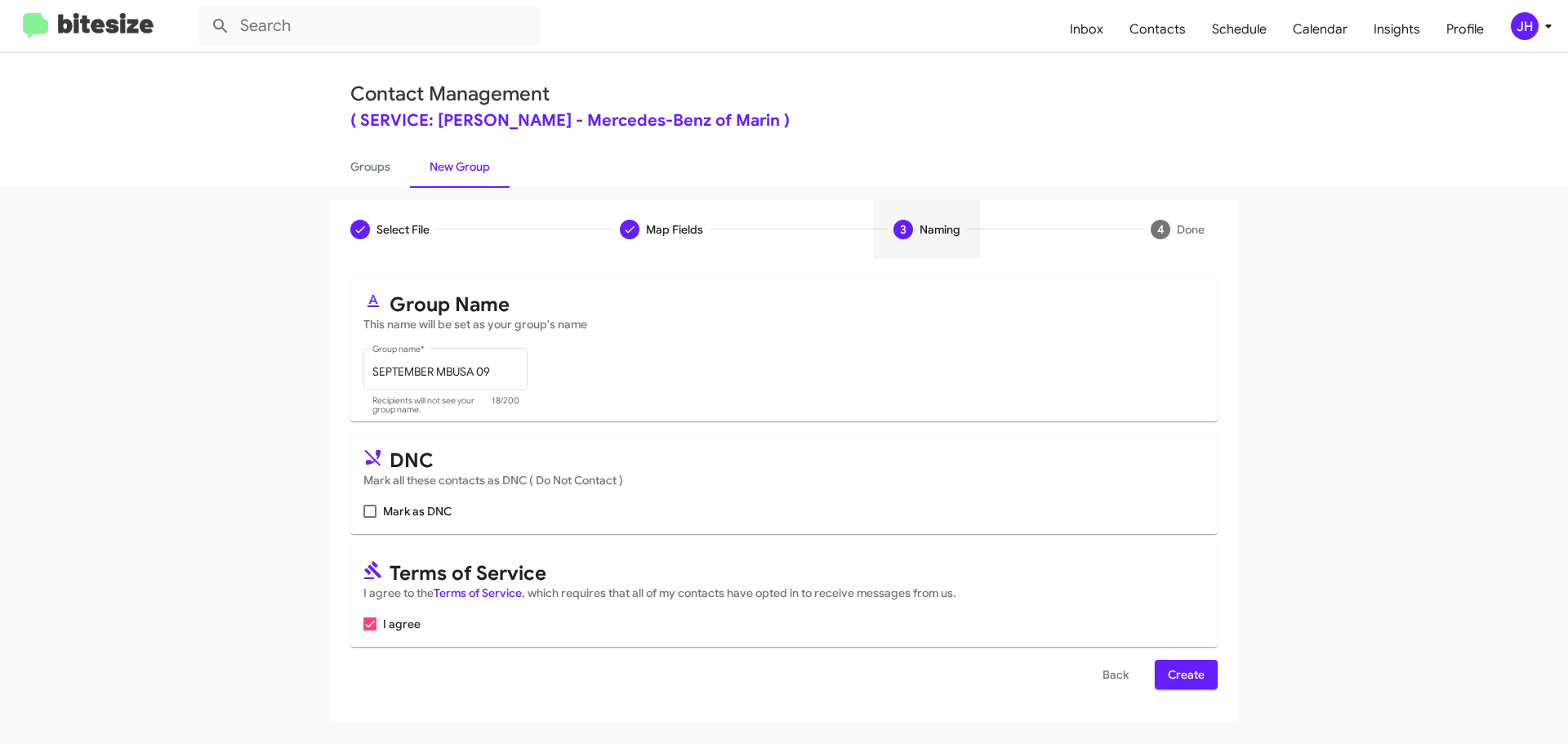
scroll to position [0, 0]
click at [1175, 683] on span "Create" at bounding box center [1186, 674] width 37 height 29
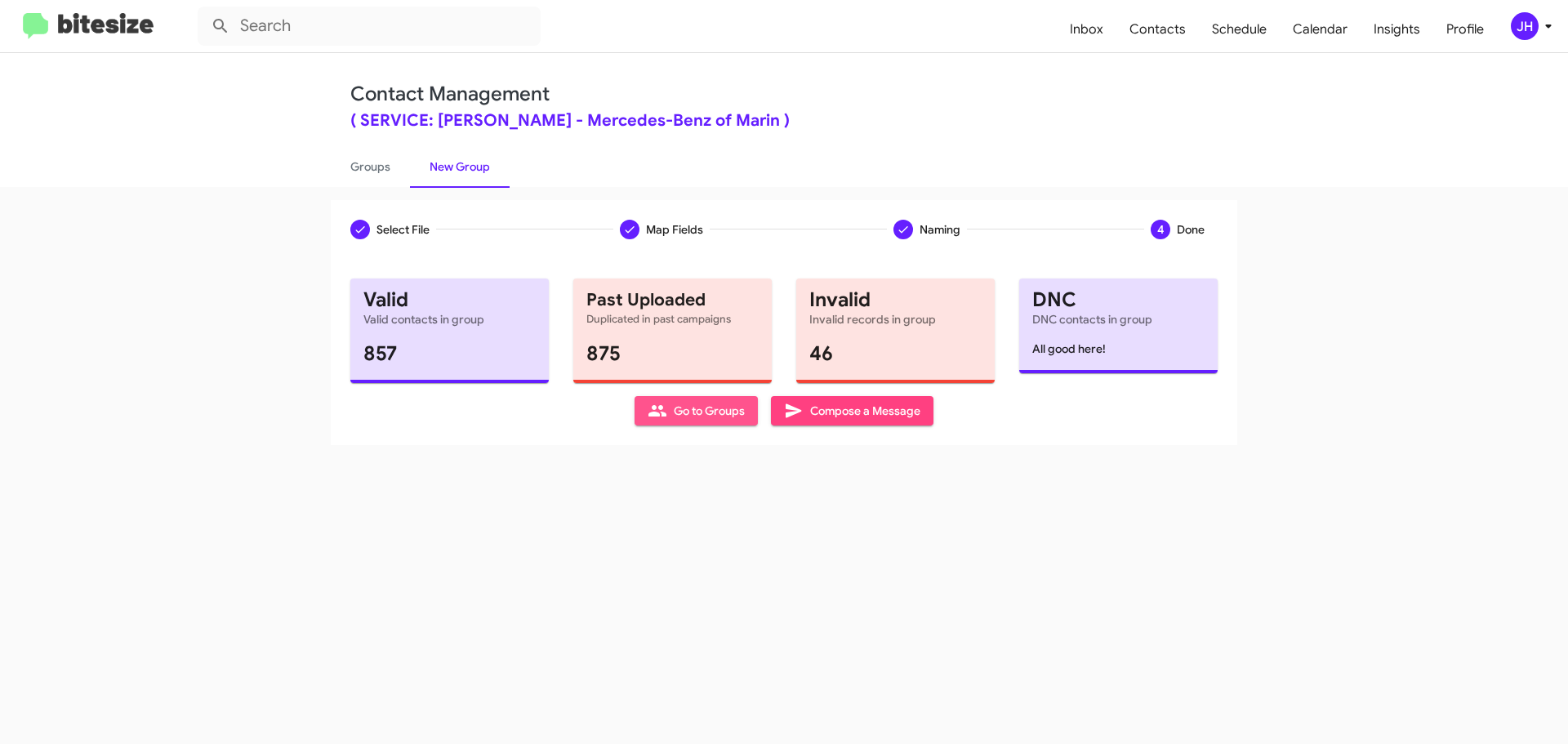
click at [735, 422] on span "Go to Groups" at bounding box center [696, 410] width 97 height 29
type input "in:groups"
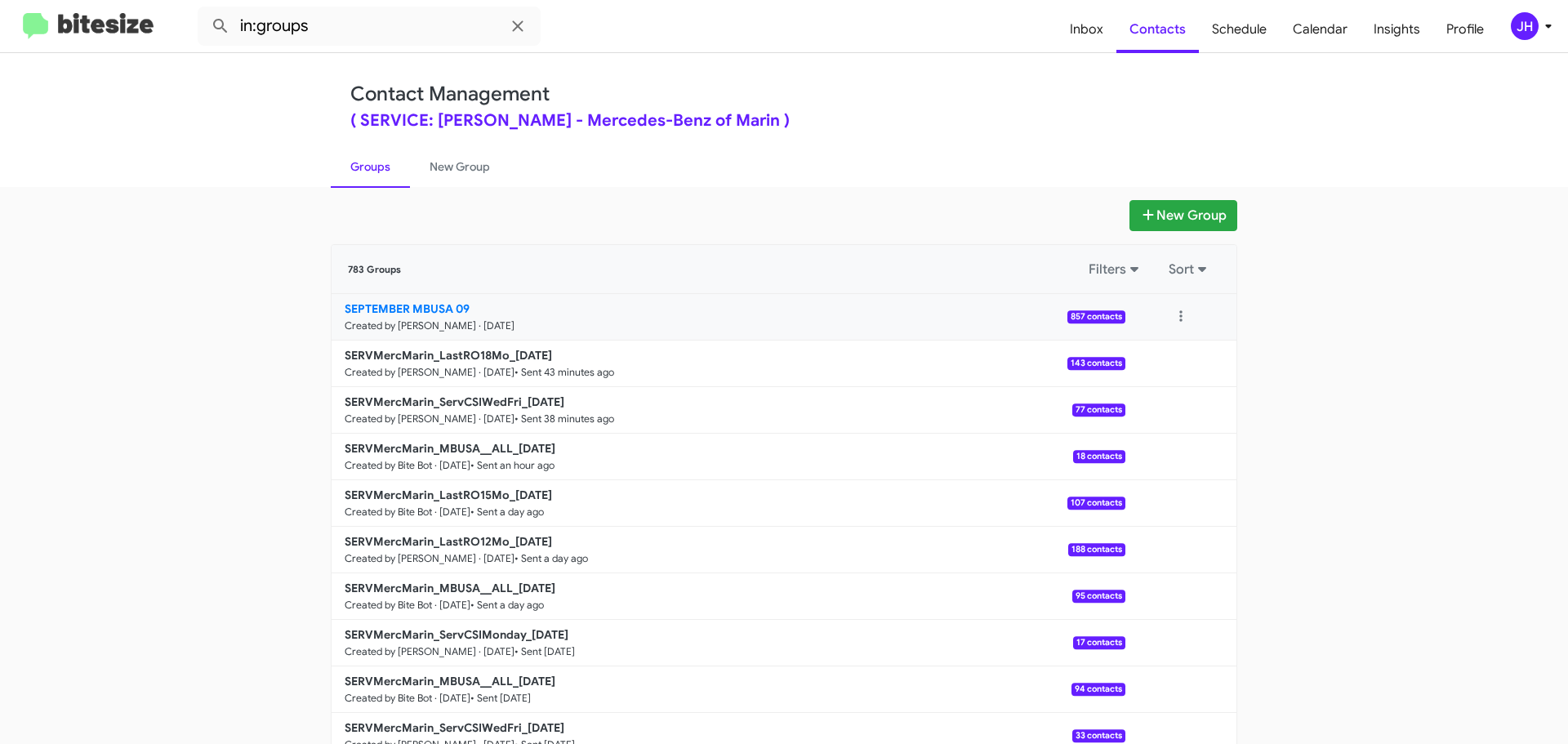
click at [827, 320] on link "SEPTEMBER MBUSA 09 Created by [PERSON_NAME][DATE] 857 contacts" at bounding box center [728, 317] width 793 height 47
